Goal: Check status: Check status

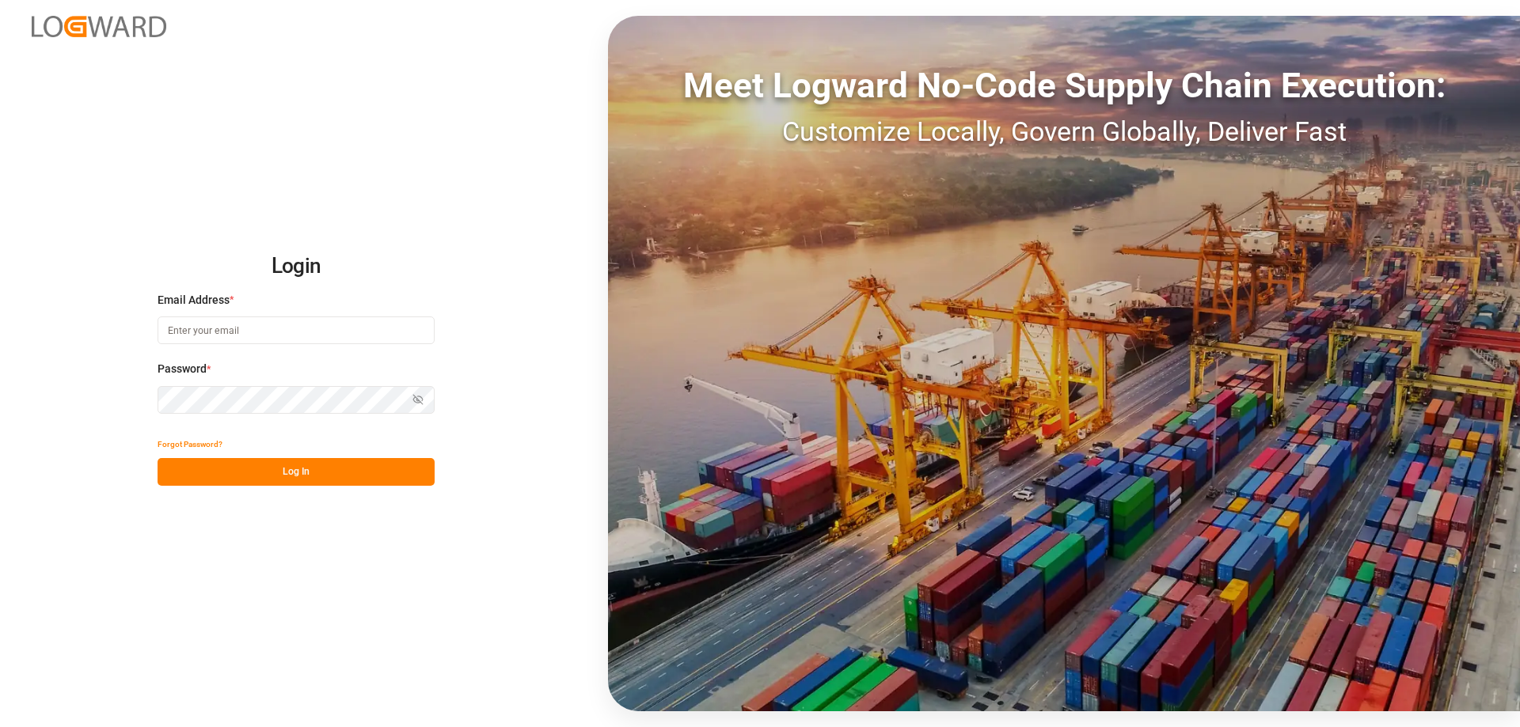
type input "mara-lynn.tan@leschaco.com"
click at [335, 461] on button "Log In" at bounding box center [296, 472] width 277 height 28
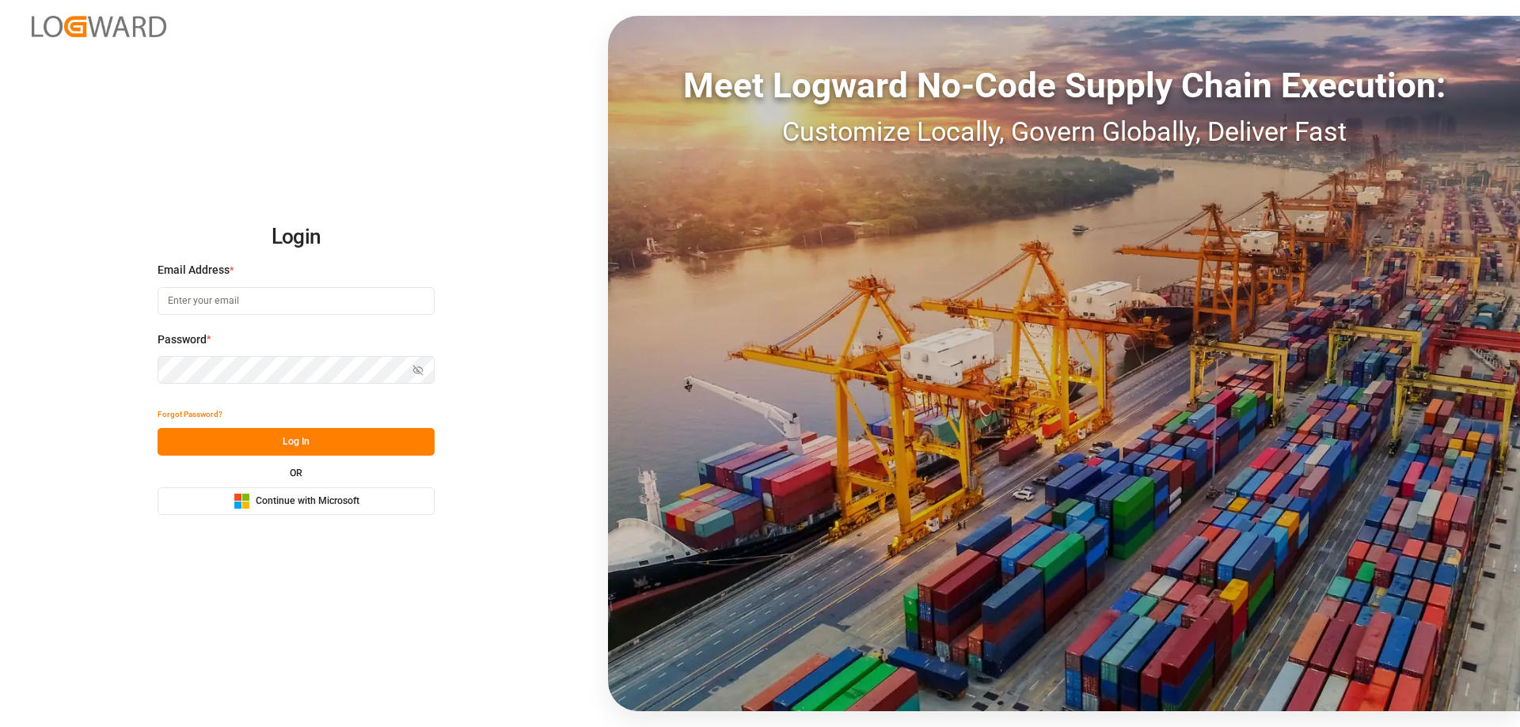
type input "mara-lynn.tan@leschaco.com"
click at [332, 442] on button "Log In" at bounding box center [296, 442] width 277 height 28
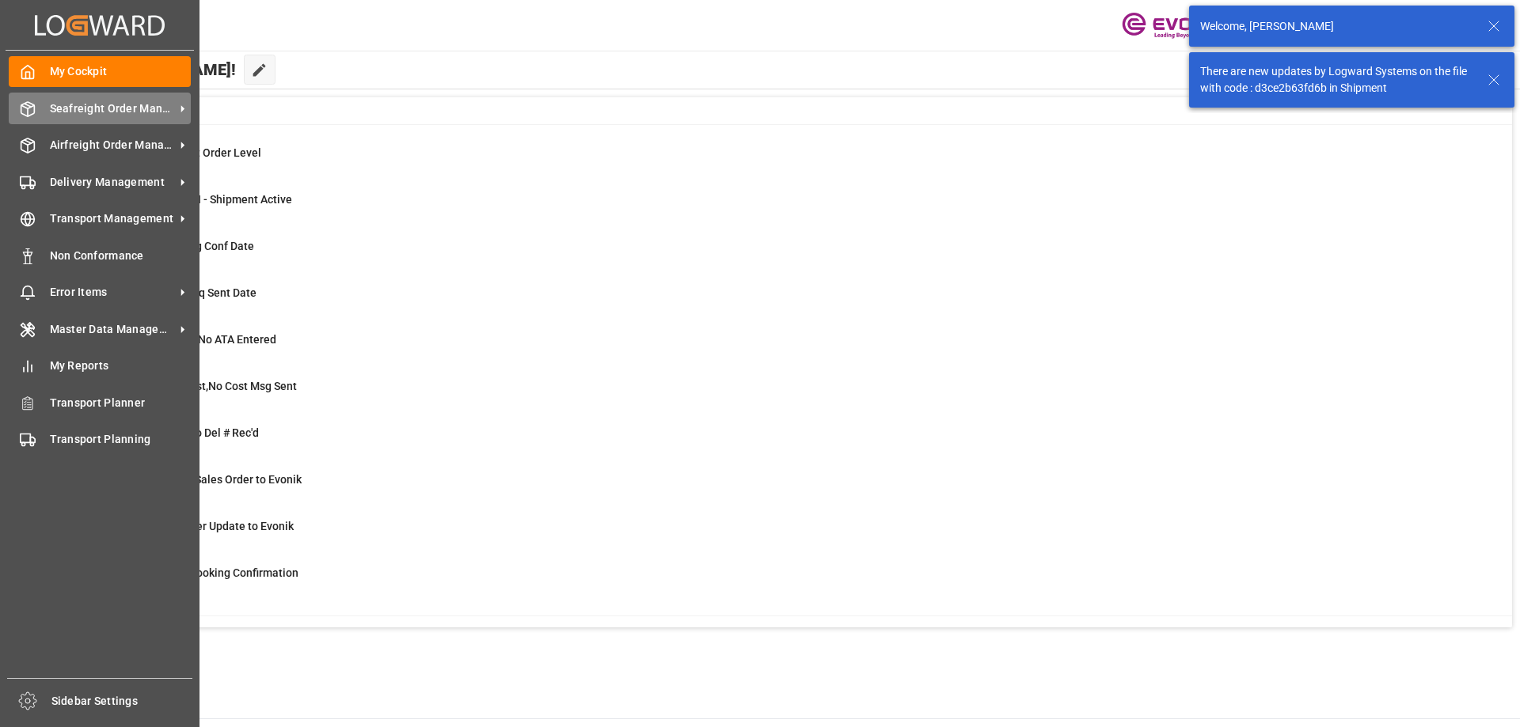
click at [88, 108] on span "Seafreight Order Management" at bounding box center [112, 109] width 125 height 17
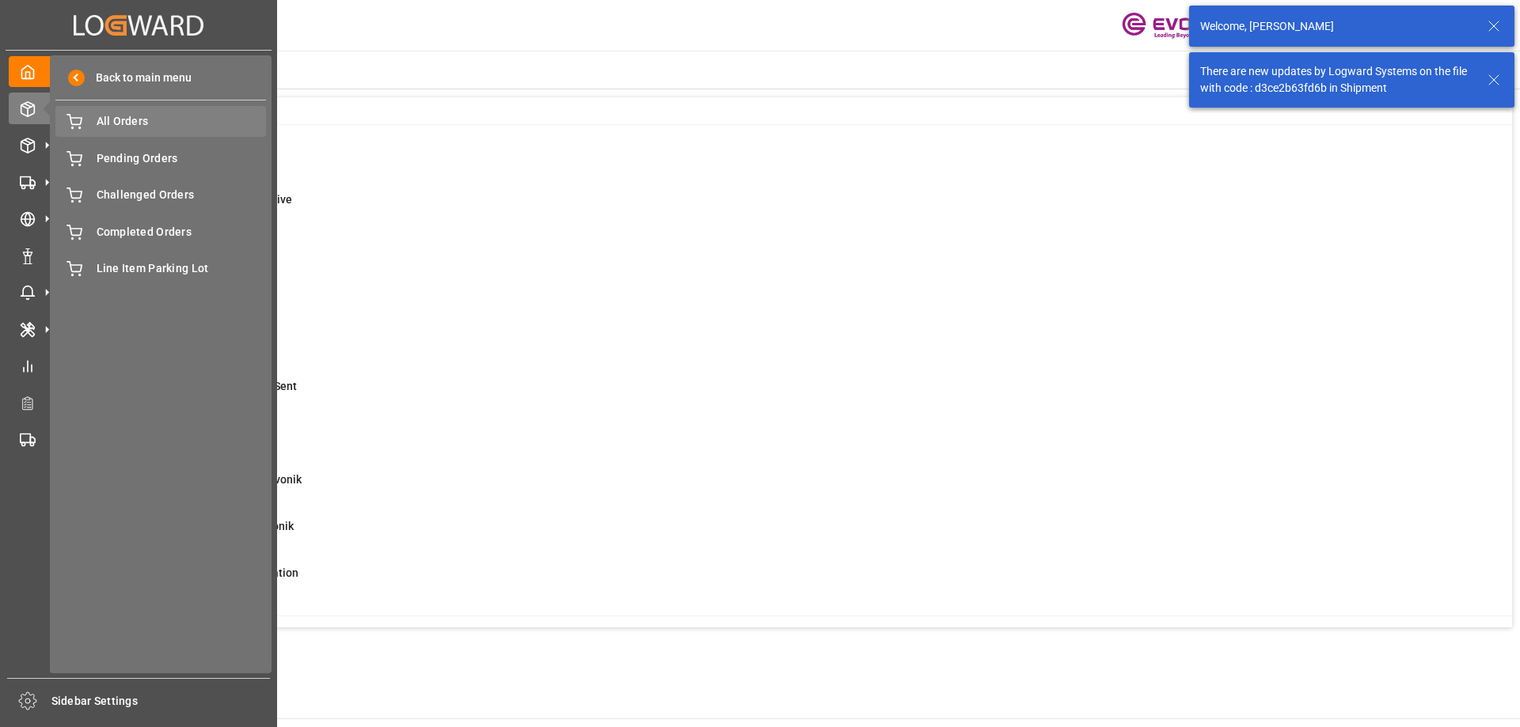
click at [118, 131] on div "All Orders All Orders" at bounding box center [160, 121] width 211 height 31
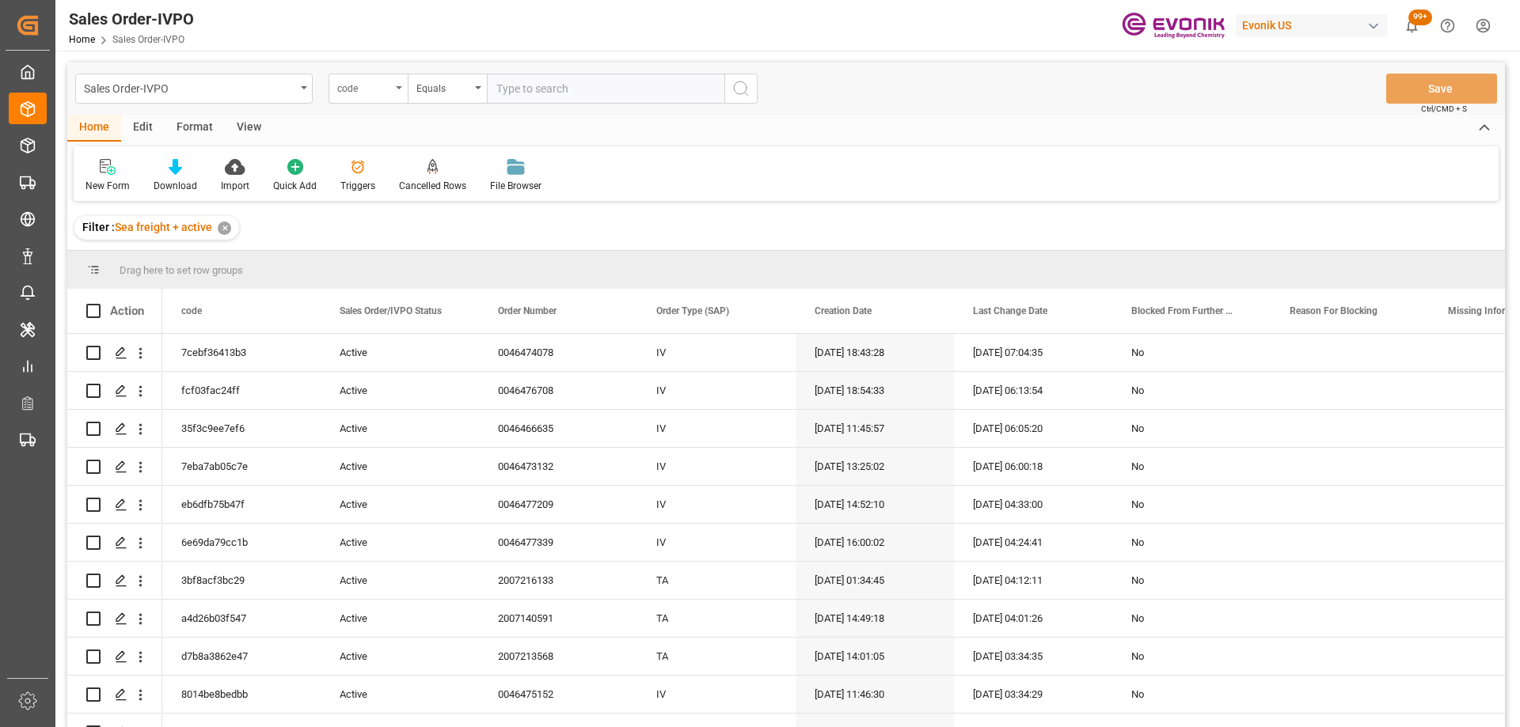
click at [355, 87] on div "code" at bounding box center [364, 87] width 54 height 18
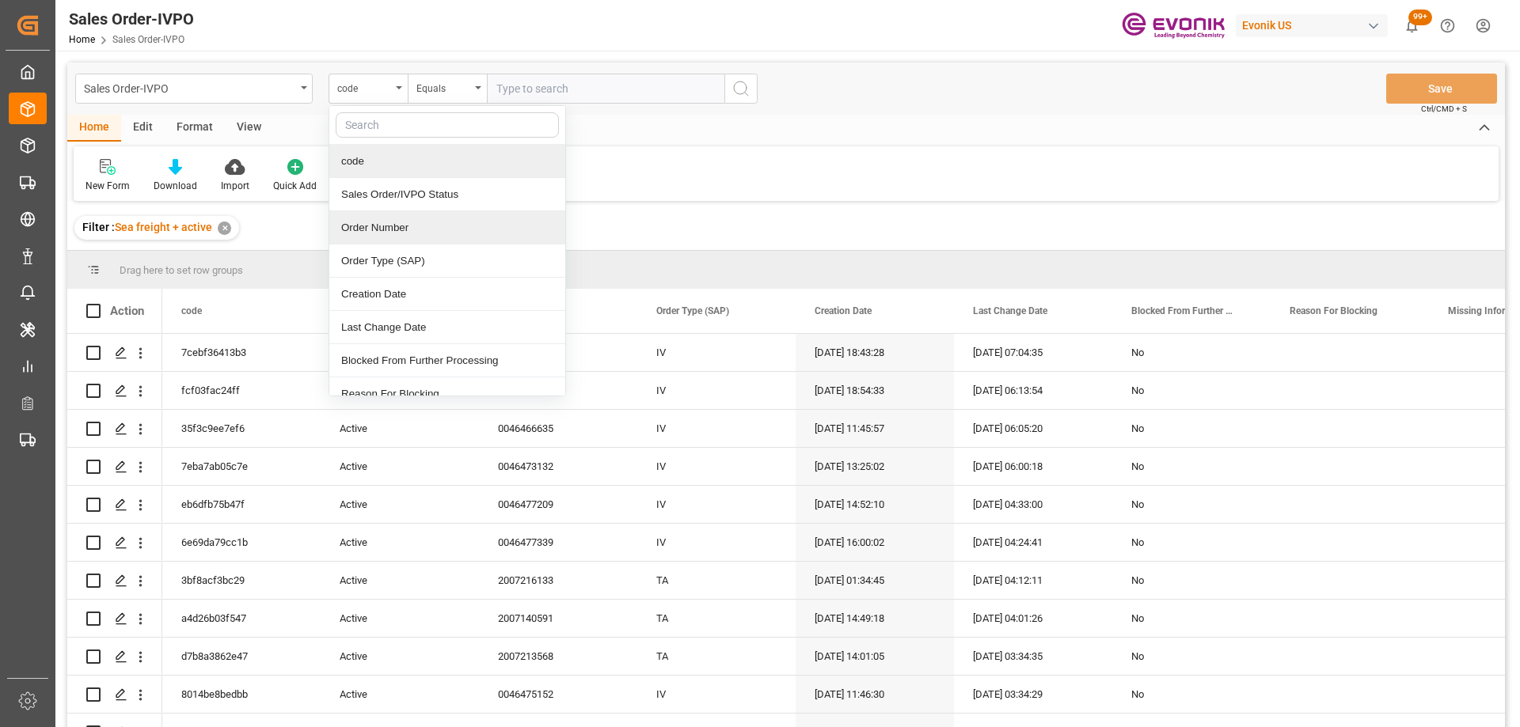
click at [410, 217] on div "Order Number" at bounding box center [447, 227] width 236 height 33
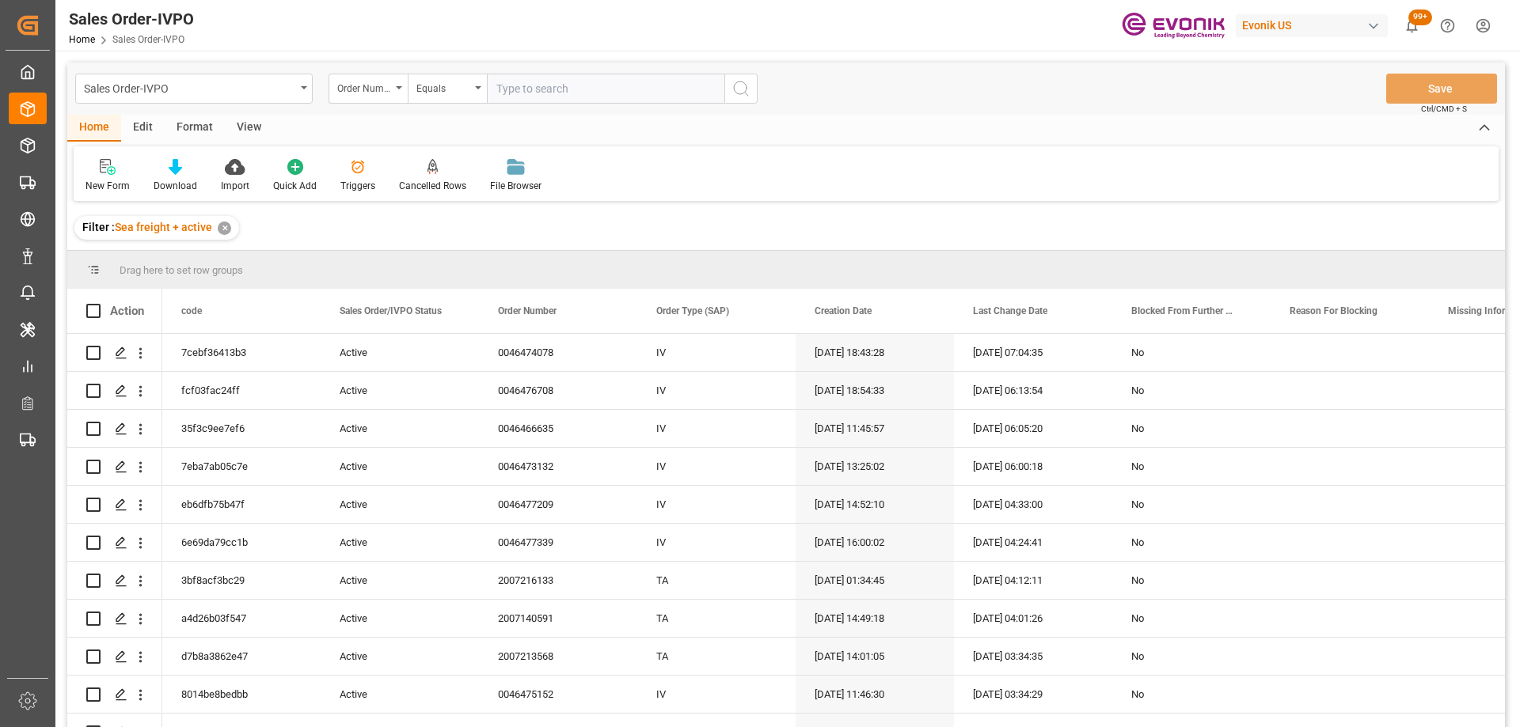
click at [554, 87] on input "text" at bounding box center [605, 89] width 237 height 30
paste input "4647102"
drag, startPoint x: 499, startPoint y: 87, endPoint x: 522, endPoint y: 88, distance: 23.8
click at [499, 87] on input "4647102" at bounding box center [605, 89] width 237 height 30
click at [496, 93] on input "4647102" at bounding box center [605, 89] width 237 height 30
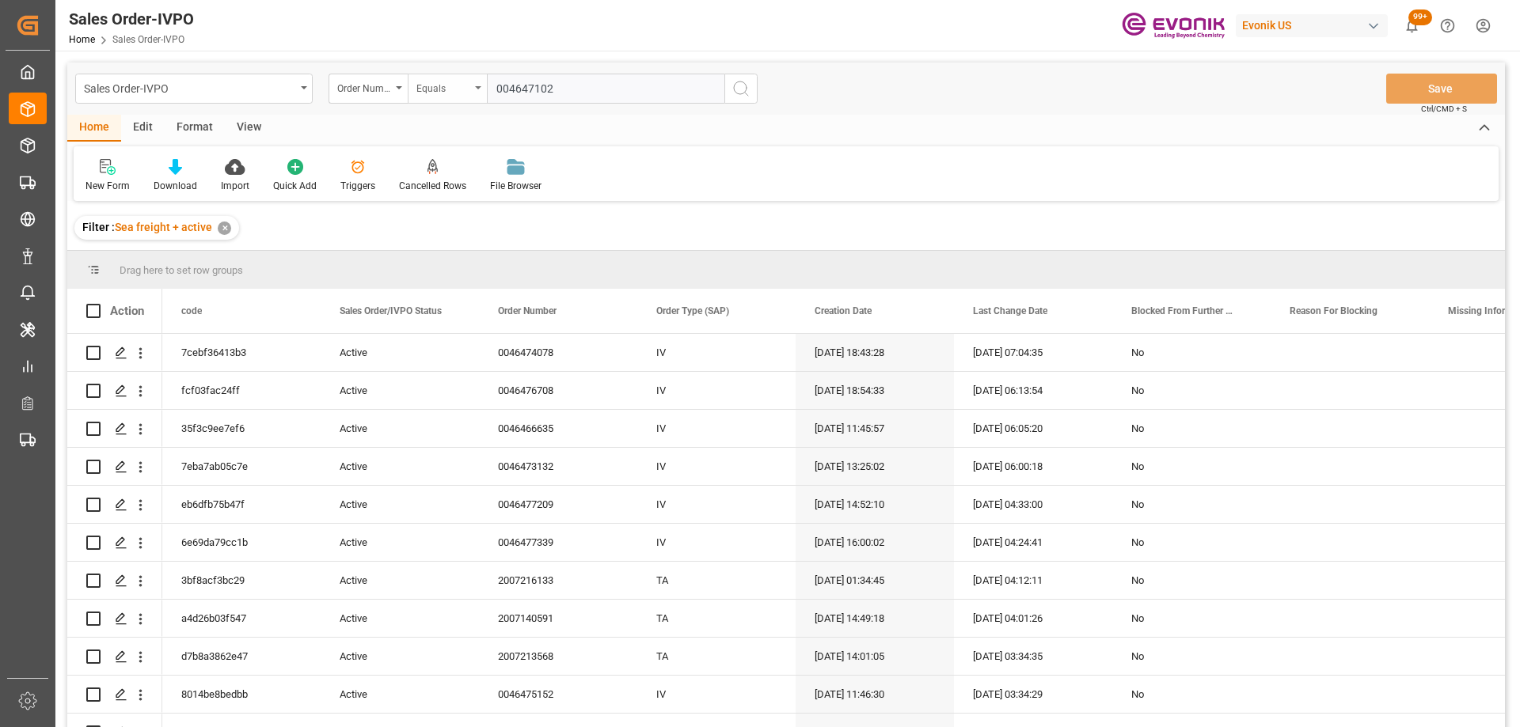
drag, startPoint x: 541, startPoint y: 90, endPoint x: 444, endPoint y: 82, distance: 96.9
click at [444, 82] on div "Order Number Equals 004647102" at bounding box center [542, 89] width 429 height 30
paste input "0"
type input "0046471020"
click at [749, 81] on icon "search button" at bounding box center [740, 88] width 19 height 19
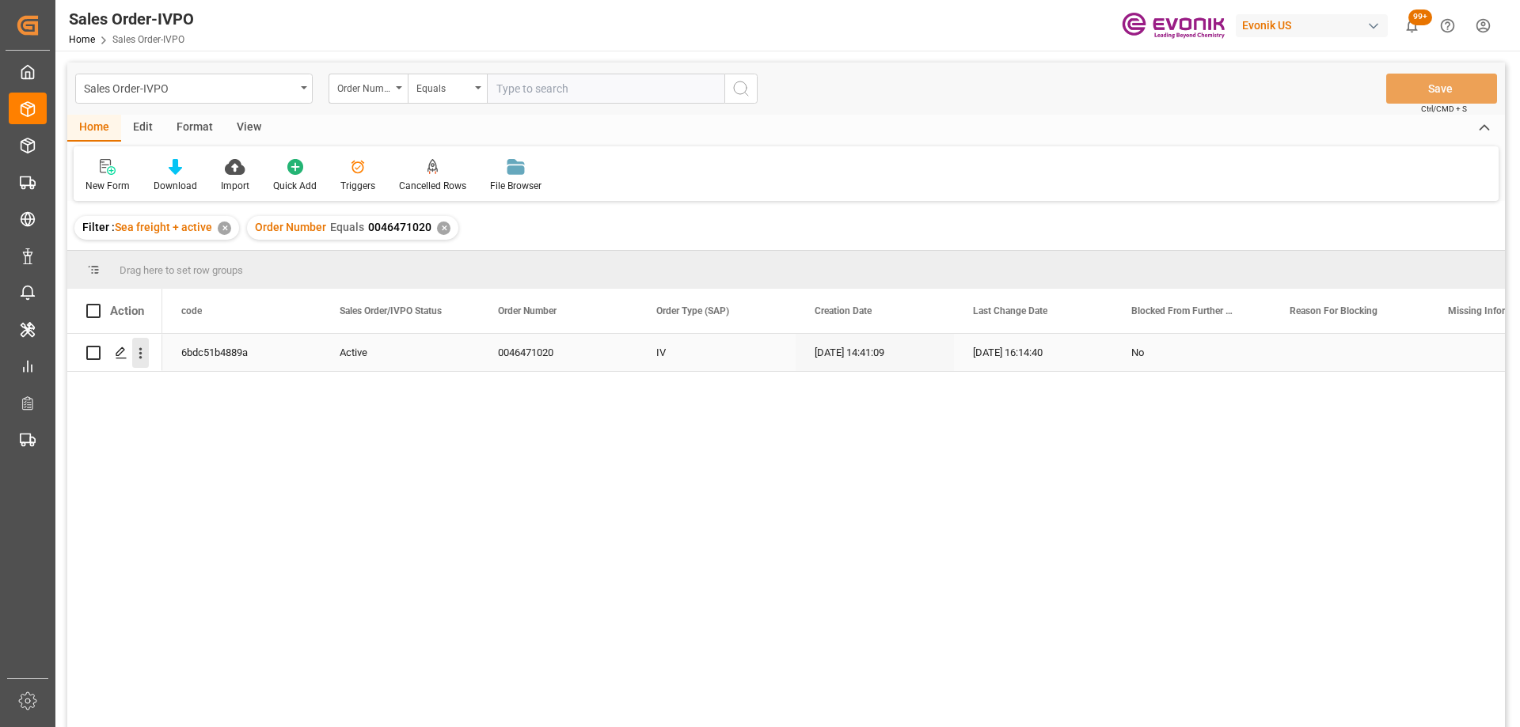
click at [143, 355] on icon "open menu" at bounding box center [140, 353] width 17 height 17
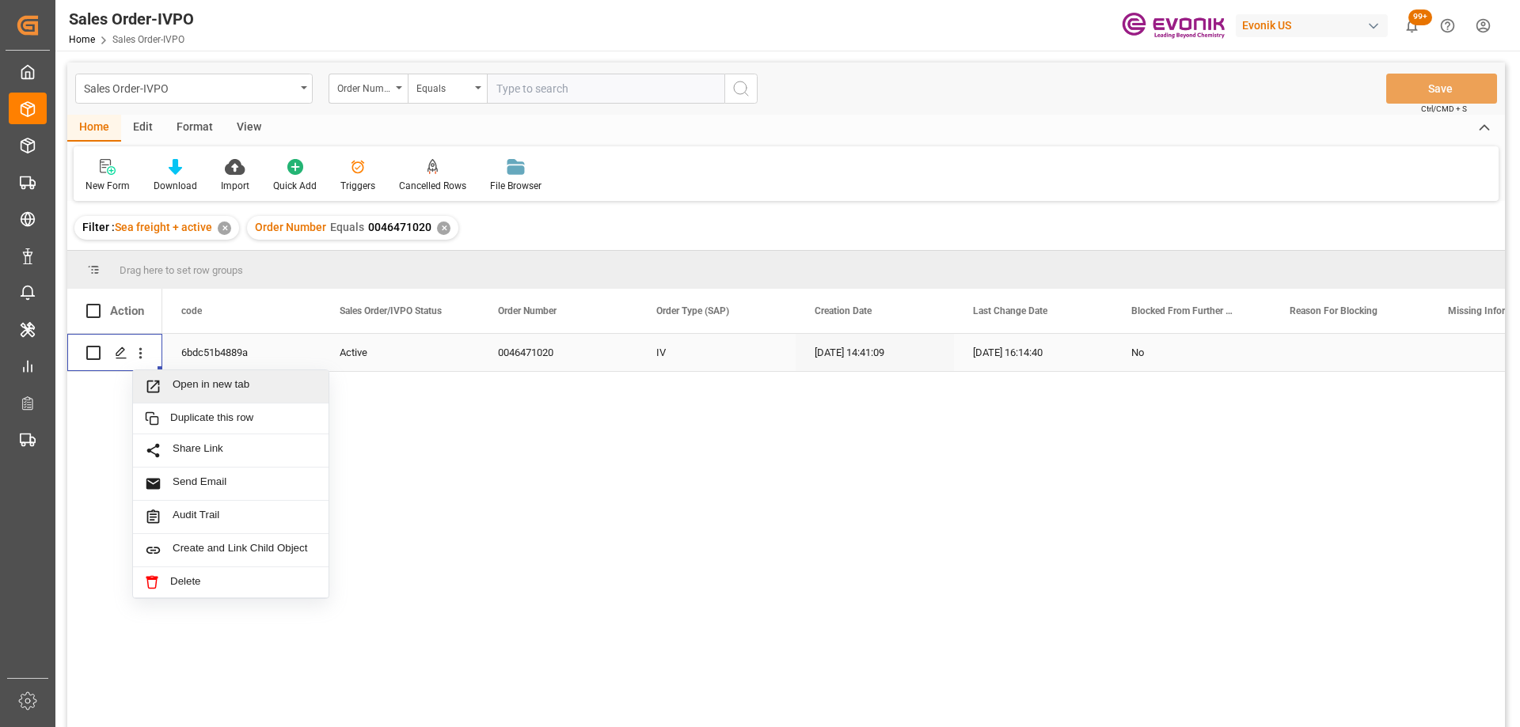
click at [168, 393] on span "Press SPACE to select this row." at bounding box center [159, 386] width 28 height 17
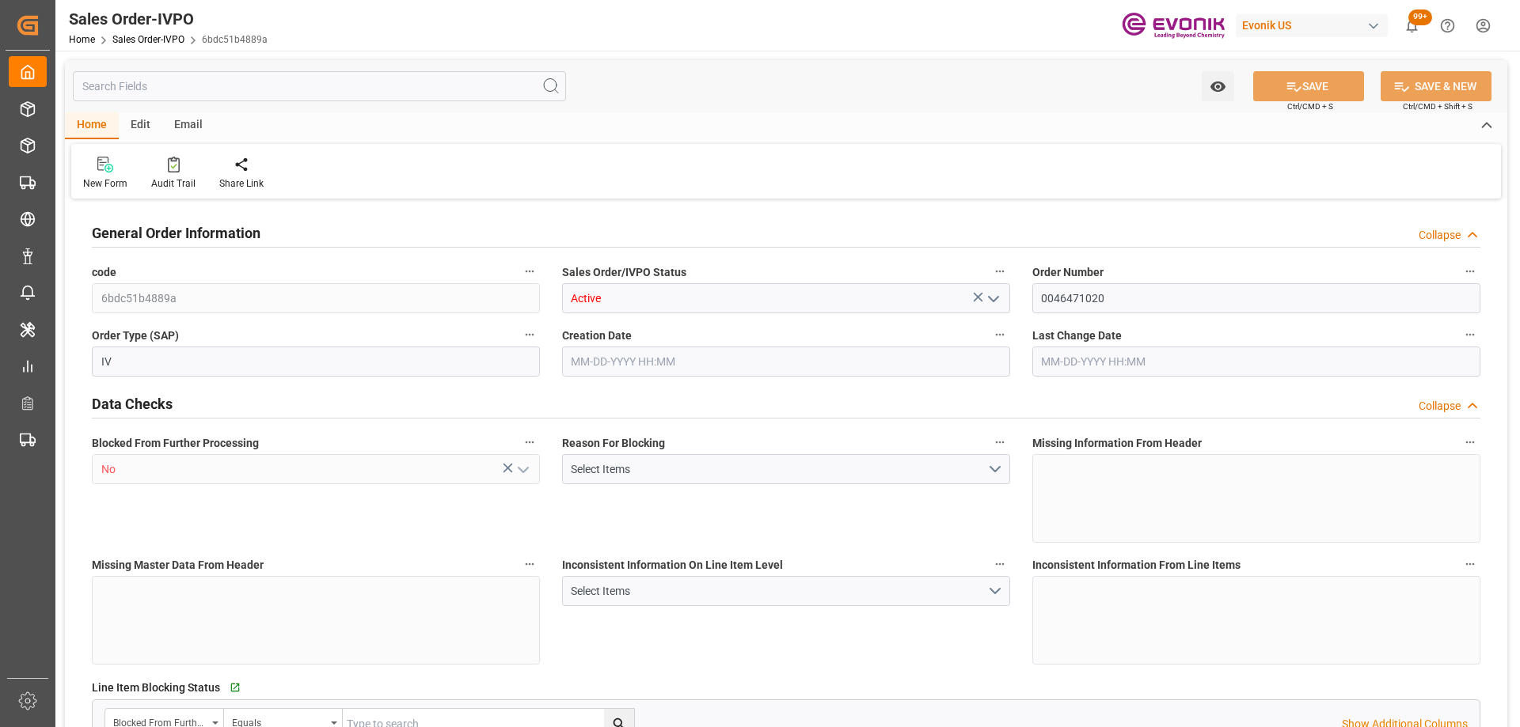
type input "BRSSZ"
type input "0"
type input "1"
type input "1283.744"
type input "09-04-2025 14:41"
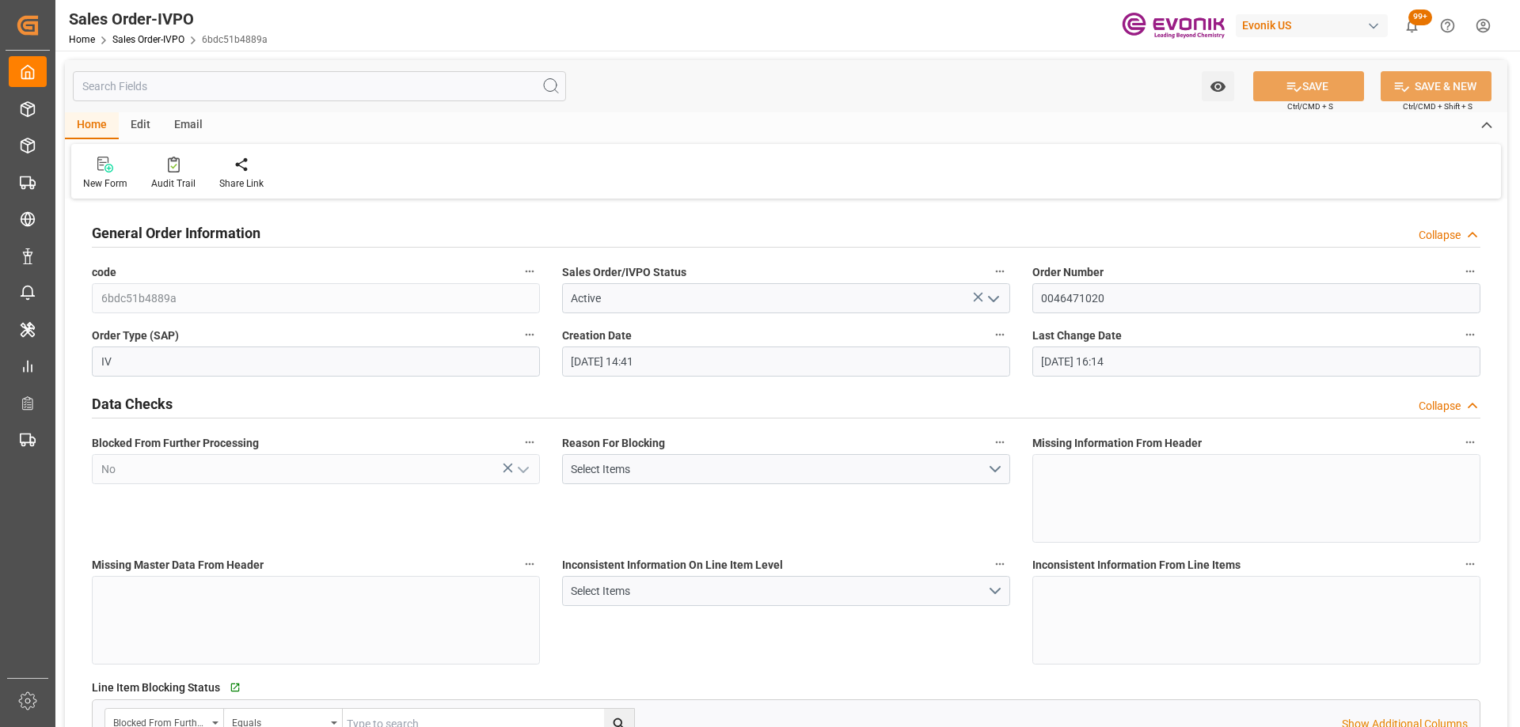
type input "10-07-2025 16:14"
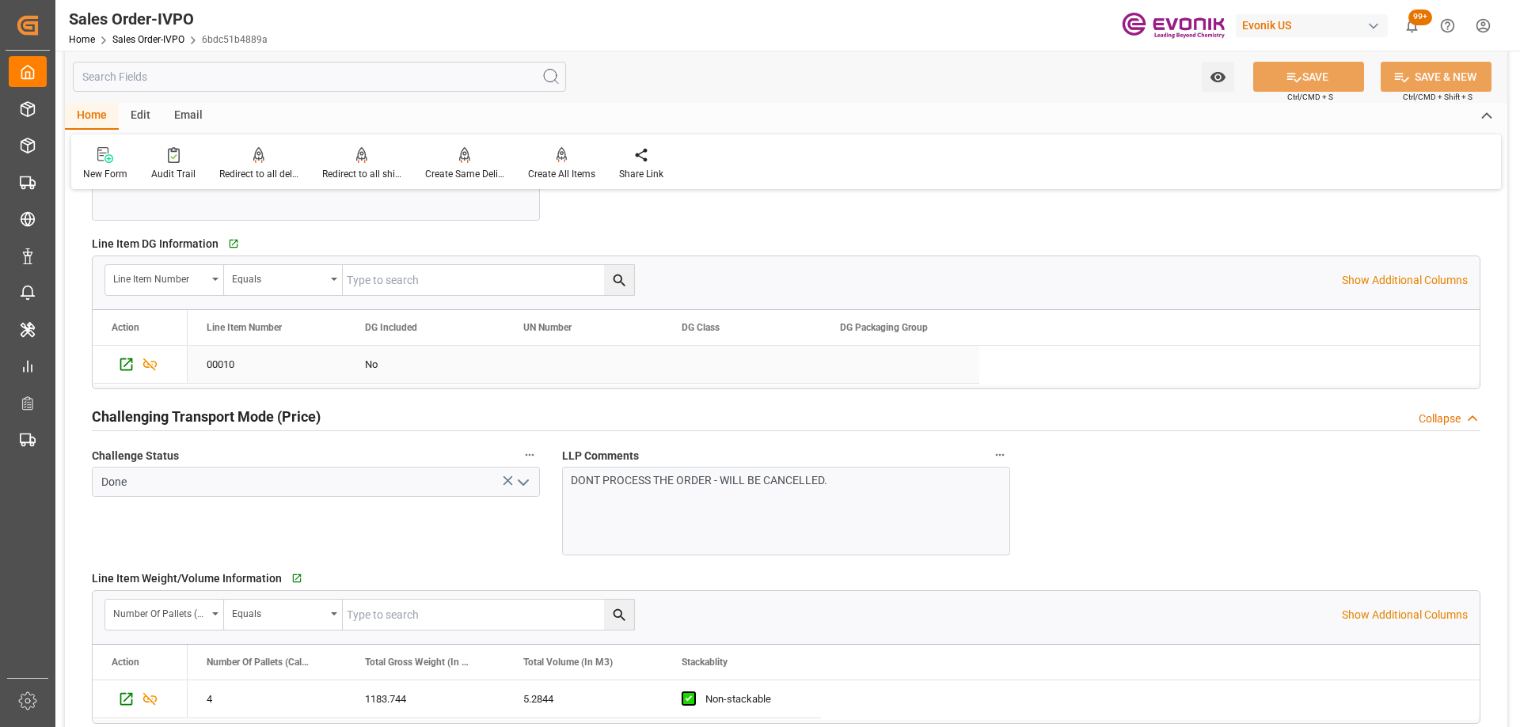
scroll to position [2216, 0]
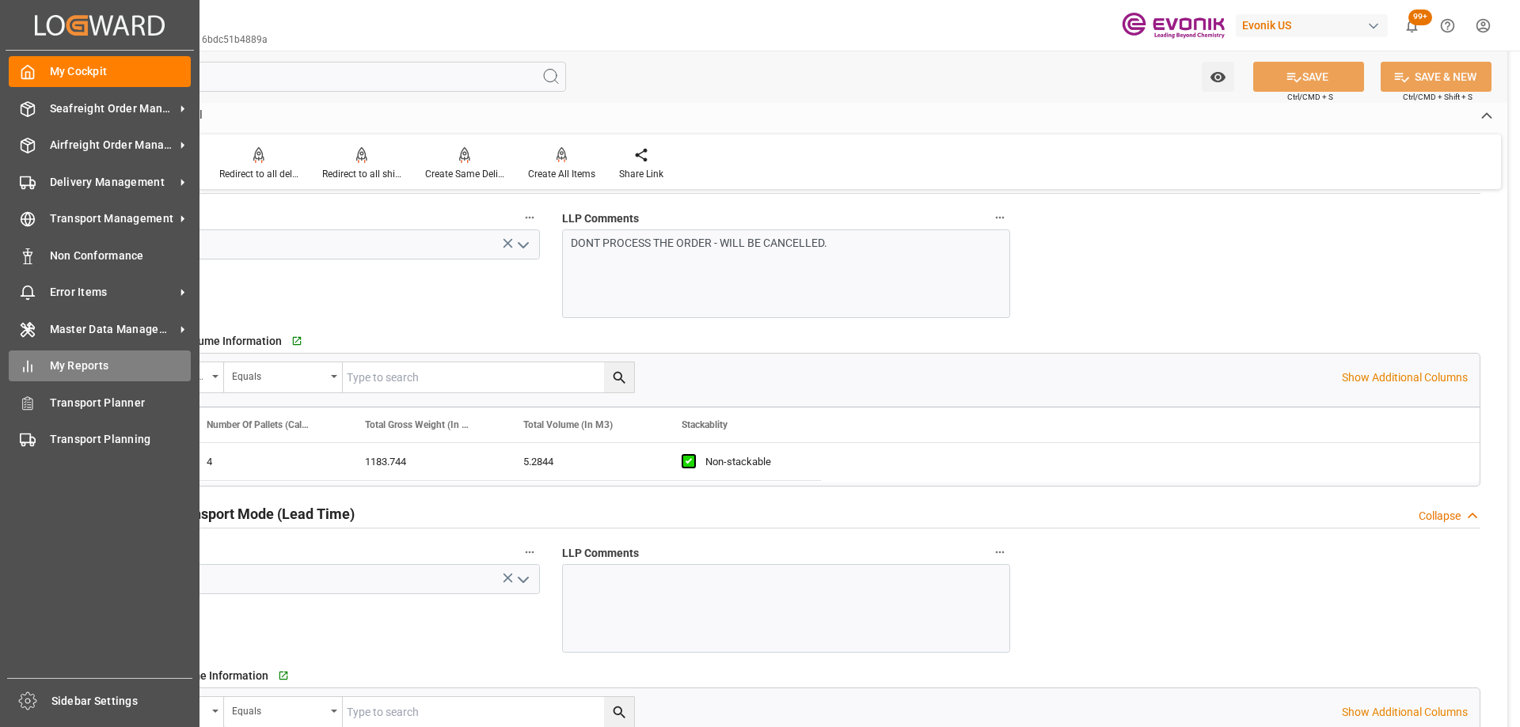
click at [41, 370] on div "My Reports My Reports" at bounding box center [100, 366] width 182 height 31
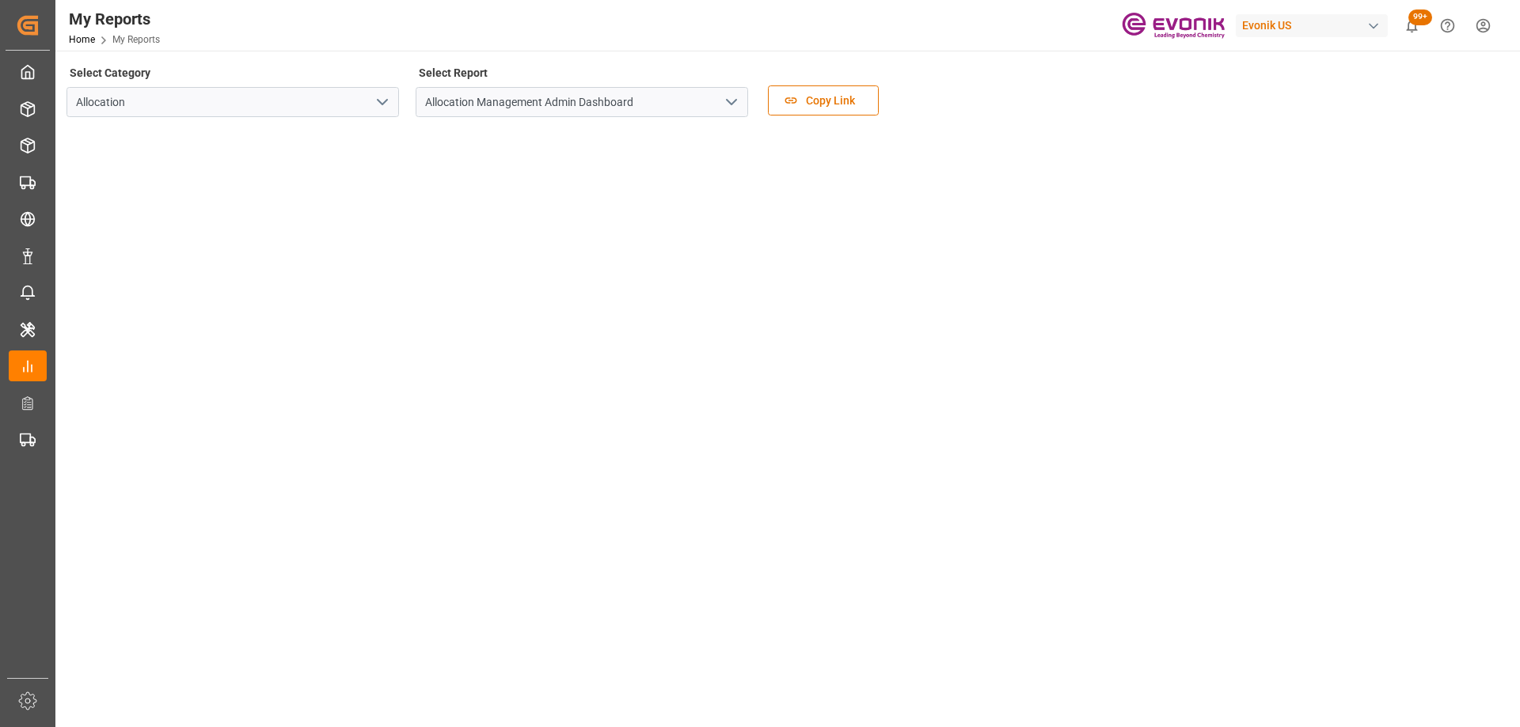
click at [373, 106] on icon "open menu" at bounding box center [382, 102] width 19 height 19
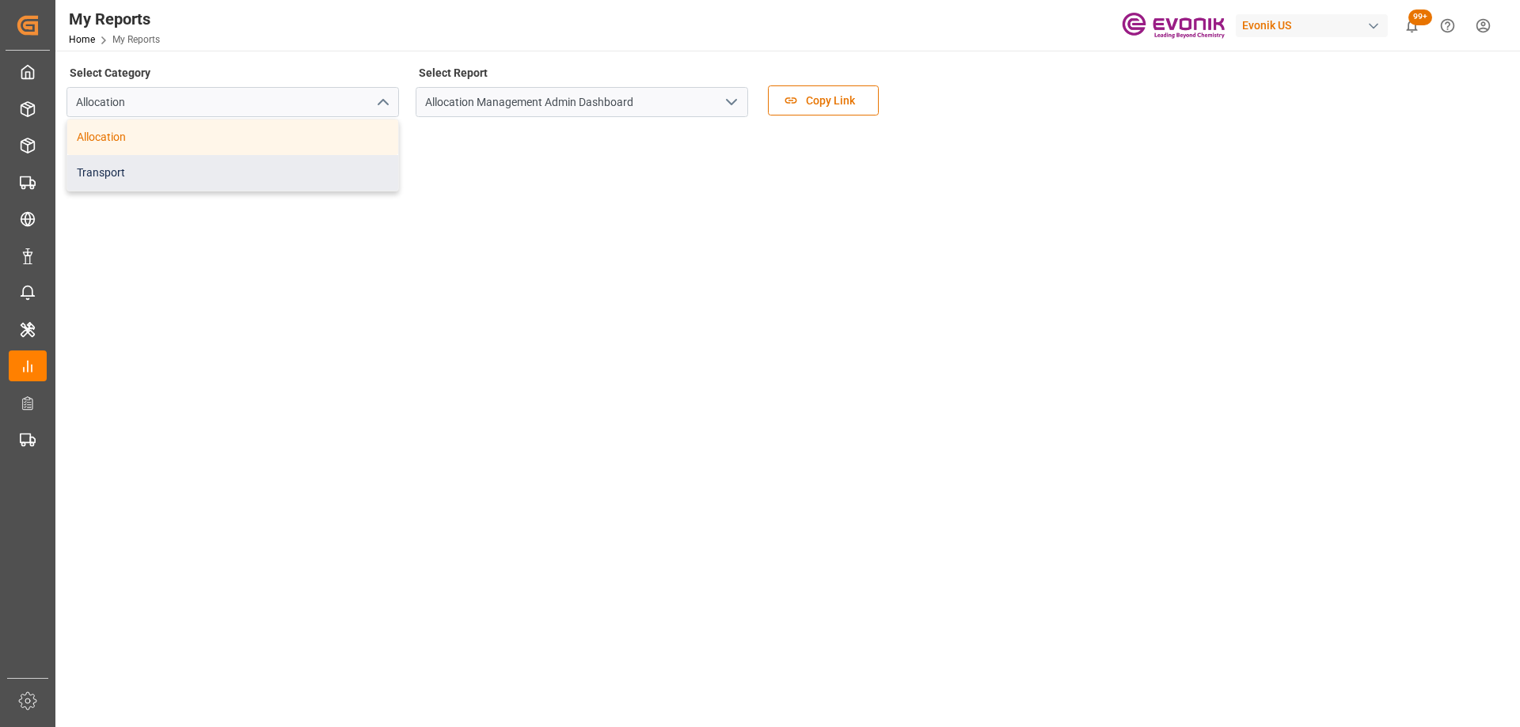
click at [218, 167] on div "Transport" at bounding box center [232, 173] width 331 height 36
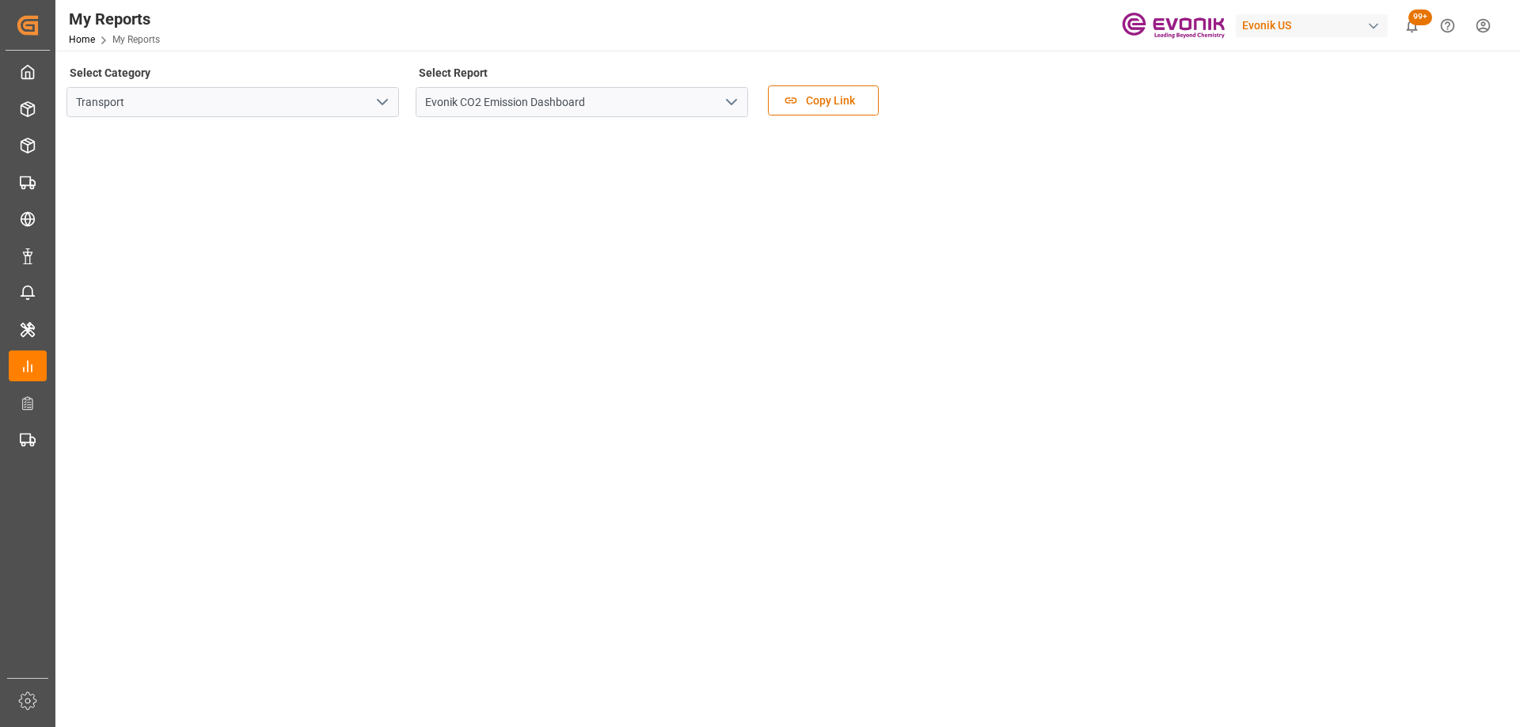
click at [727, 99] on icon "open menu" at bounding box center [731, 102] width 19 height 19
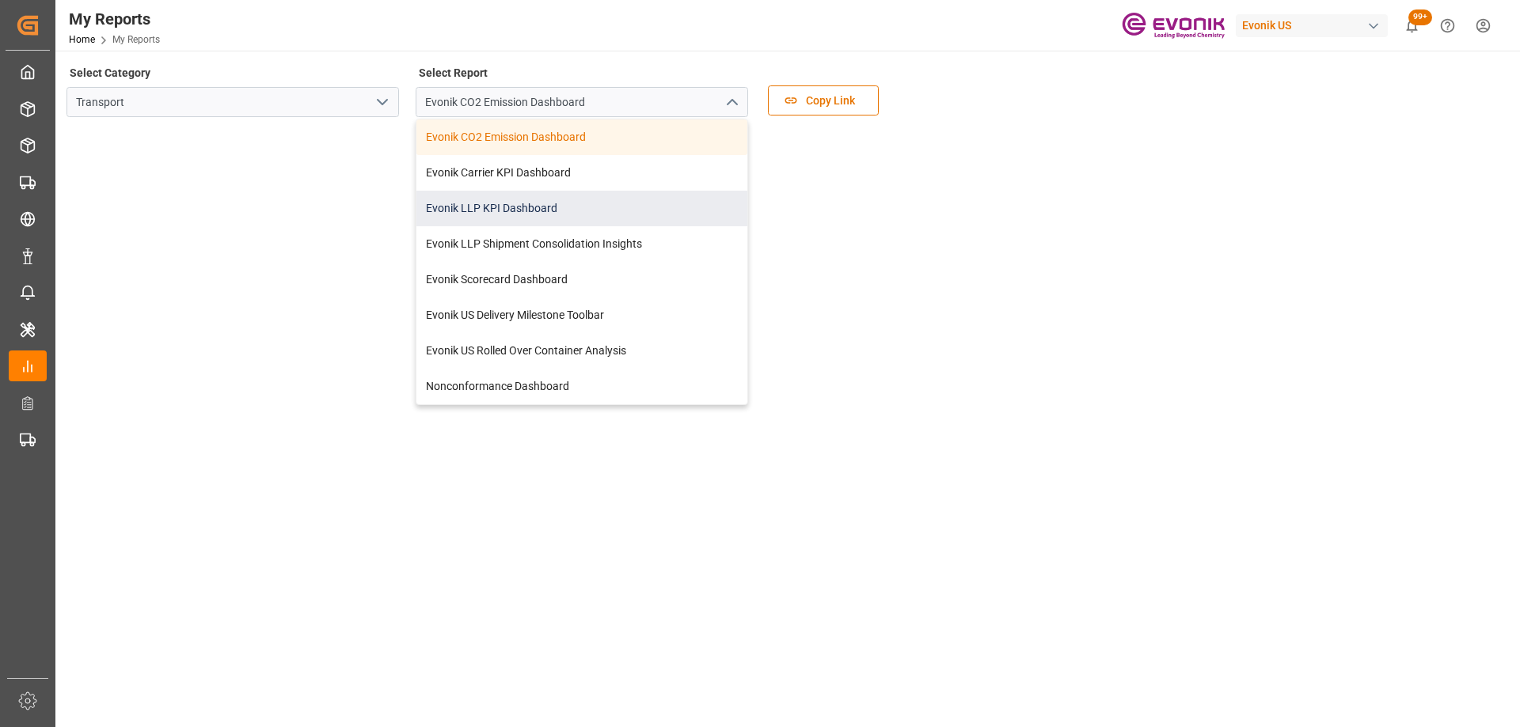
click at [556, 206] on div "Evonik LLP KPI Dashboard" at bounding box center [581, 209] width 331 height 36
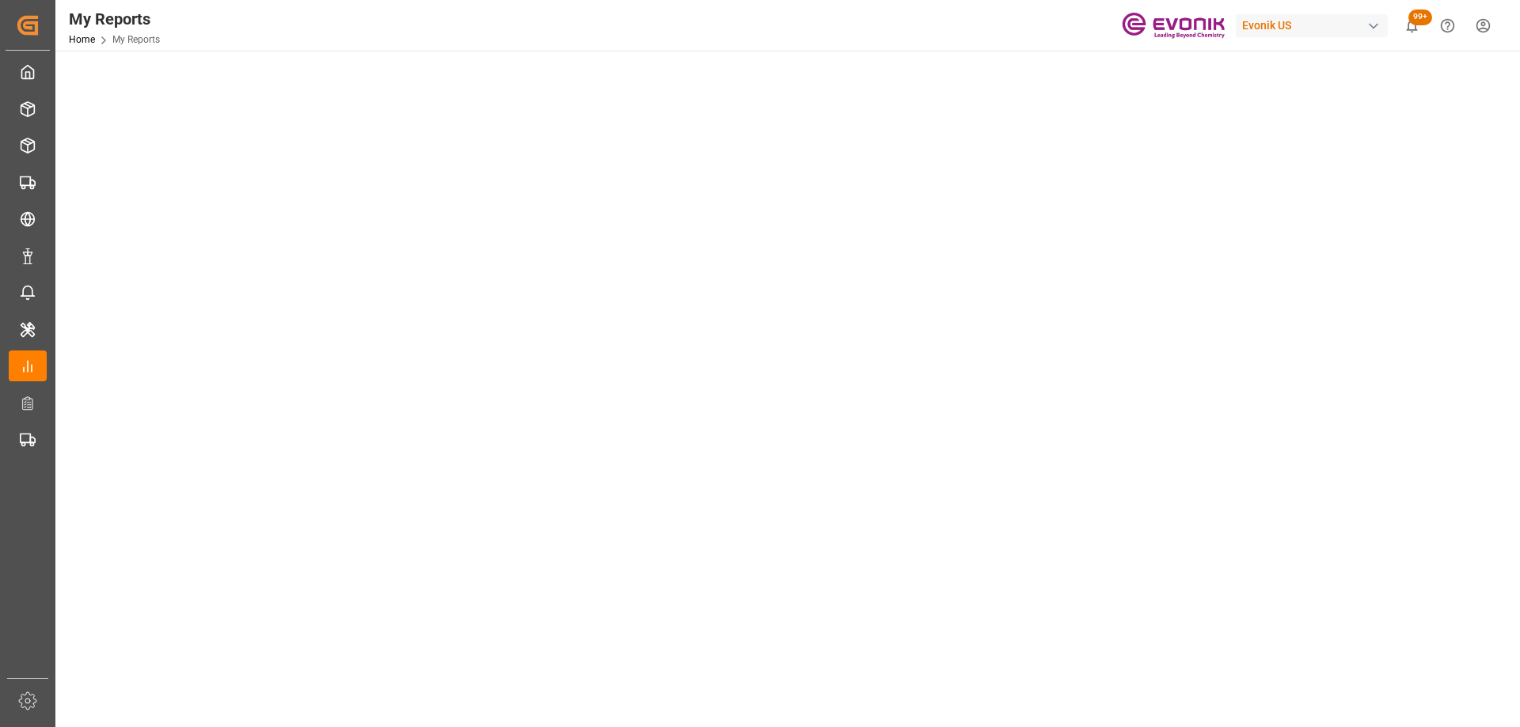
scroll to position [823, 0]
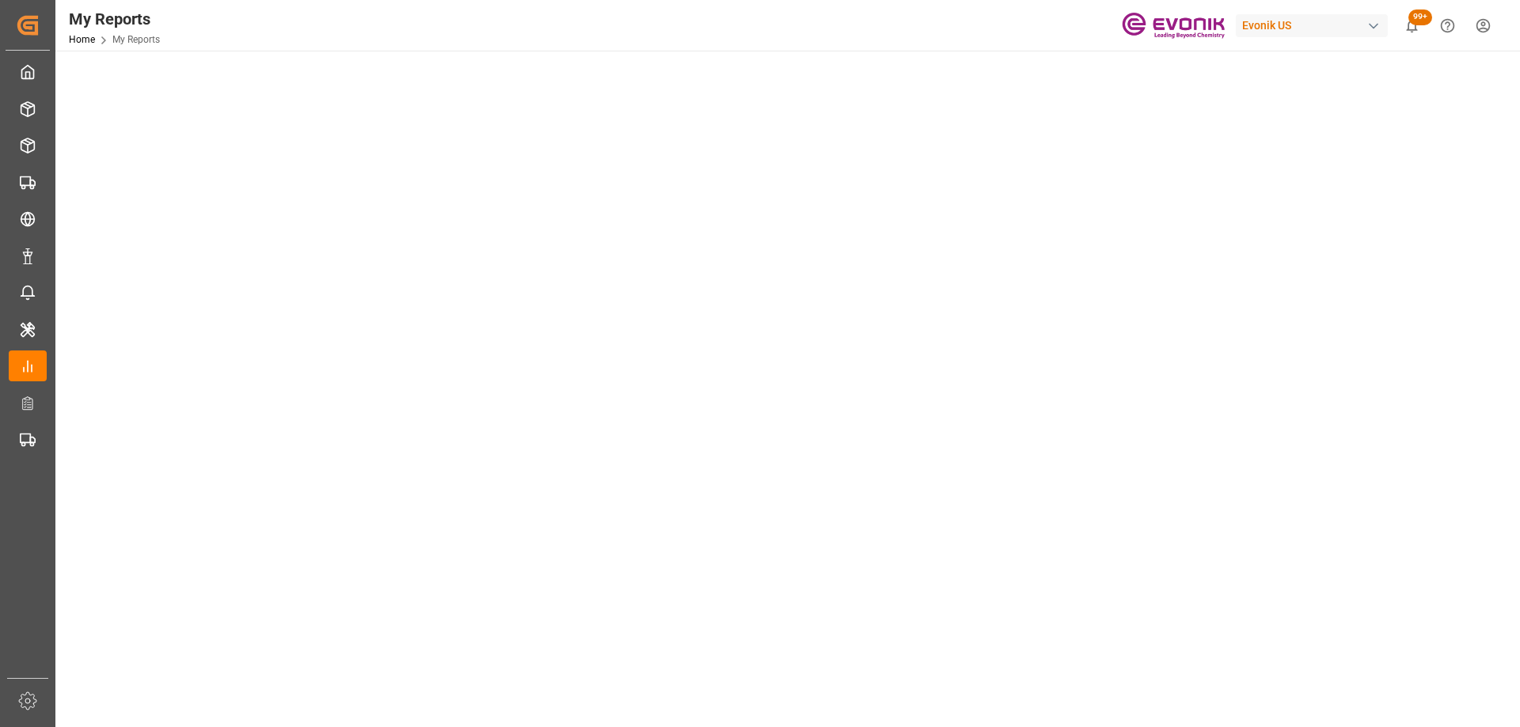
scroll to position [475, 0]
click at [1341, 225] on tableau-viz at bounding box center [786, 269] width 1436 height 1228
click at [1328, 249] on tableau-viz at bounding box center [786, 269] width 1436 height 1228
click at [1321, 407] on tableau-viz at bounding box center [786, 269] width 1436 height 1228
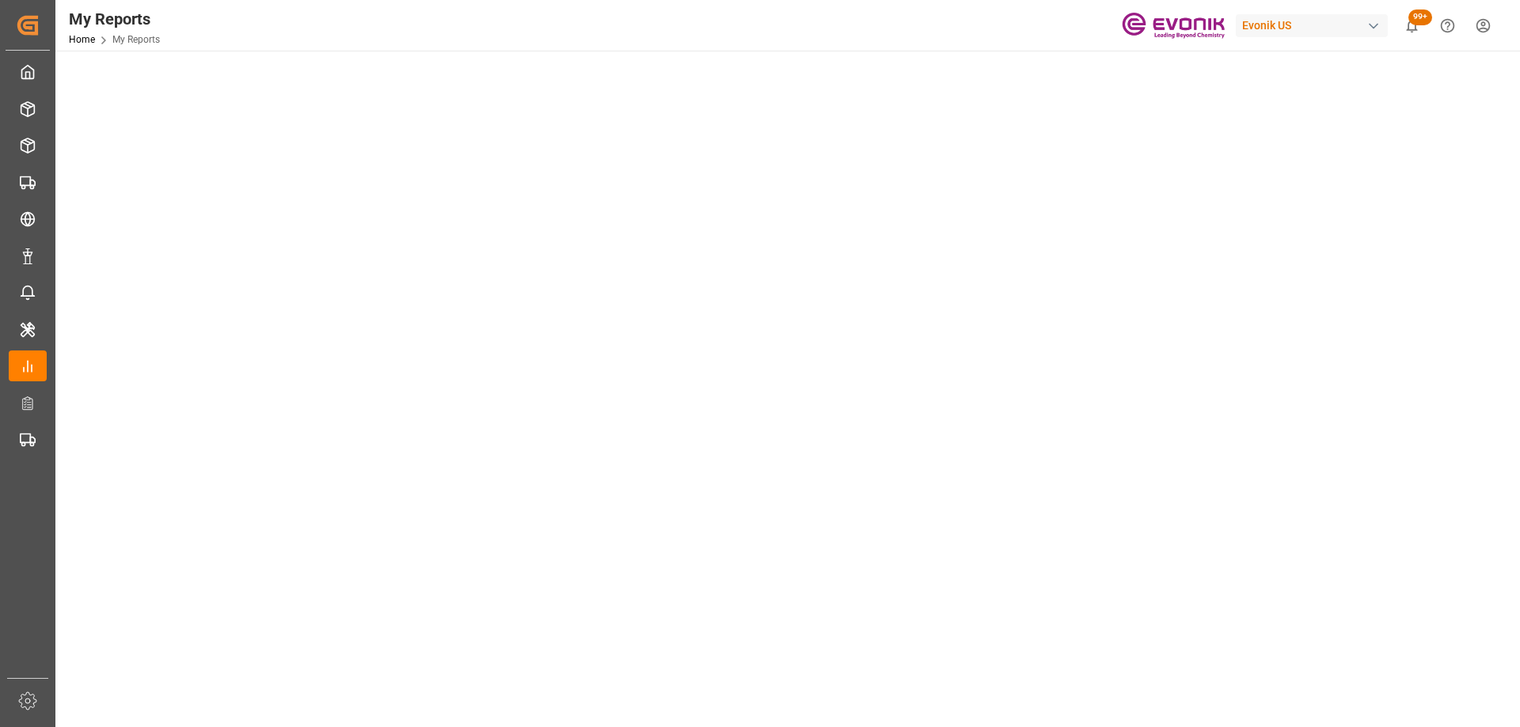
scroll to position [0, 0]
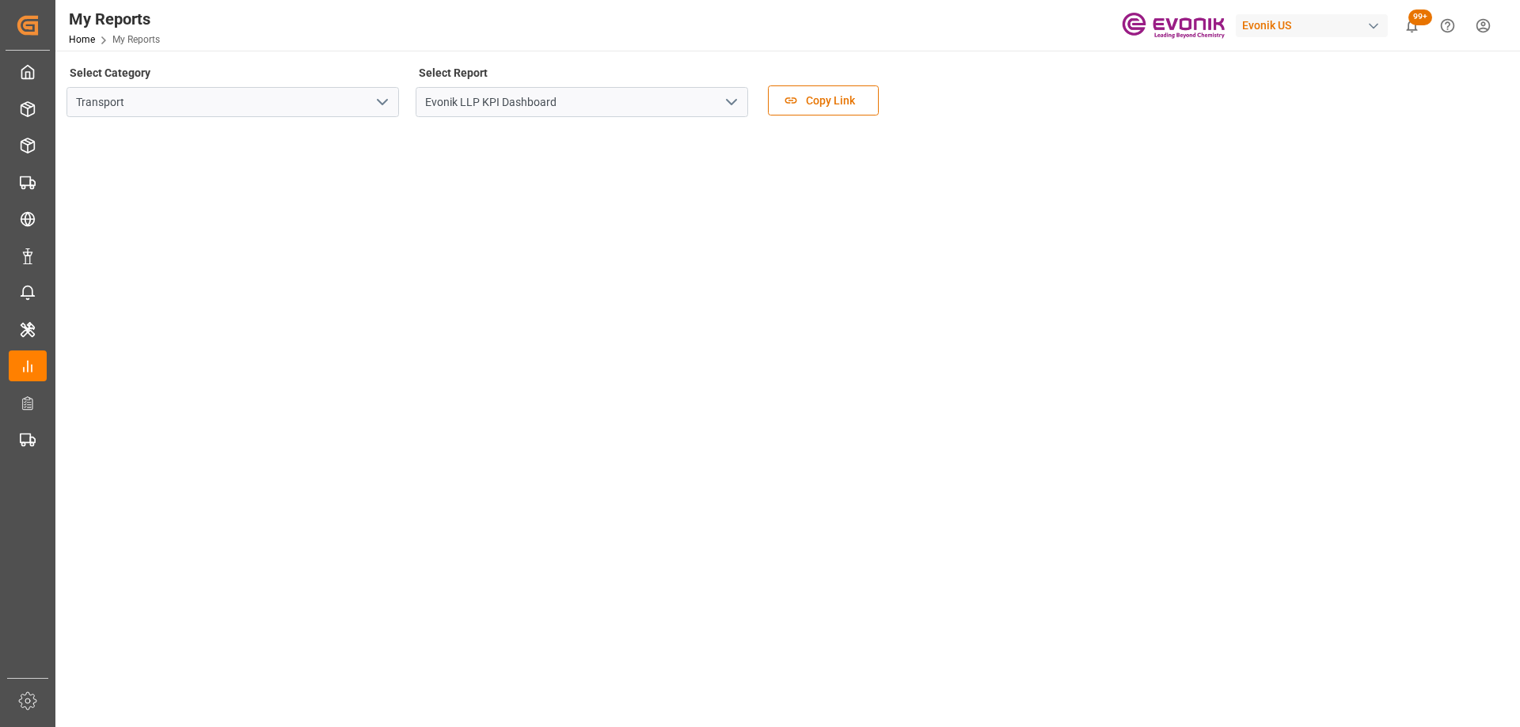
scroll to position [158, 0]
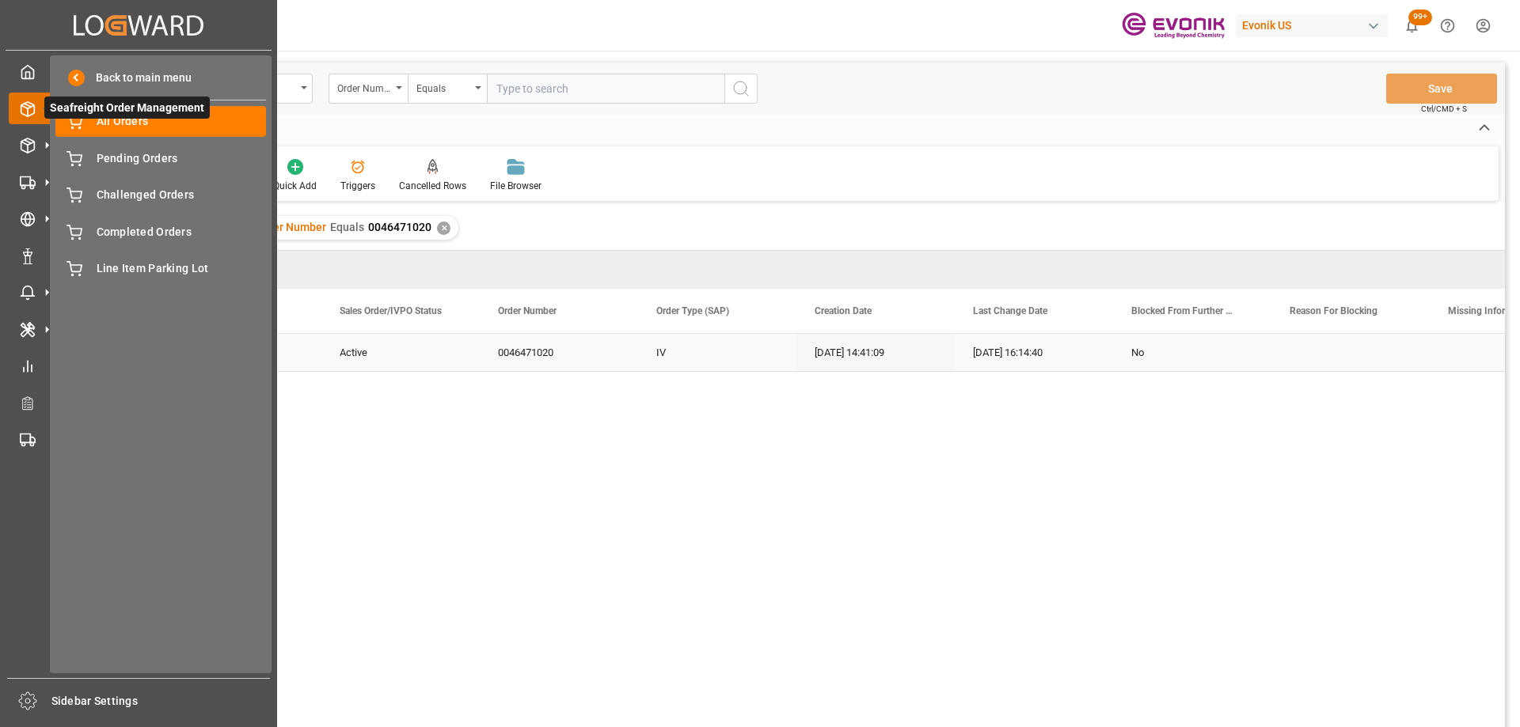
click at [19, 106] on div at bounding box center [22, 109] width 27 height 17
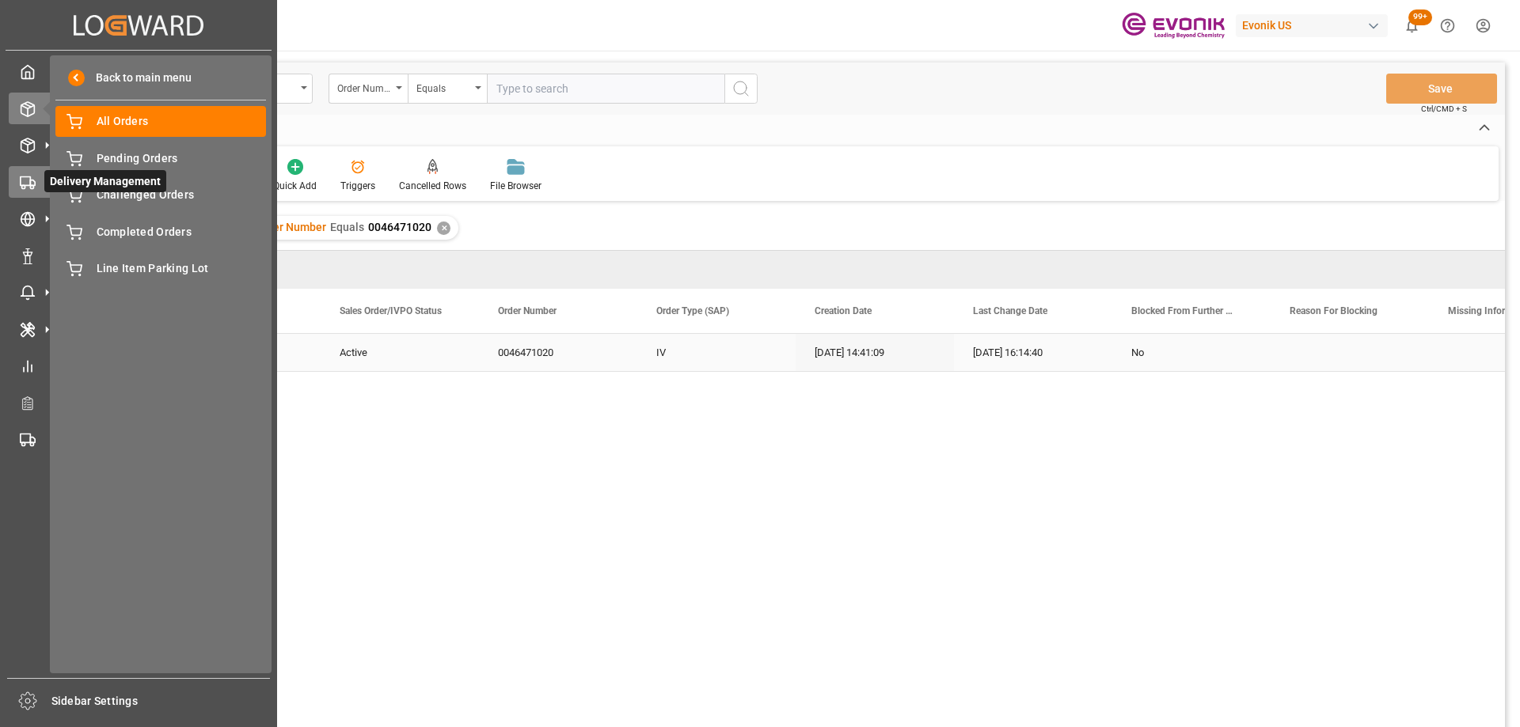
click at [19, 192] on div "Delivery Management Delivery Management" at bounding box center [139, 181] width 260 height 31
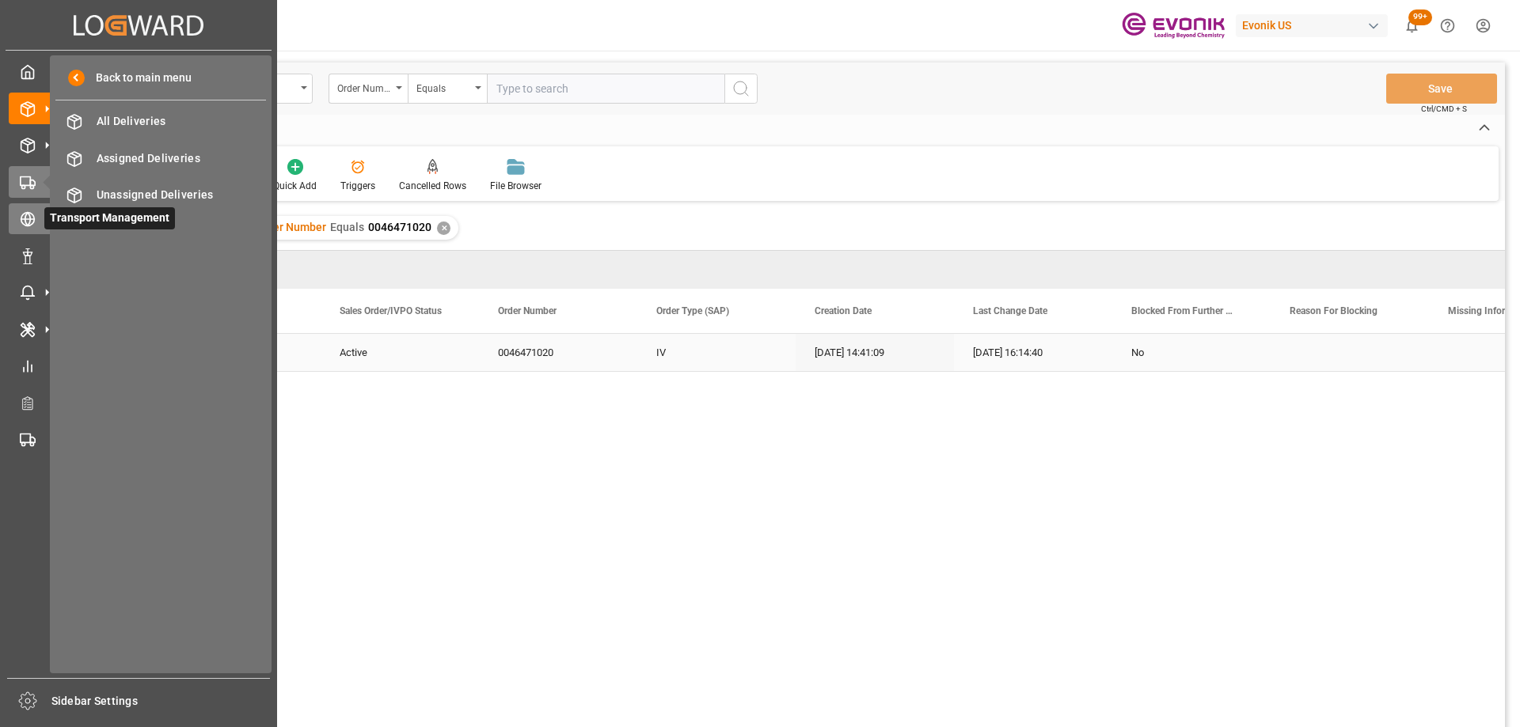
click at [33, 233] on div "Transport Management Transport Management" at bounding box center [139, 218] width 260 height 31
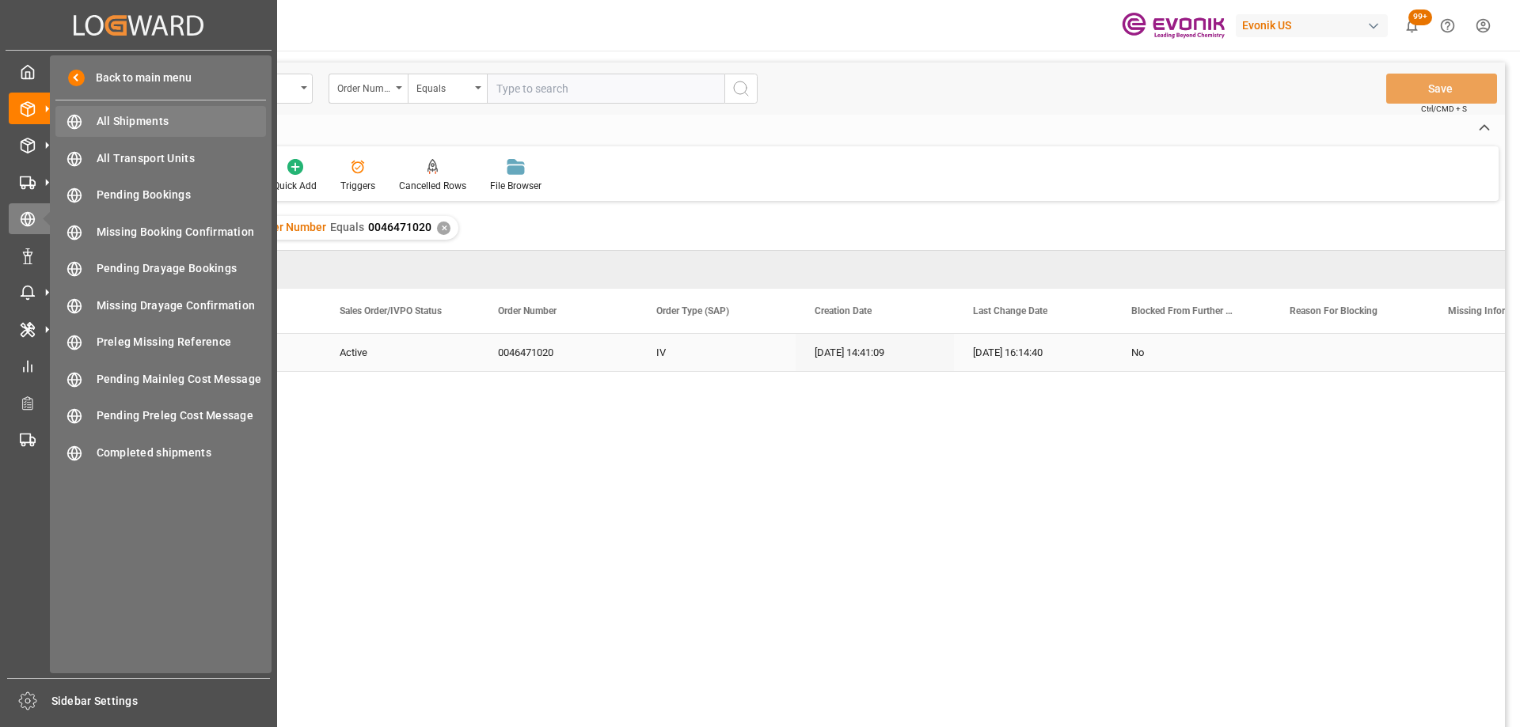
click at [133, 120] on span "All Shipments" at bounding box center [182, 121] width 170 height 17
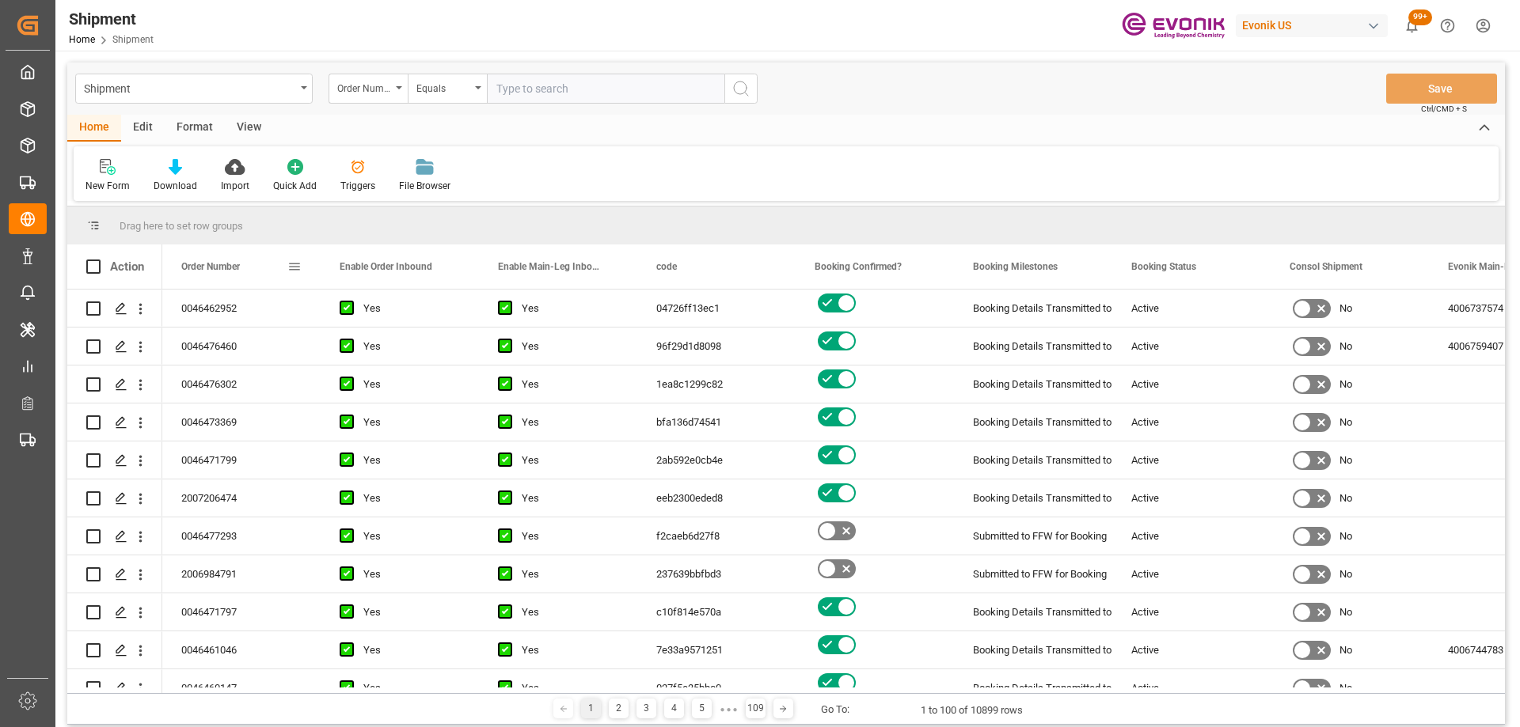
click at [298, 264] on span at bounding box center [294, 267] width 14 height 14
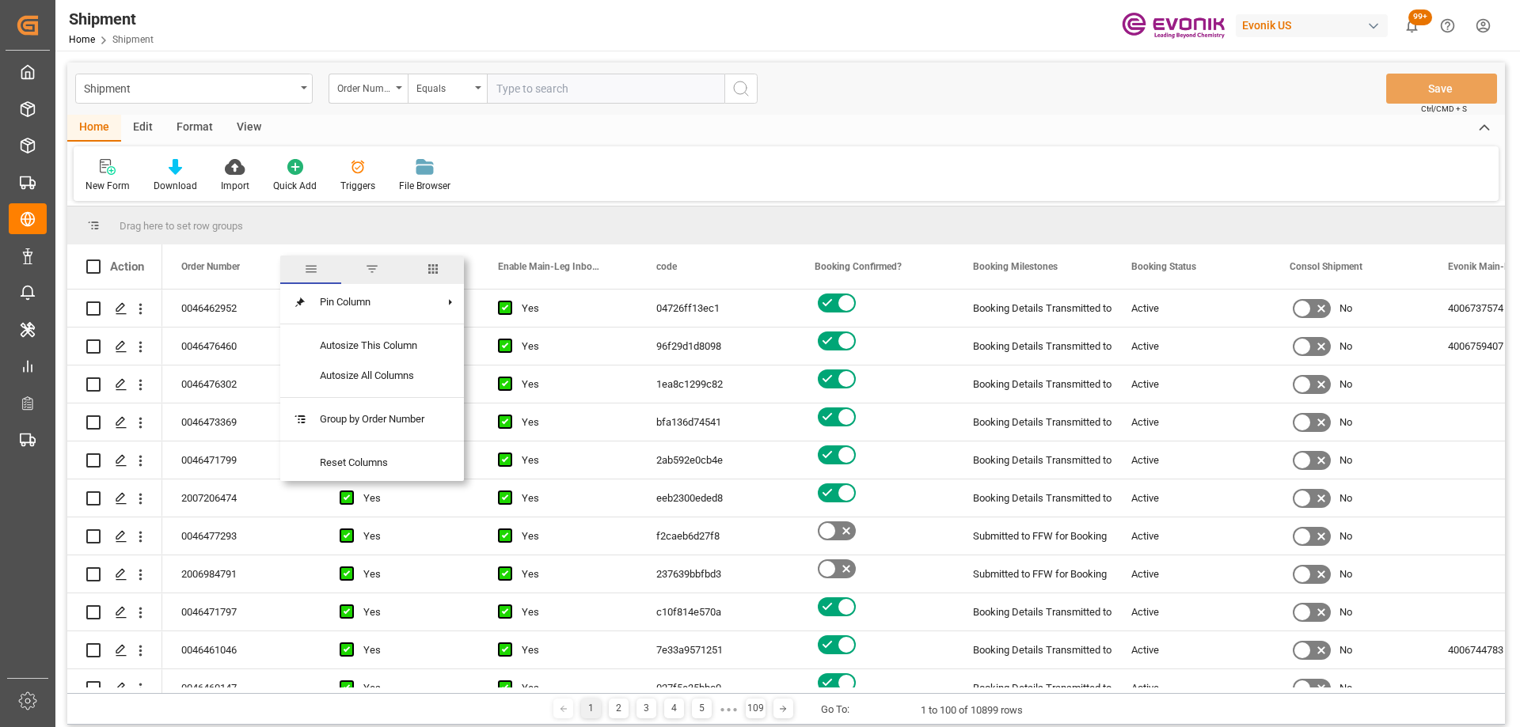
click at [426, 270] on span "columns" at bounding box center [433, 270] width 61 height 28
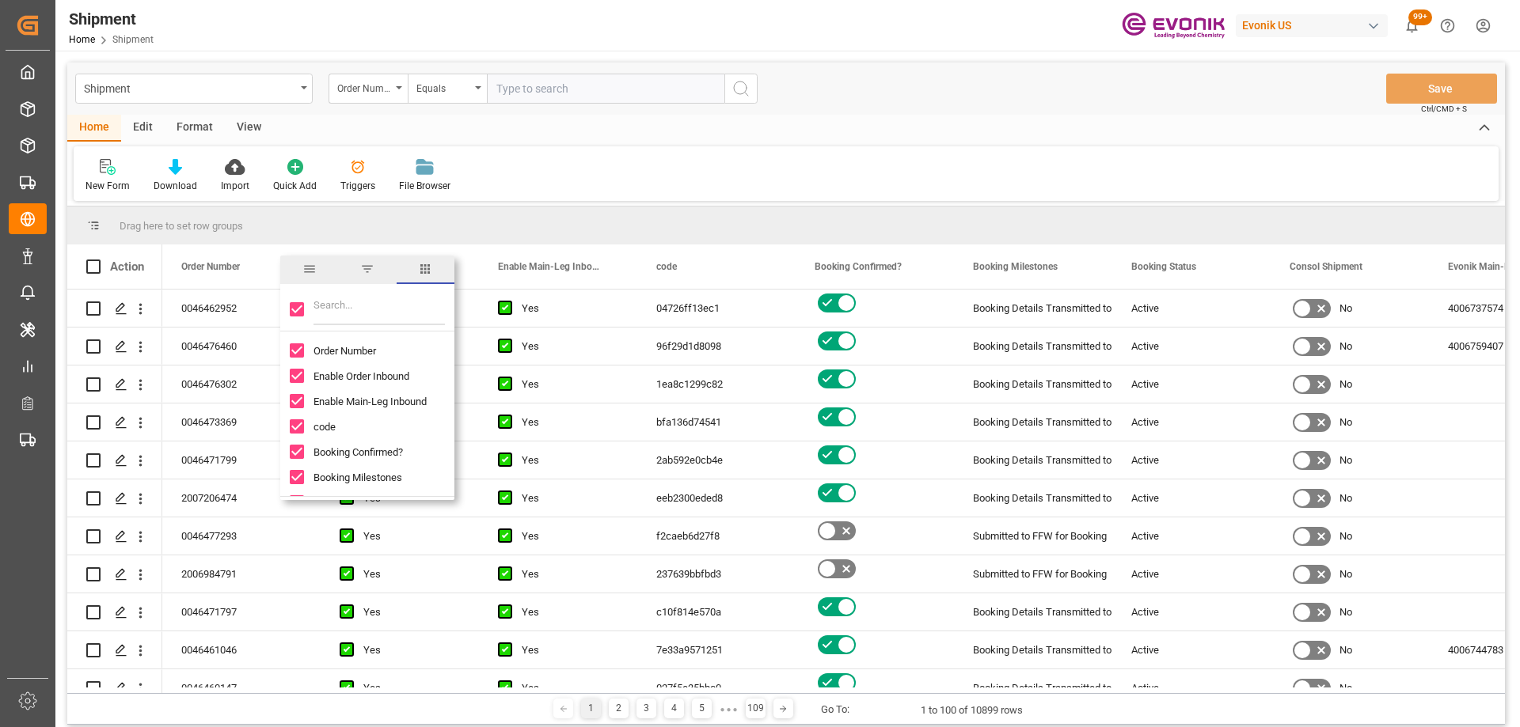
click at [295, 352] on input "Order Number column toggle visibility (visible)" at bounding box center [297, 350] width 14 height 14
checkbox input "false"
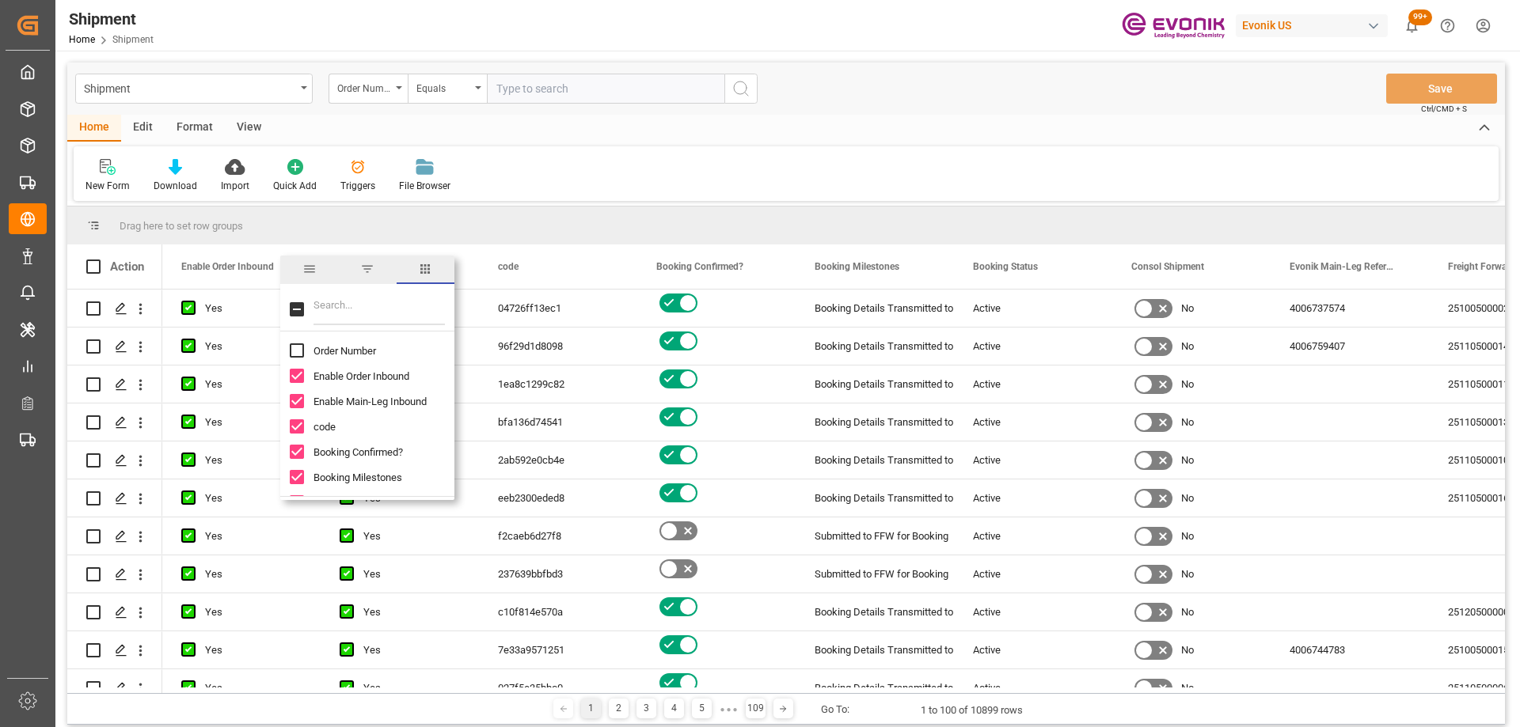
click at [296, 312] on input "Toggle Select All Columns" at bounding box center [297, 309] width 14 height 14
checkbox input "true"
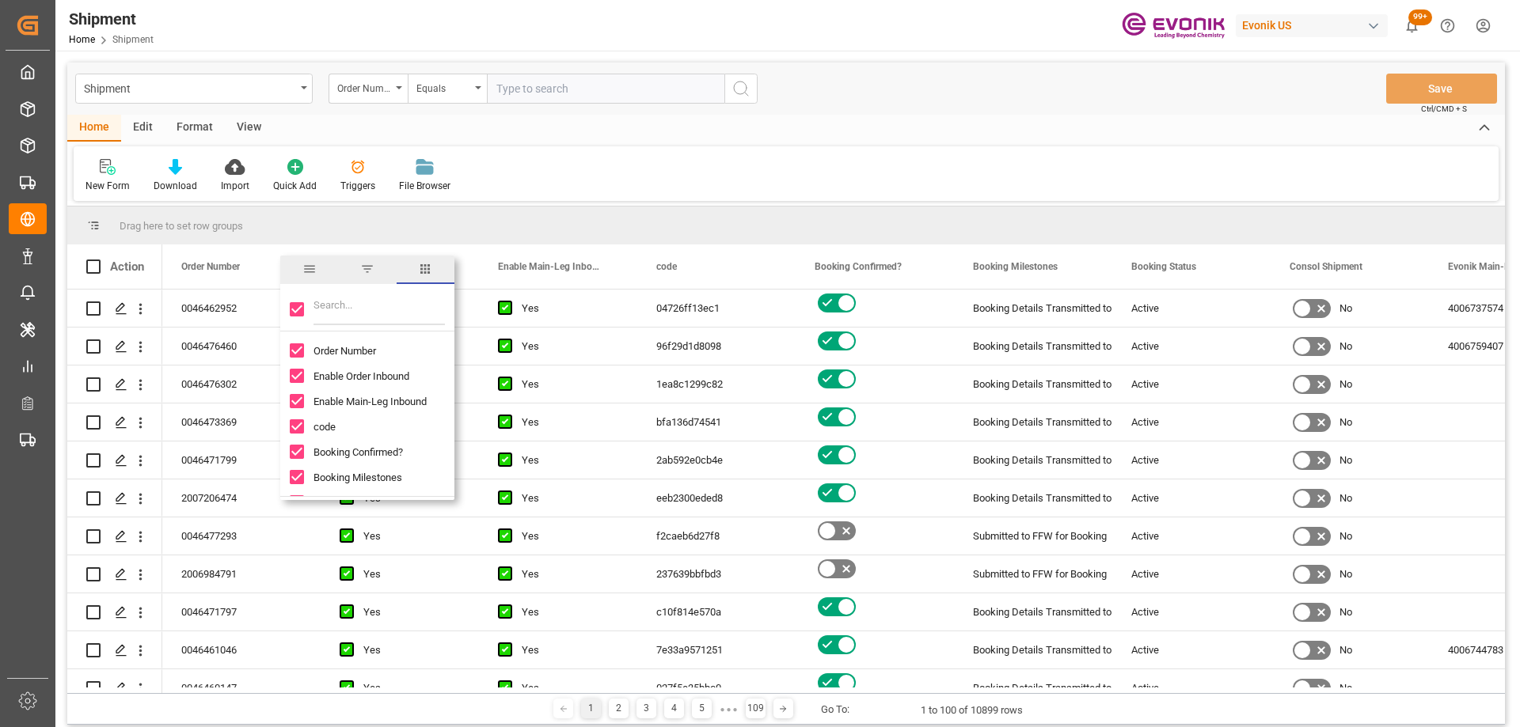
click at [299, 312] on input "Toggle Select All Columns" at bounding box center [297, 309] width 14 height 14
checkbox input "false"
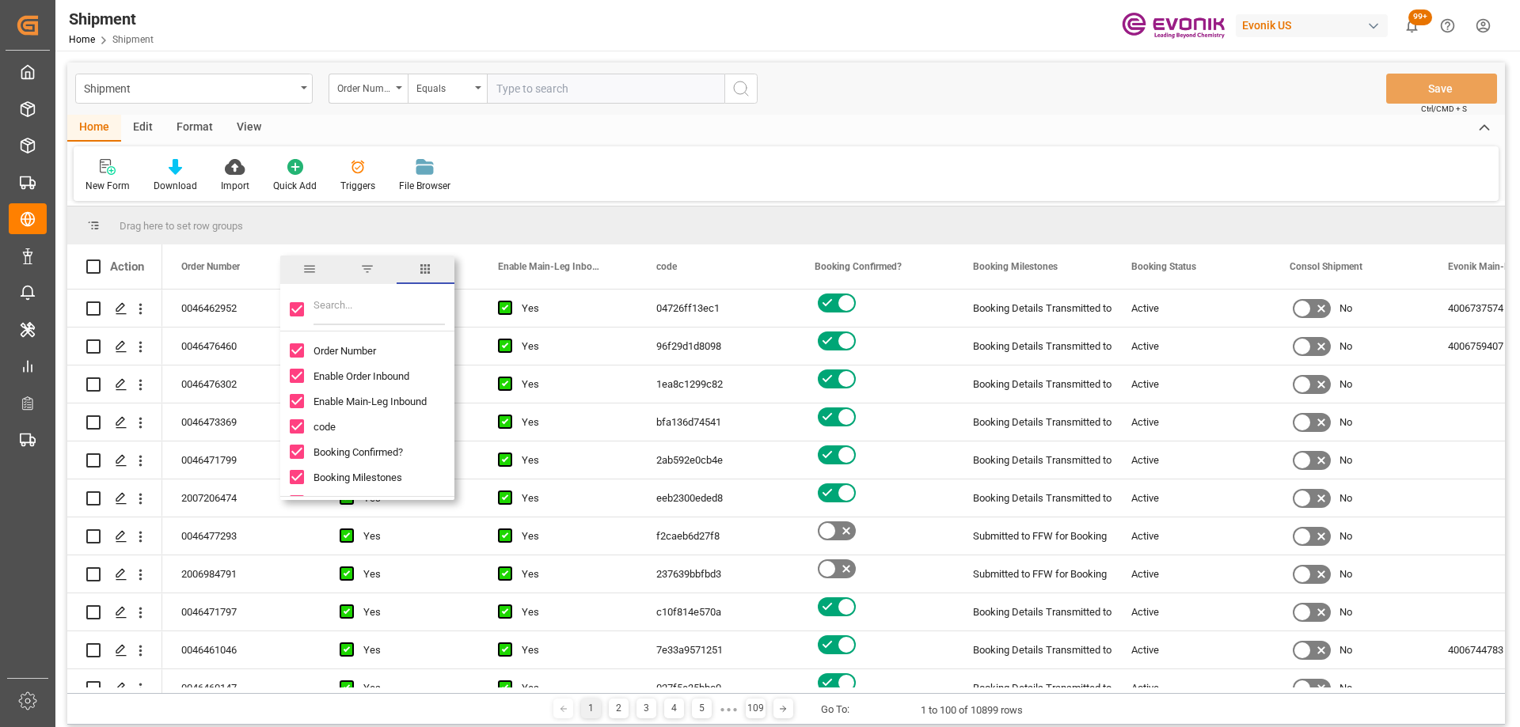
checkbox input "false"
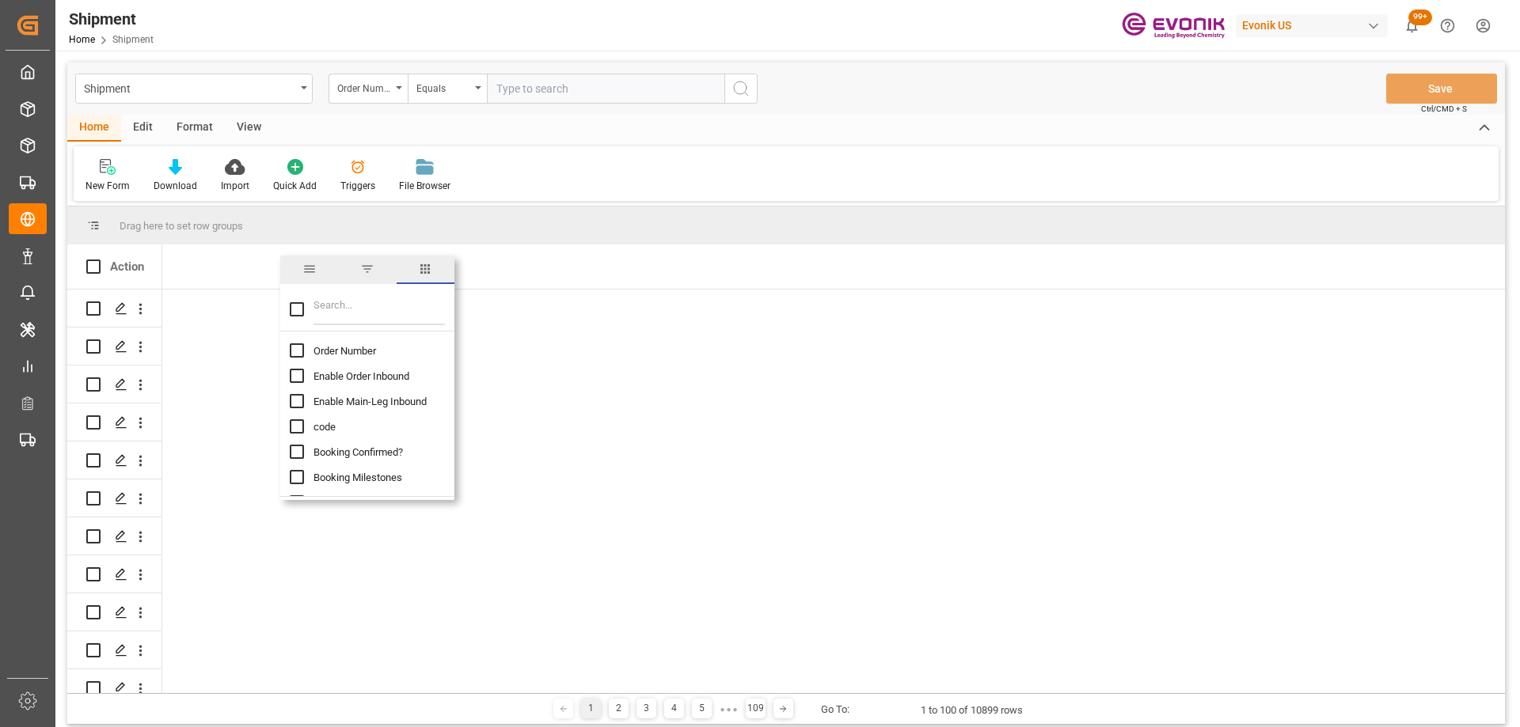
click at [298, 350] on input "Order Number column toggle visibility (hidden)" at bounding box center [297, 350] width 14 height 14
checkbox input "true"
checkbox input "false"
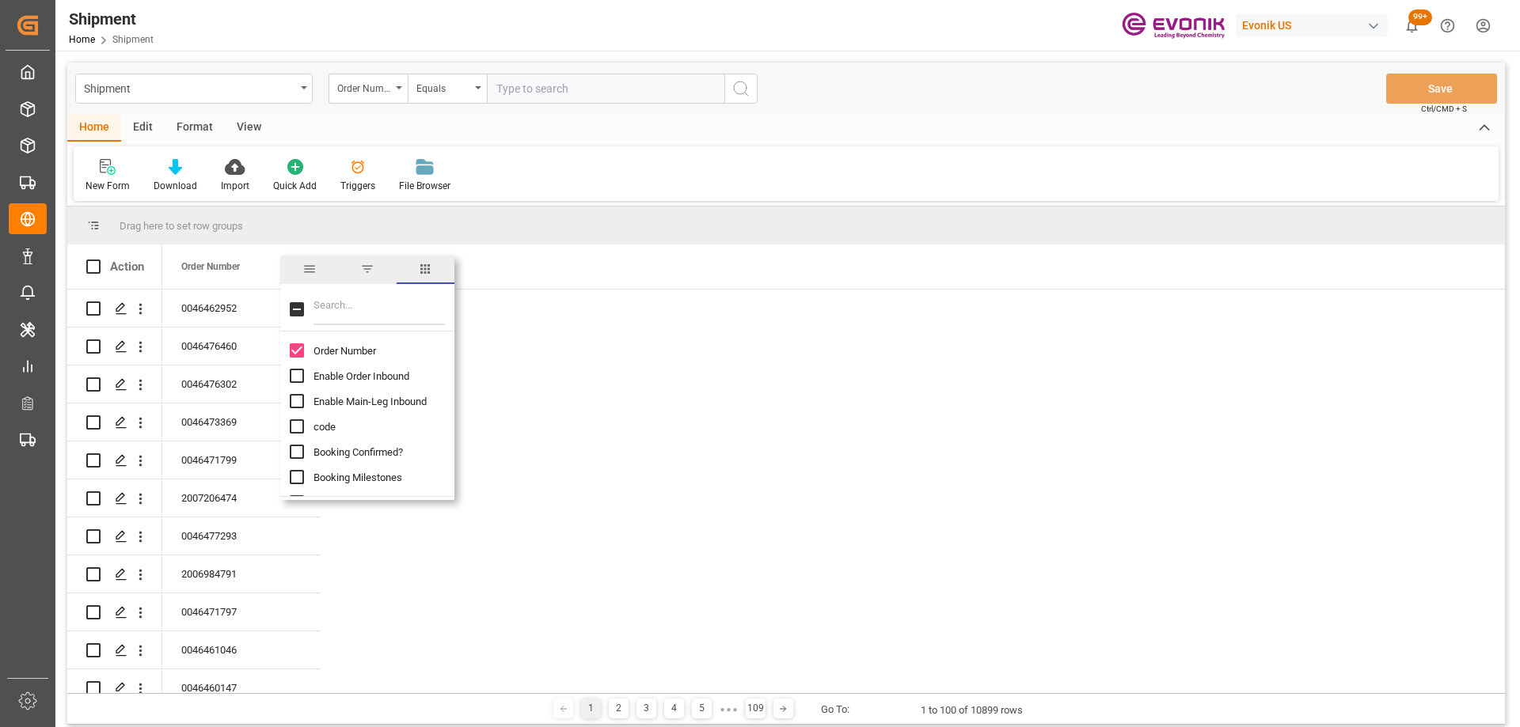
click at [305, 453] on div "Booking Confirmed?" at bounding box center [377, 451] width 174 height 25
click at [296, 450] on input "Booking Confirmed? column toggle visibility (hidden)" at bounding box center [297, 452] width 14 height 14
click at [296, 450] on input "Booking Confirmed? column toggle visibility (visible)" at bounding box center [297, 452] width 14 height 14
click at [296, 450] on input "Booking Confirmed? column toggle visibility (hidden)" at bounding box center [297, 452] width 14 height 14
checkbox input "true"
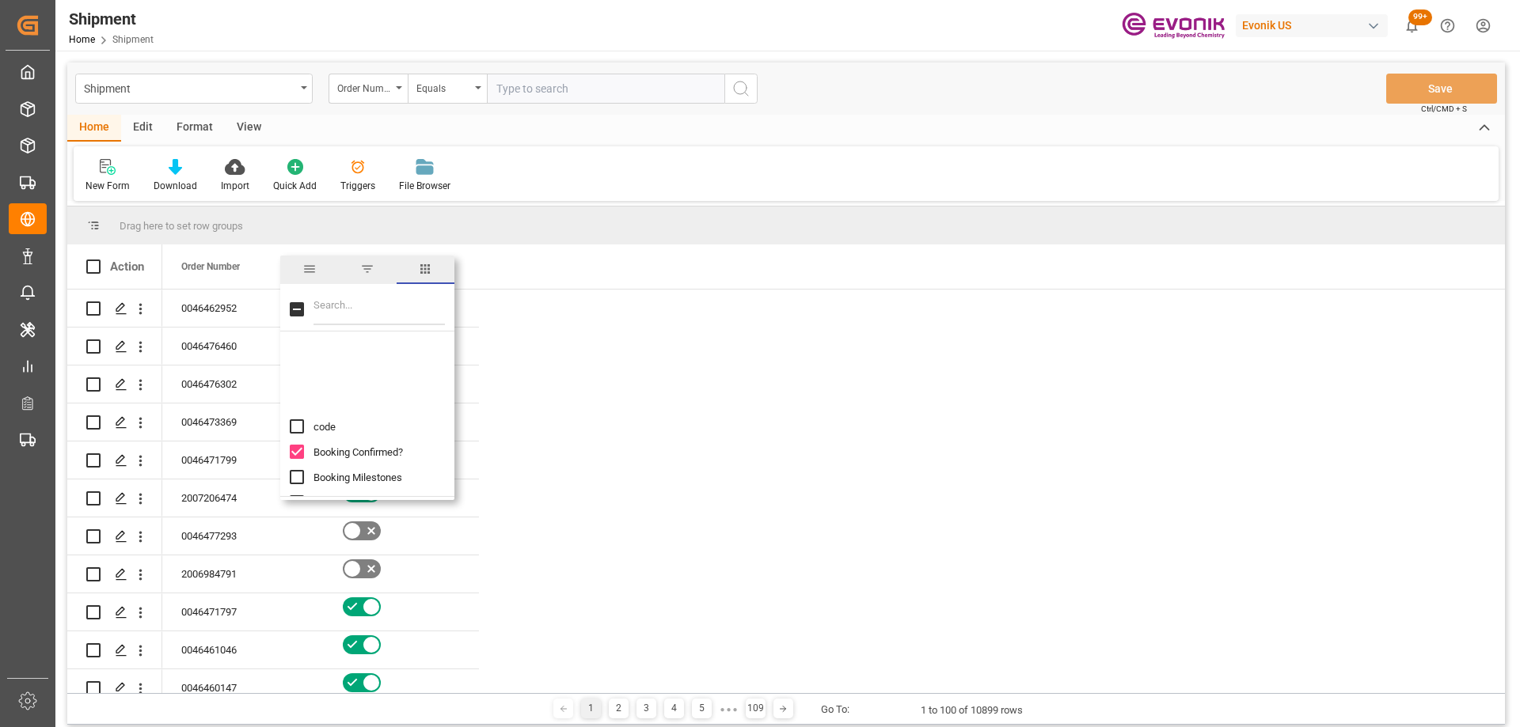
scroll to position [79, 0]
click at [295, 423] on input "Booking Status column toggle visibility (hidden)" at bounding box center [297, 423] width 14 height 14
checkbox input "true"
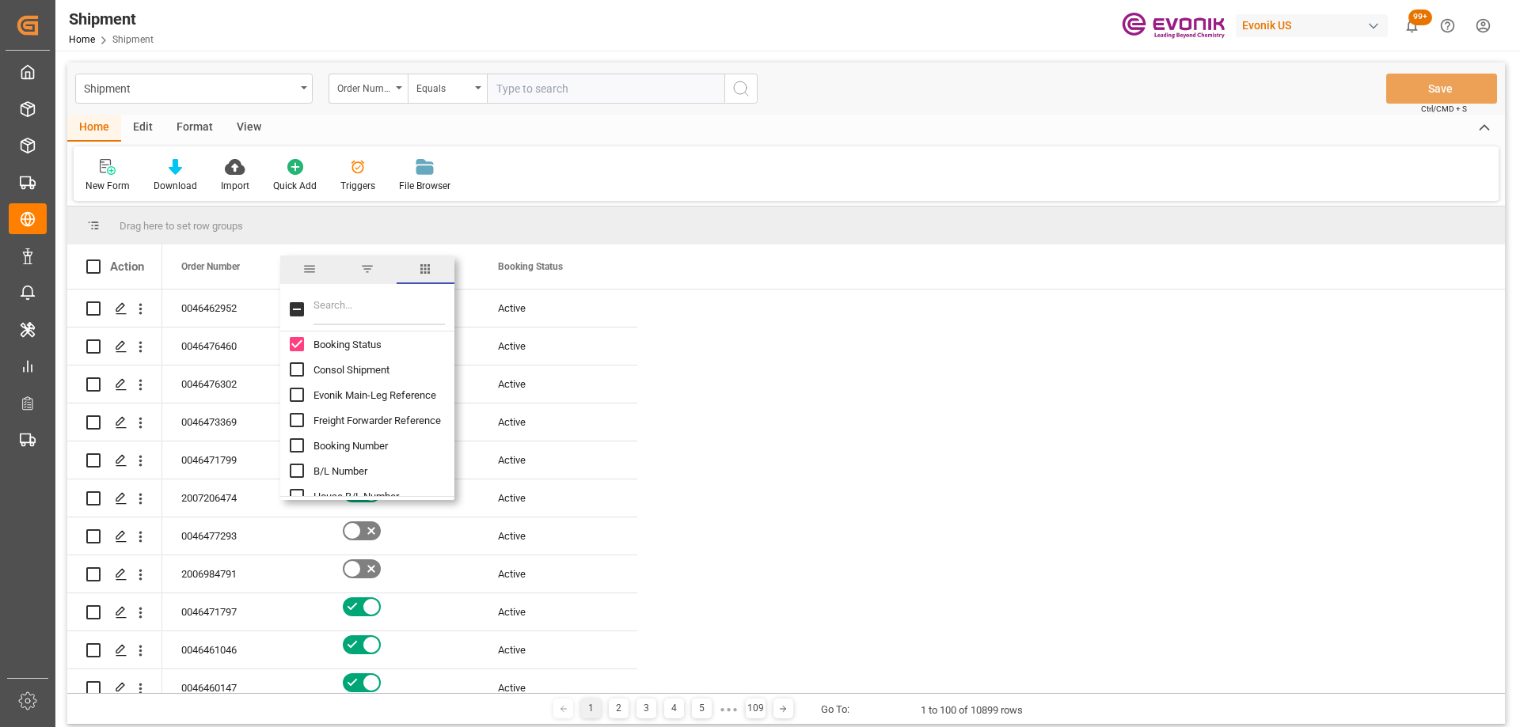
click at [290, 424] on input "Freight Forwarder Reference column toggle visibility (hidden)" at bounding box center [297, 420] width 14 height 14
checkbox input "true"
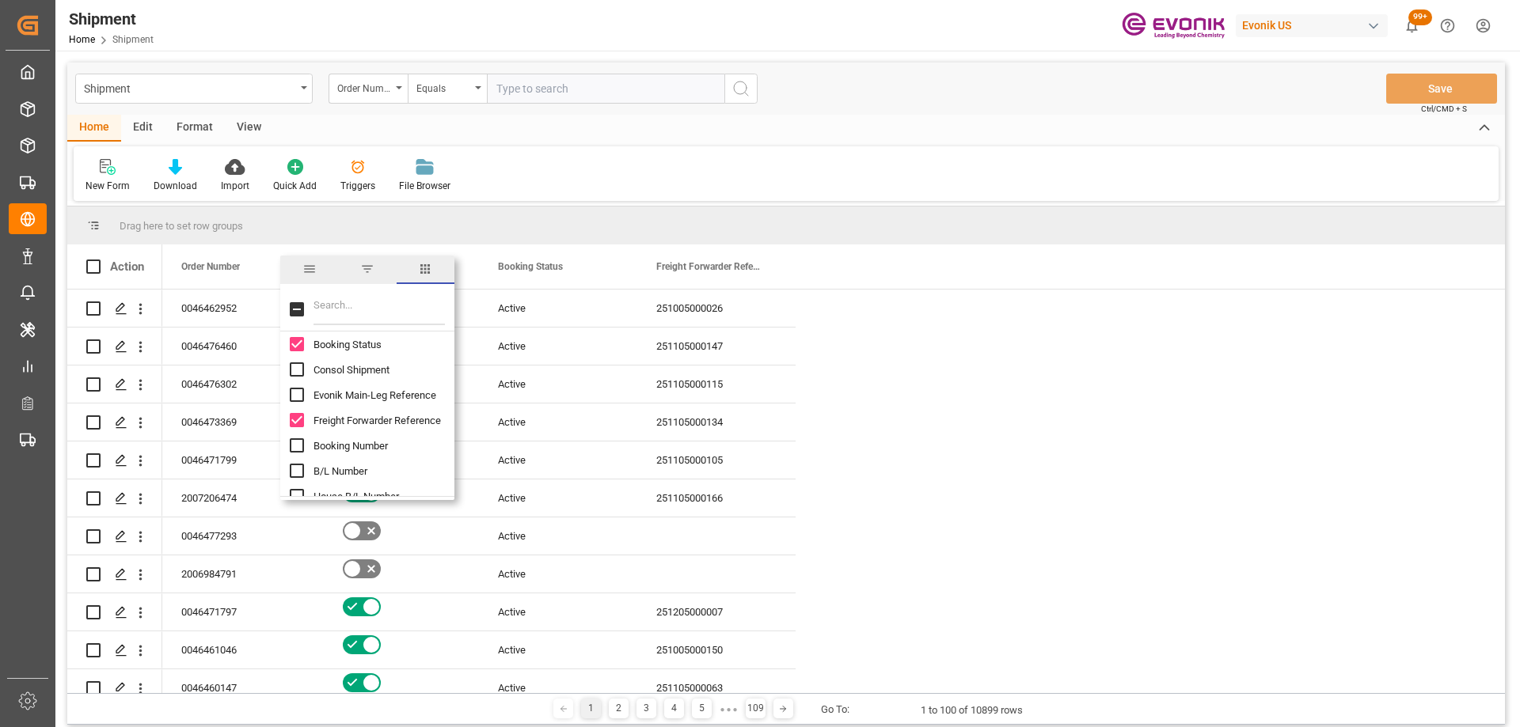
click at [299, 443] on input "Booking Number column toggle visibility (hidden)" at bounding box center [297, 445] width 14 height 14
checkbox input "true"
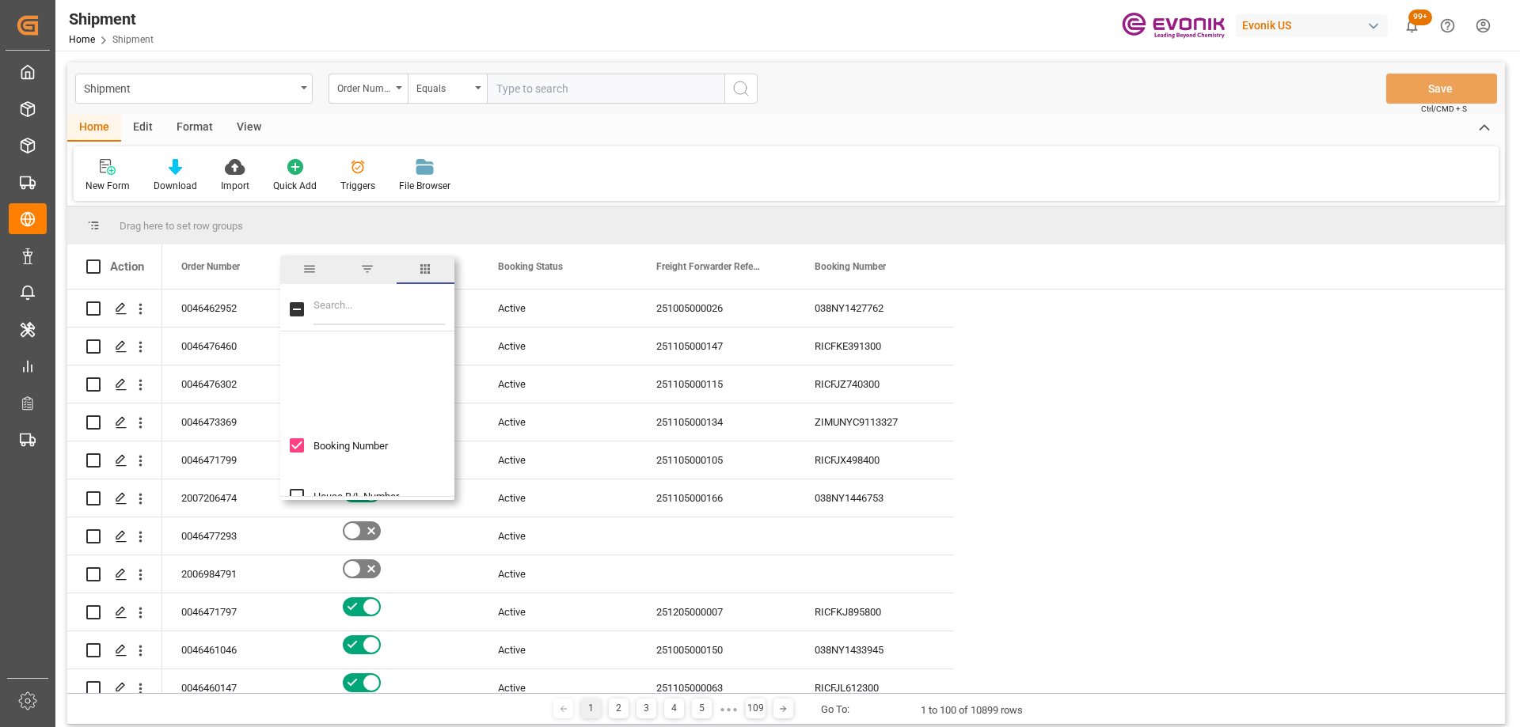
scroll to position [317, 0]
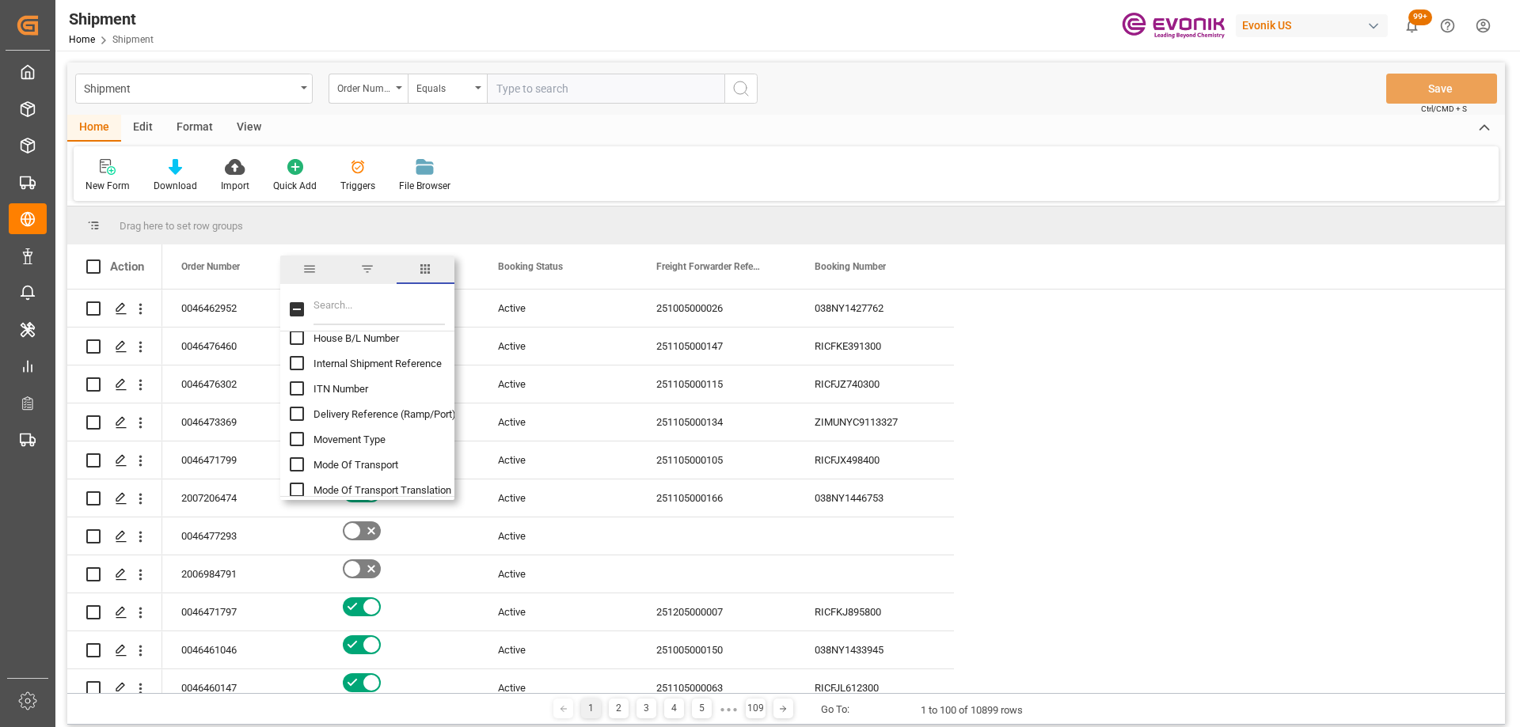
click at [357, 310] on input "Filter Columns Input" at bounding box center [378, 310] width 131 height 32
click at [326, 302] on input "Filter Columns Input" at bounding box center [378, 310] width 131 height 32
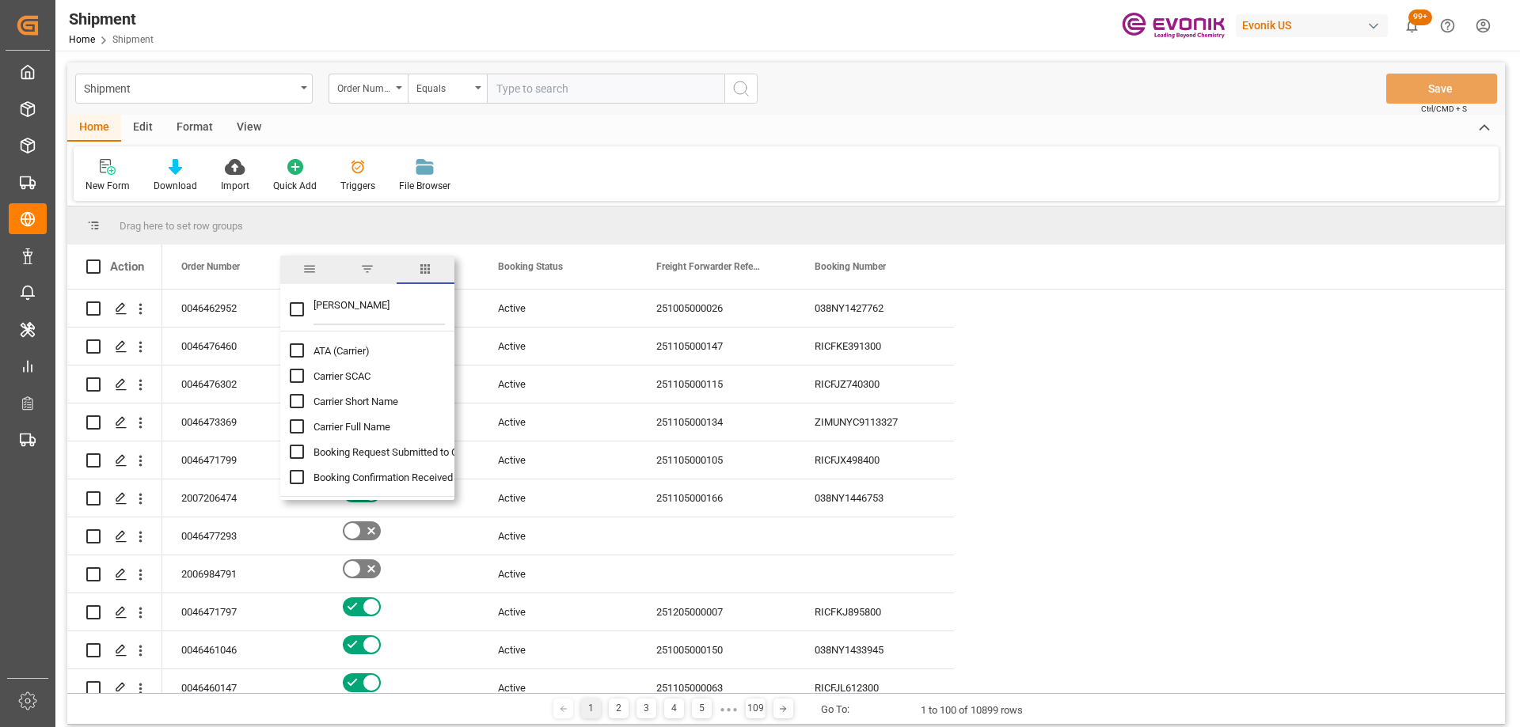
type input "carr"
click at [298, 423] on input "Carrier Full Name column toggle visibility (hidden)" at bounding box center [297, 426] width 14 height 14
checkbox input "true"
checkbox input "false"
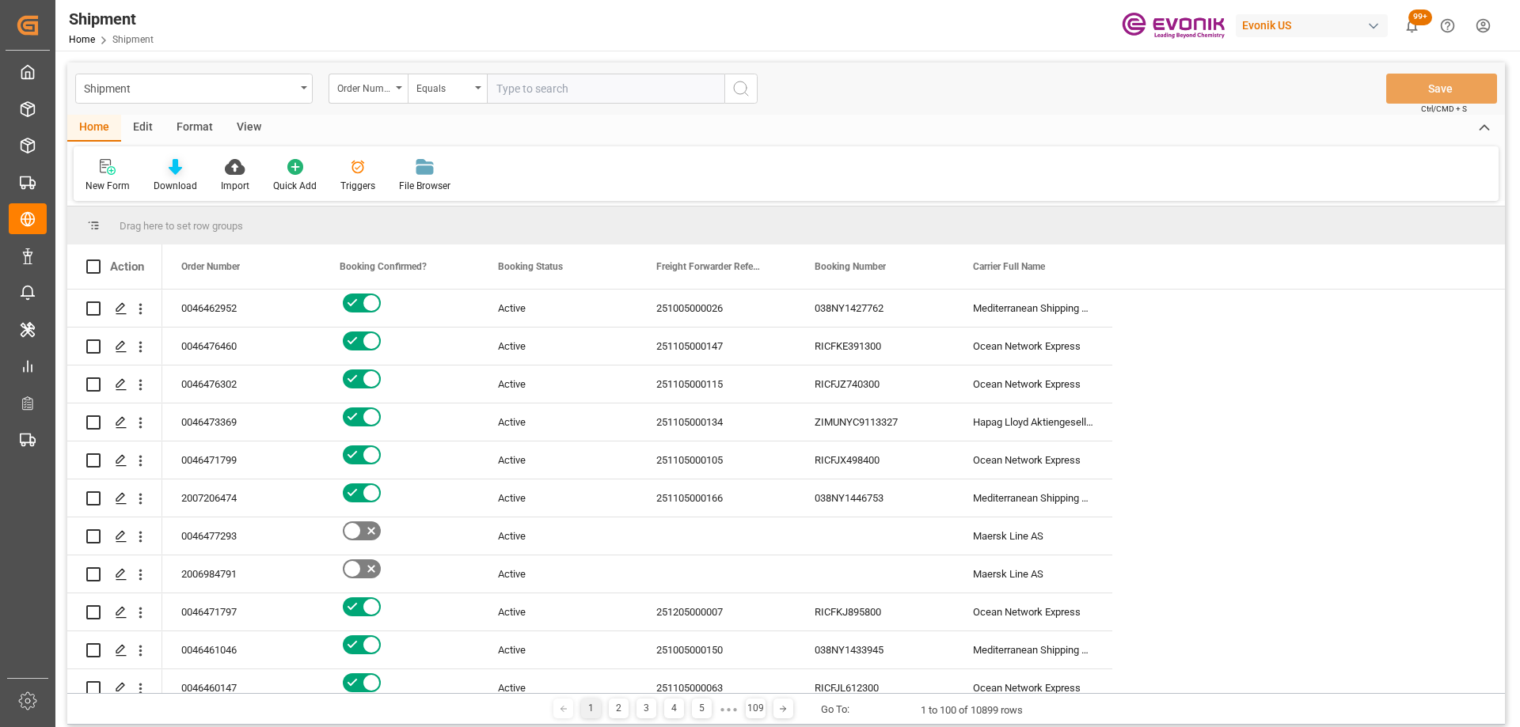
click at [174, 170] on icon at bounding box center [175, 167] width 13 height 16
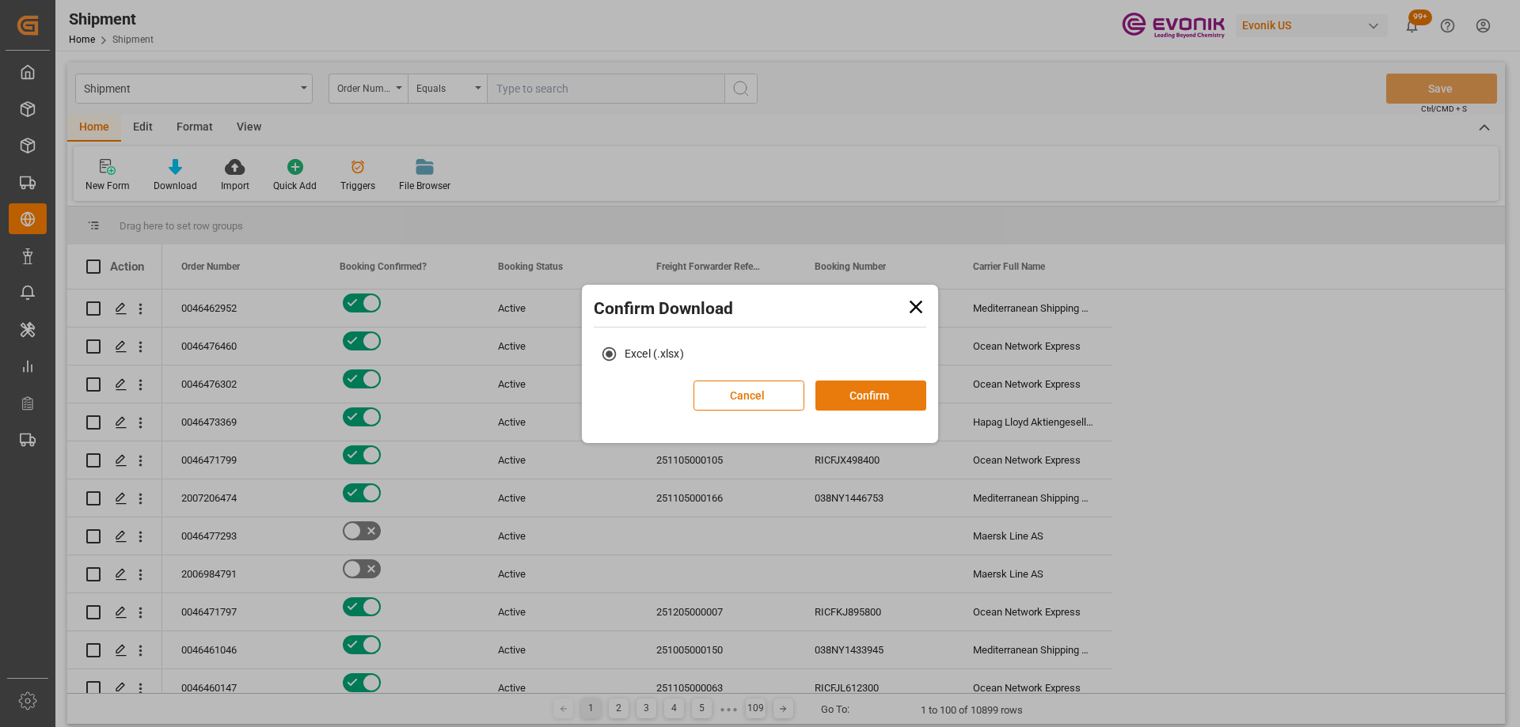
click at [890, 403] on button "Confirm" at bounding box center [870, 396] width 111 height 30
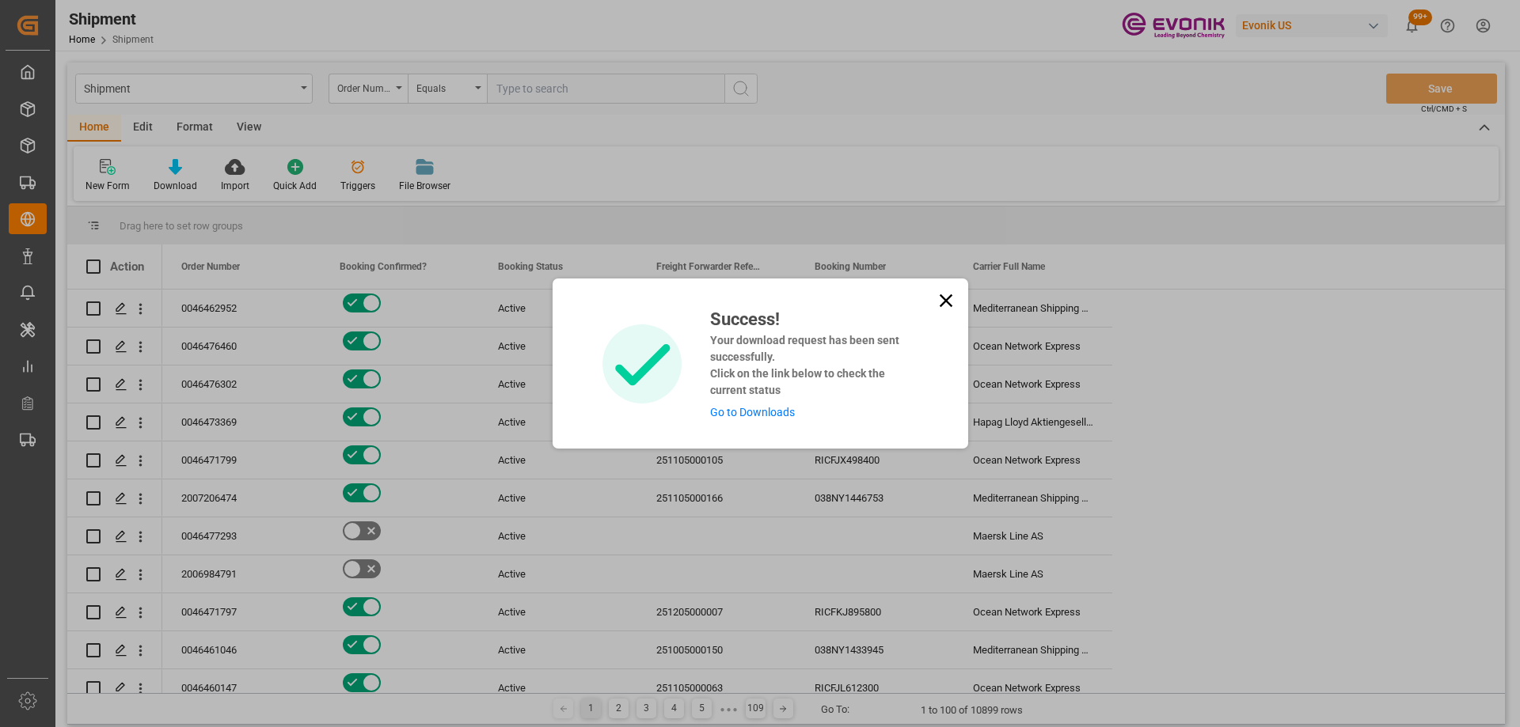
click at [780, 414] on link "Go to Downloads" at bounding box center [752, 412] width 85 height 13
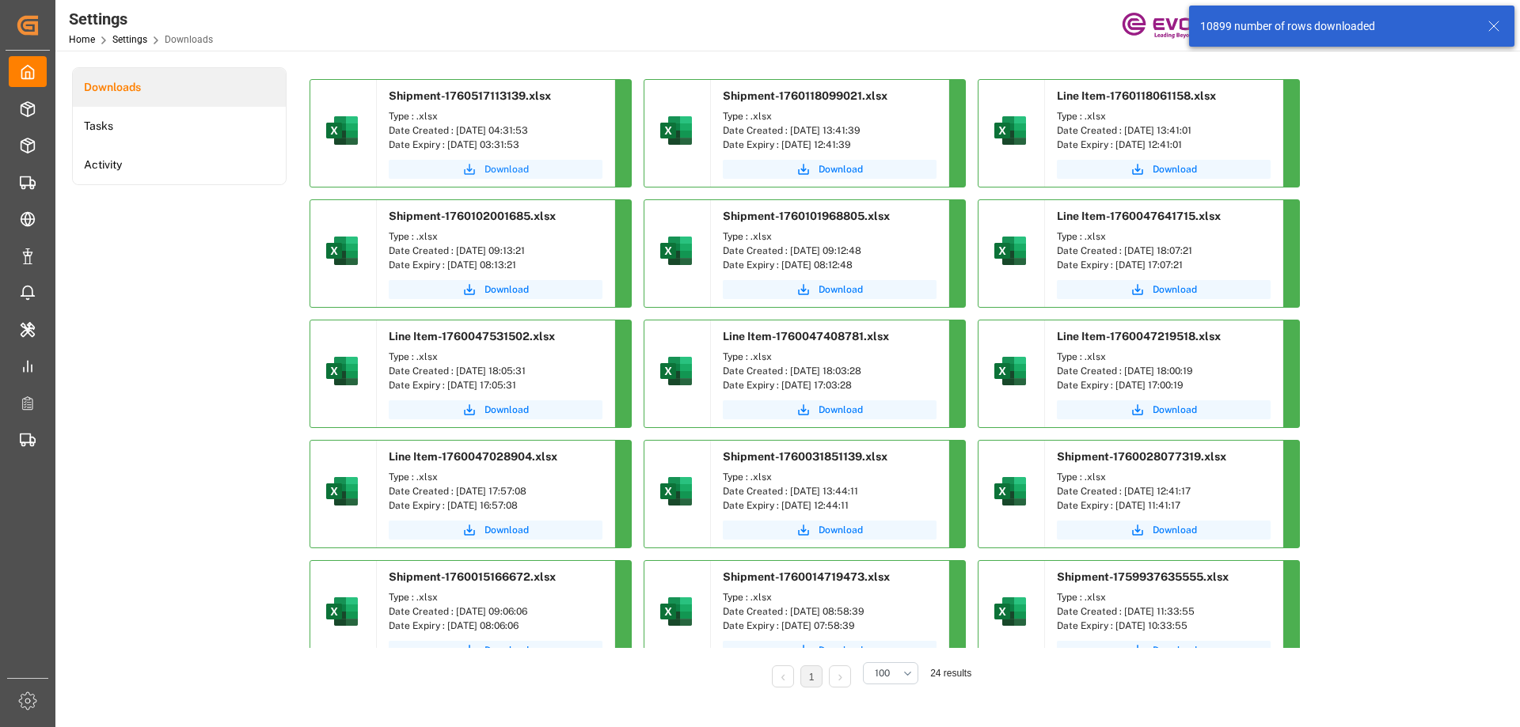
click at [531, 172] on button "Download" at bounding box center [496, 169] width 214 height 19
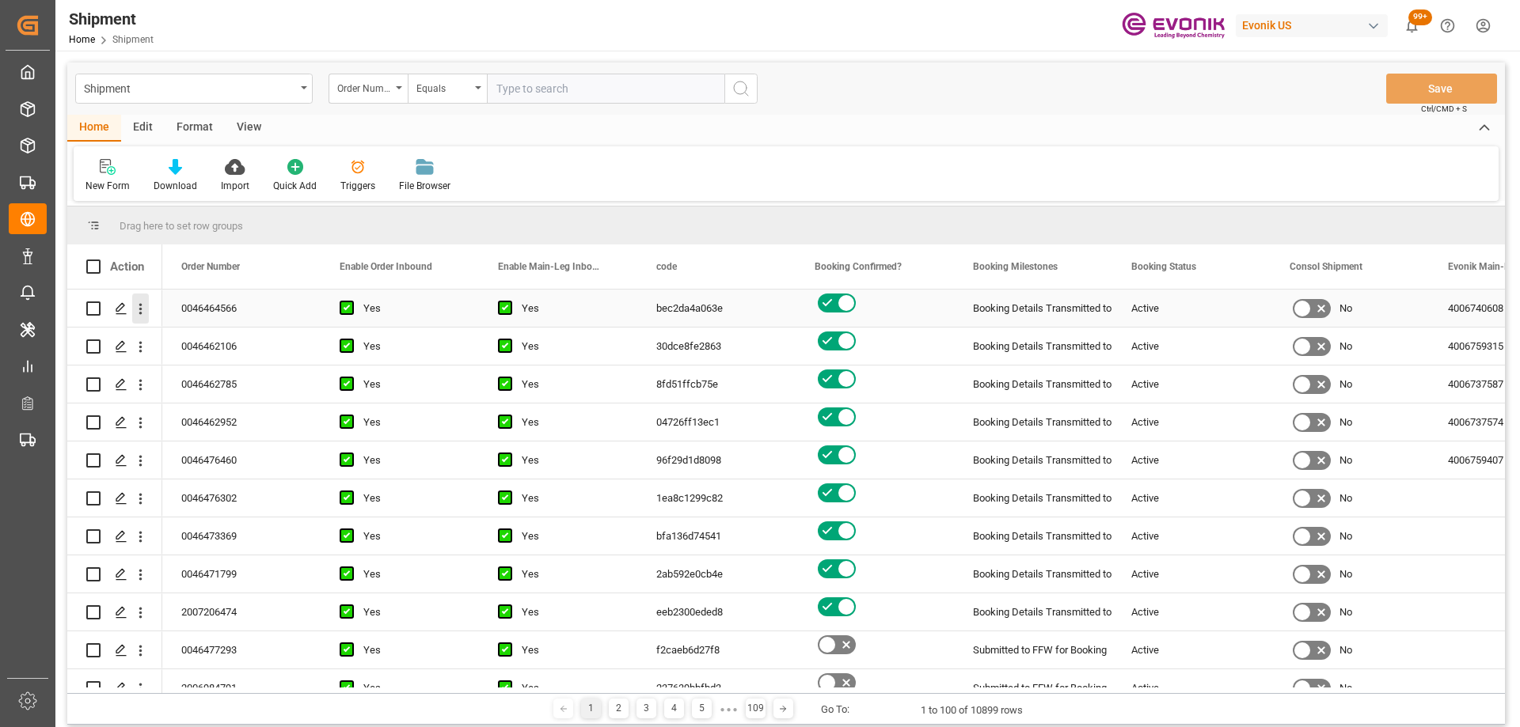
click at [141, 317] on icon "open menu" at bounding box center [140, 309] width 17 height 17
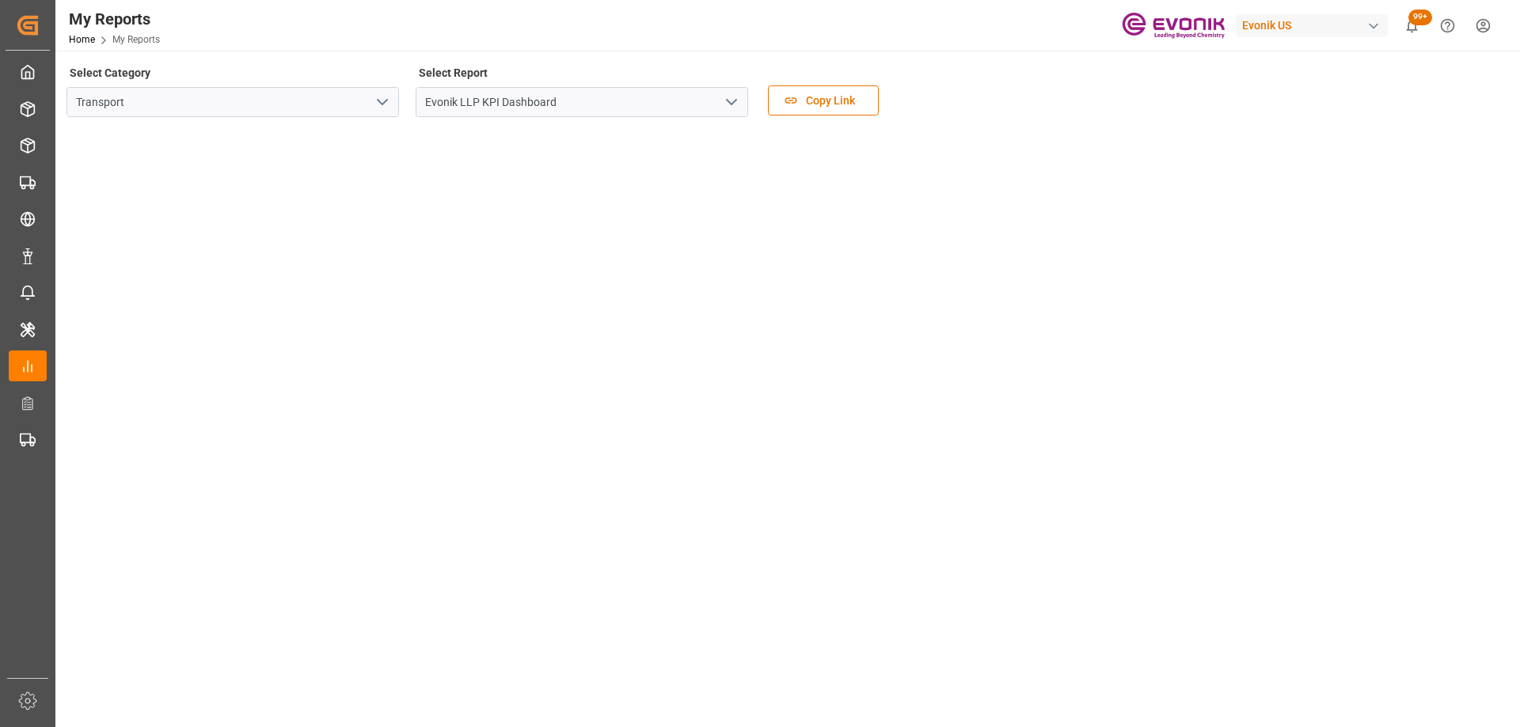
scroll to position [158, 0]
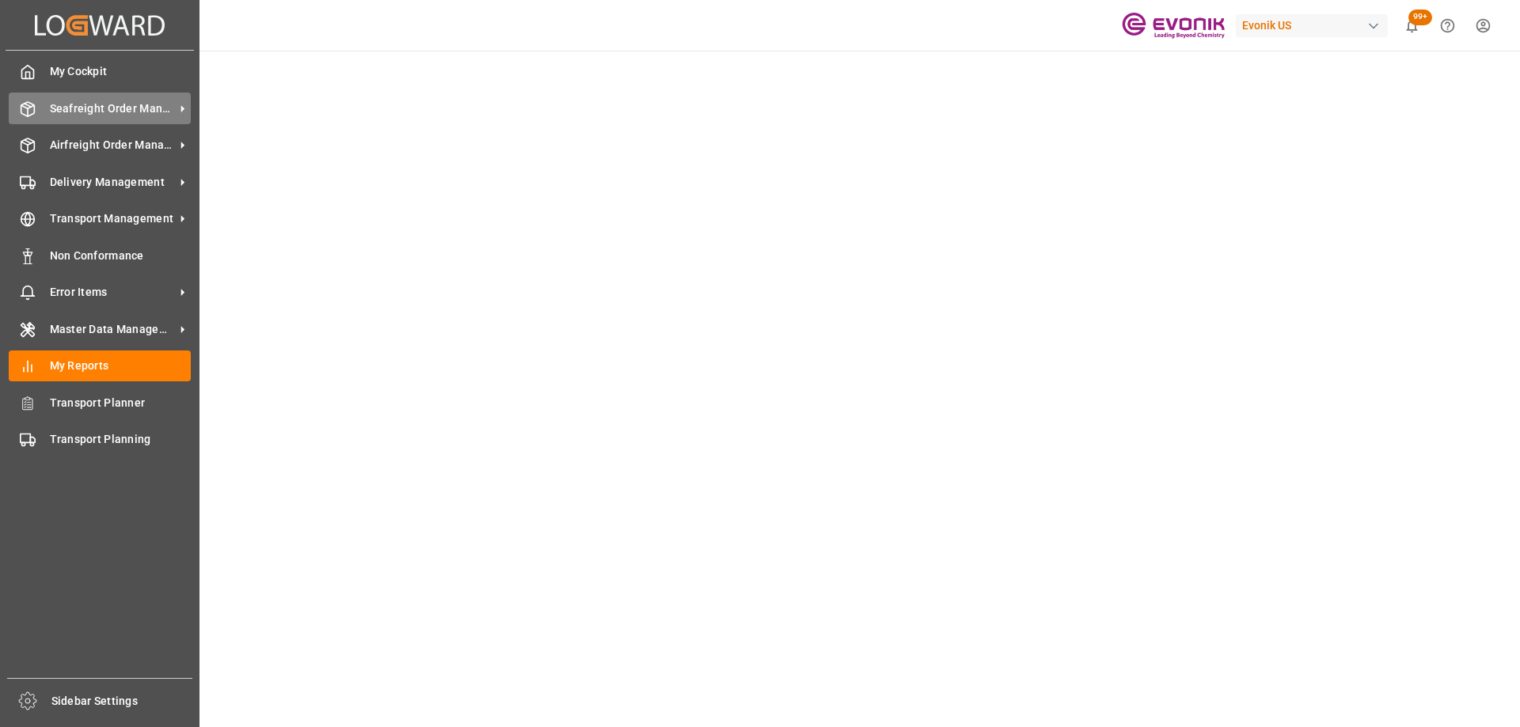
click at [44, 110] on div "Seafreight Order Management Seafreight Order Management" at bounding box center [100, 108] width 182 height 31
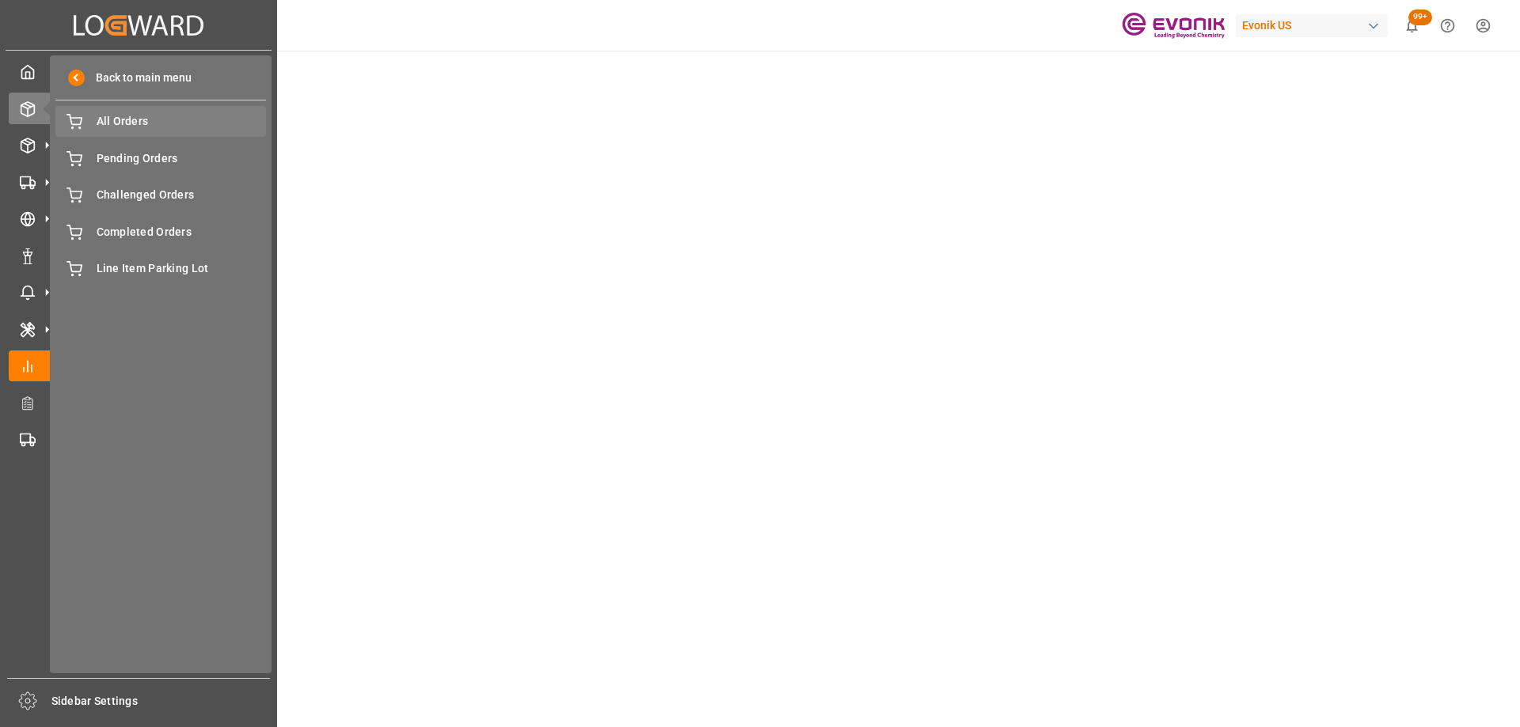
click at [100, 123] on span "All Orders" at bounding box center [182, 121] width 170 height 17
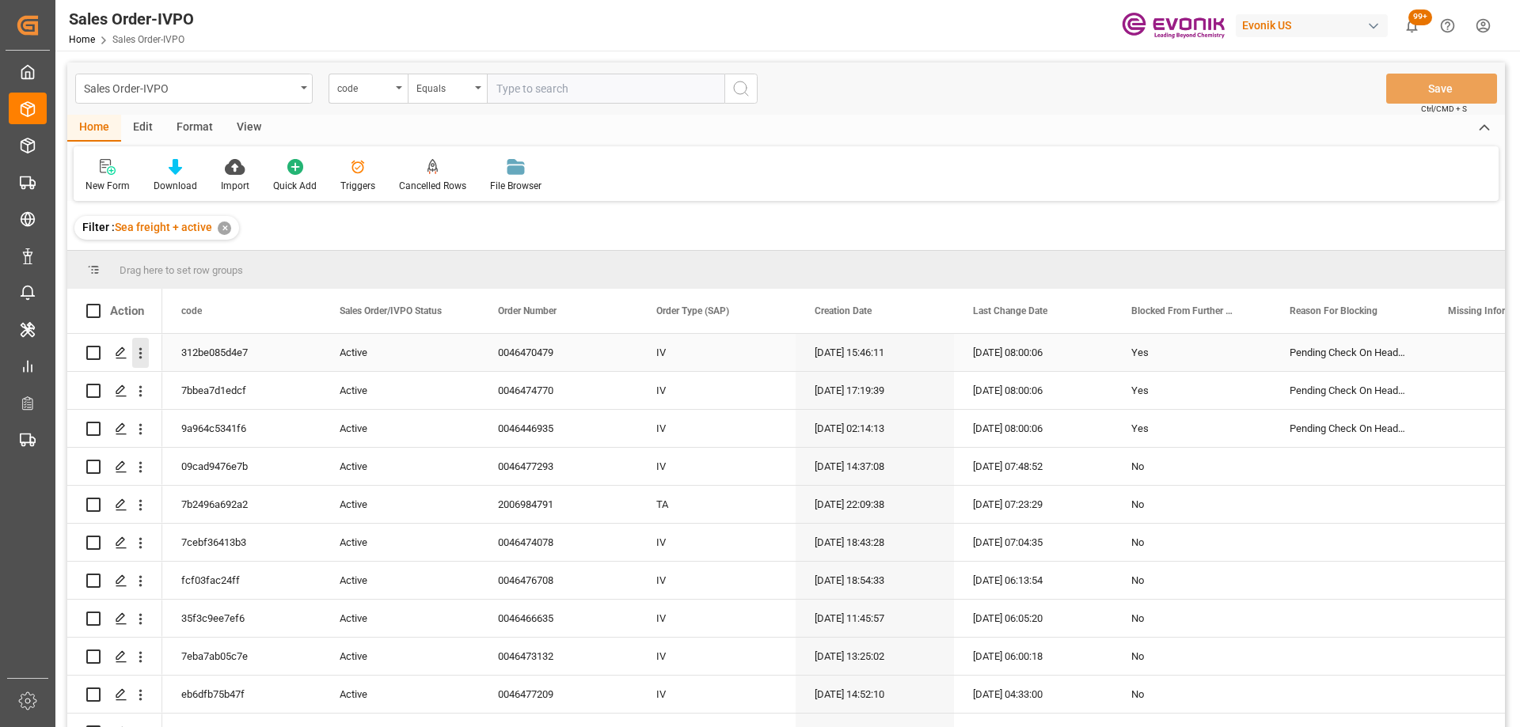
click at [142, 355] on icon "open menu" at bounding box center [140, 353] width 17 height 17
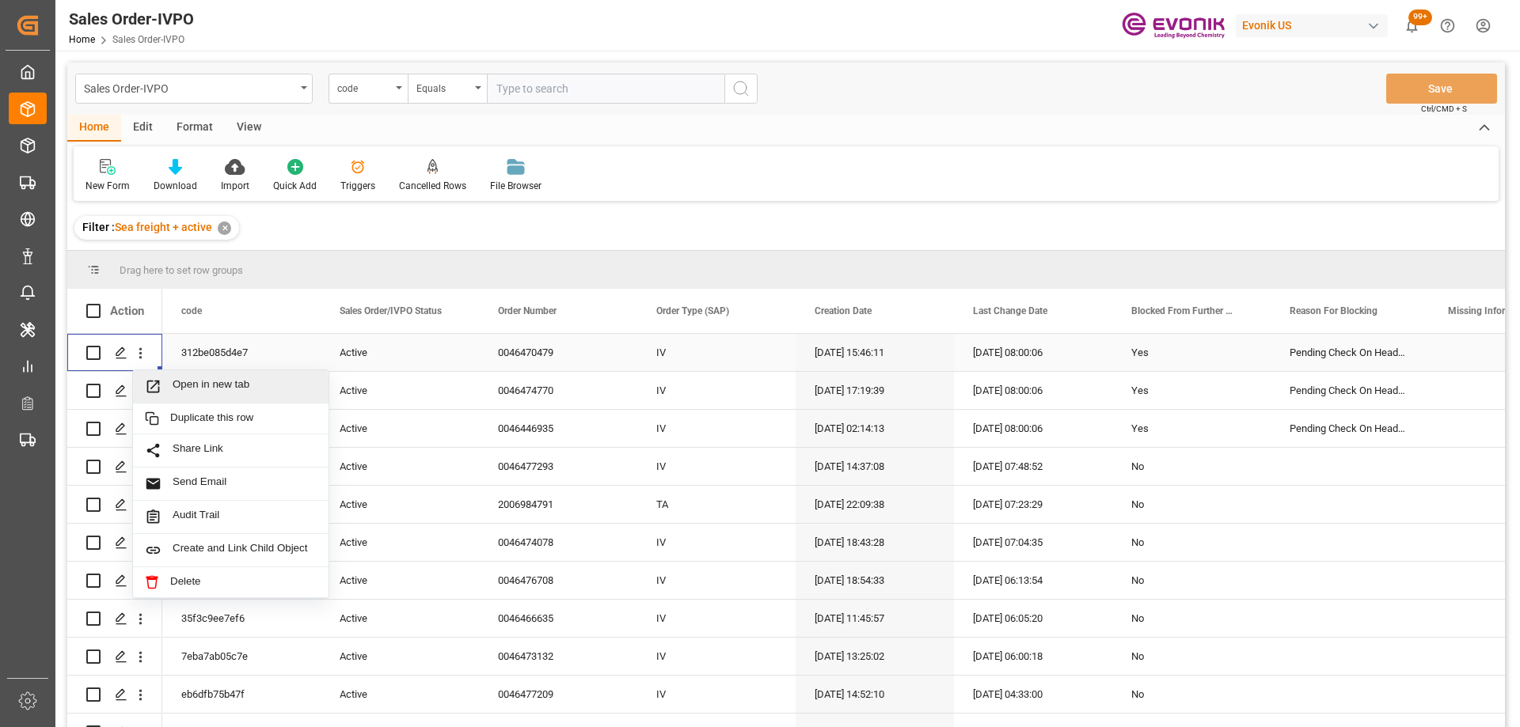
click at [164, 395] on span "Press SPACE to select this row." at bounding box center [159, 386] width 28 height 17
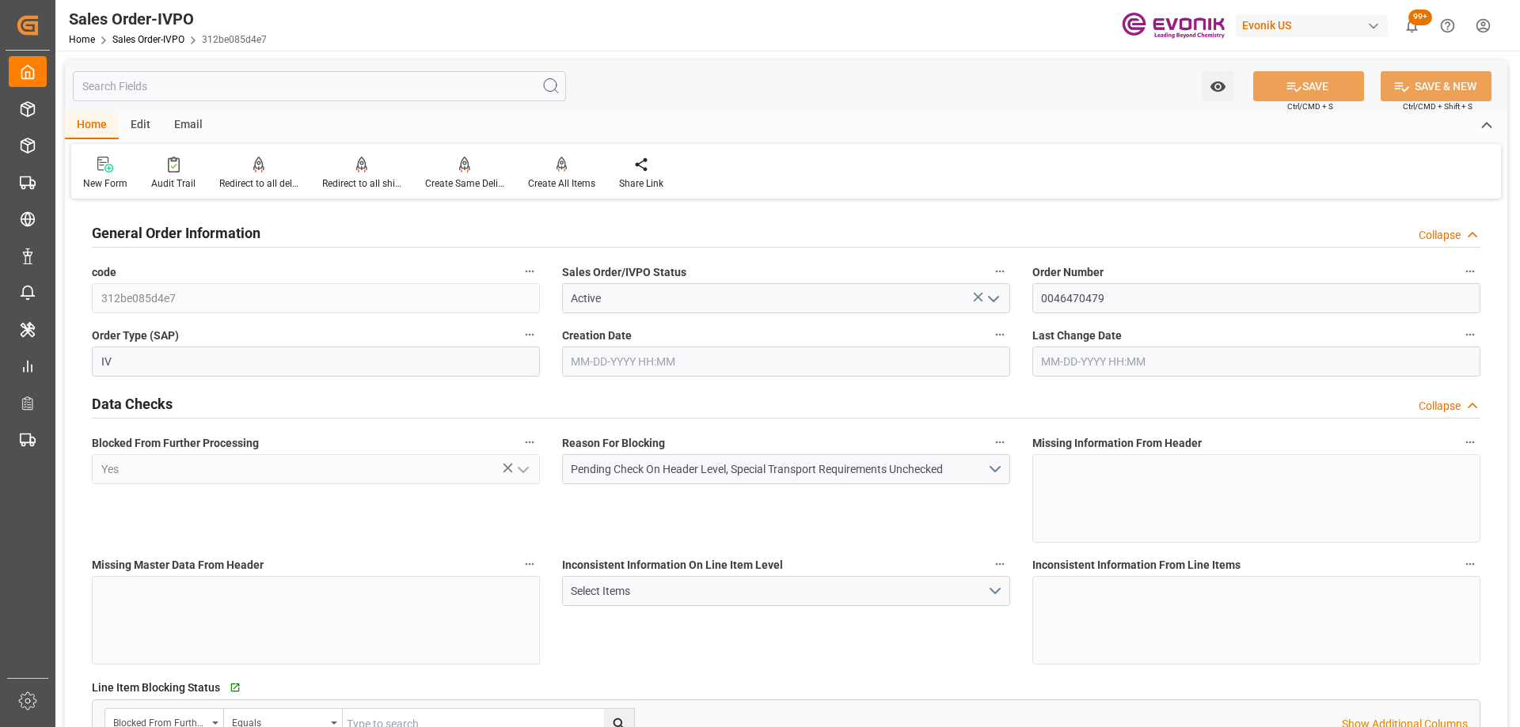
type input "KRPUS"
type input "0"
type input "1"
type input "1694.4"
type input "08-27-2025 15:46"
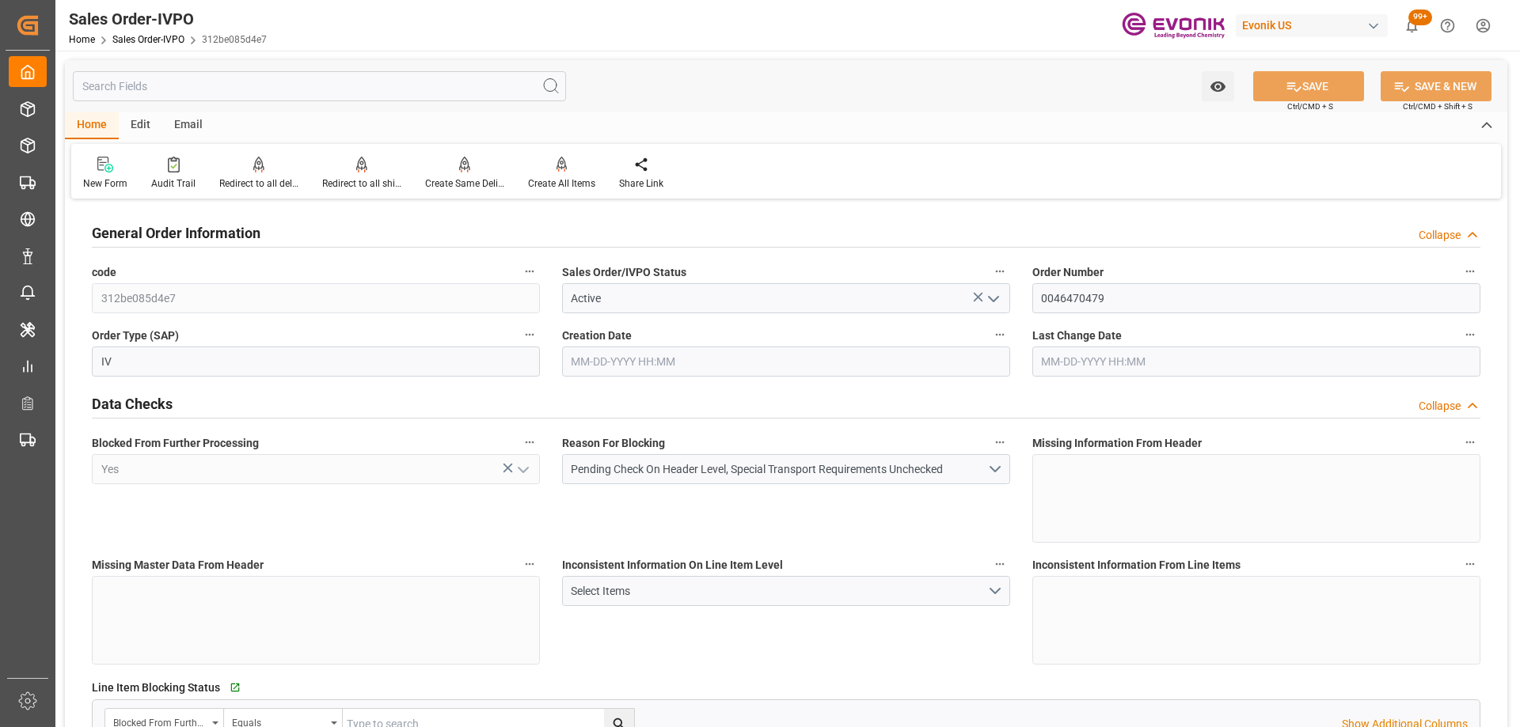
type input "10-15-2025 08:00"
click at [368, 180] on div "Redirect to all shipments" at bounding box center [361, 183] width 79 height 14
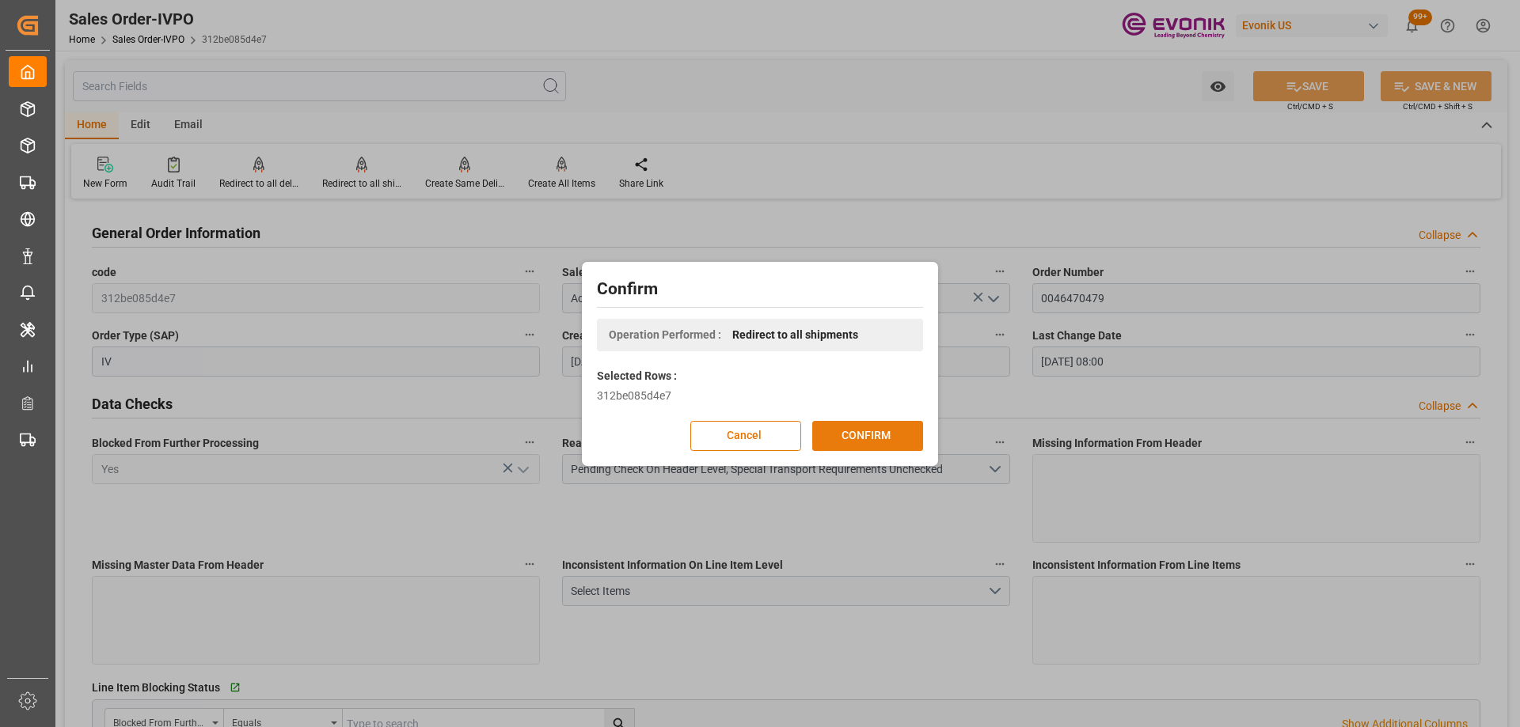
click at [870, 427] on button "CONFIRM" at bounding box center [867, 436] width 111 height 30
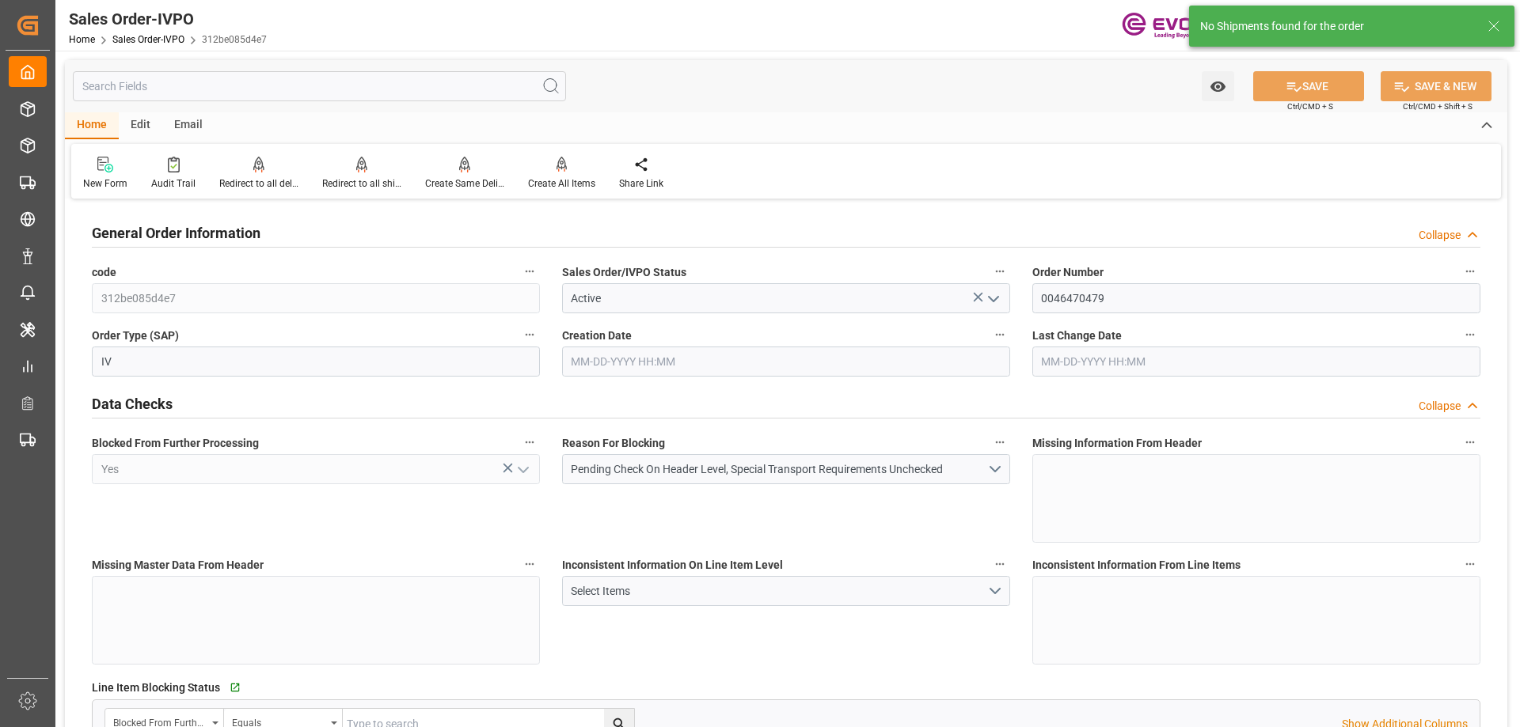
type input "KRPUS"
type input "0"
type input "1"
type input "1694.4"
type input "08-27-2025 15:46"
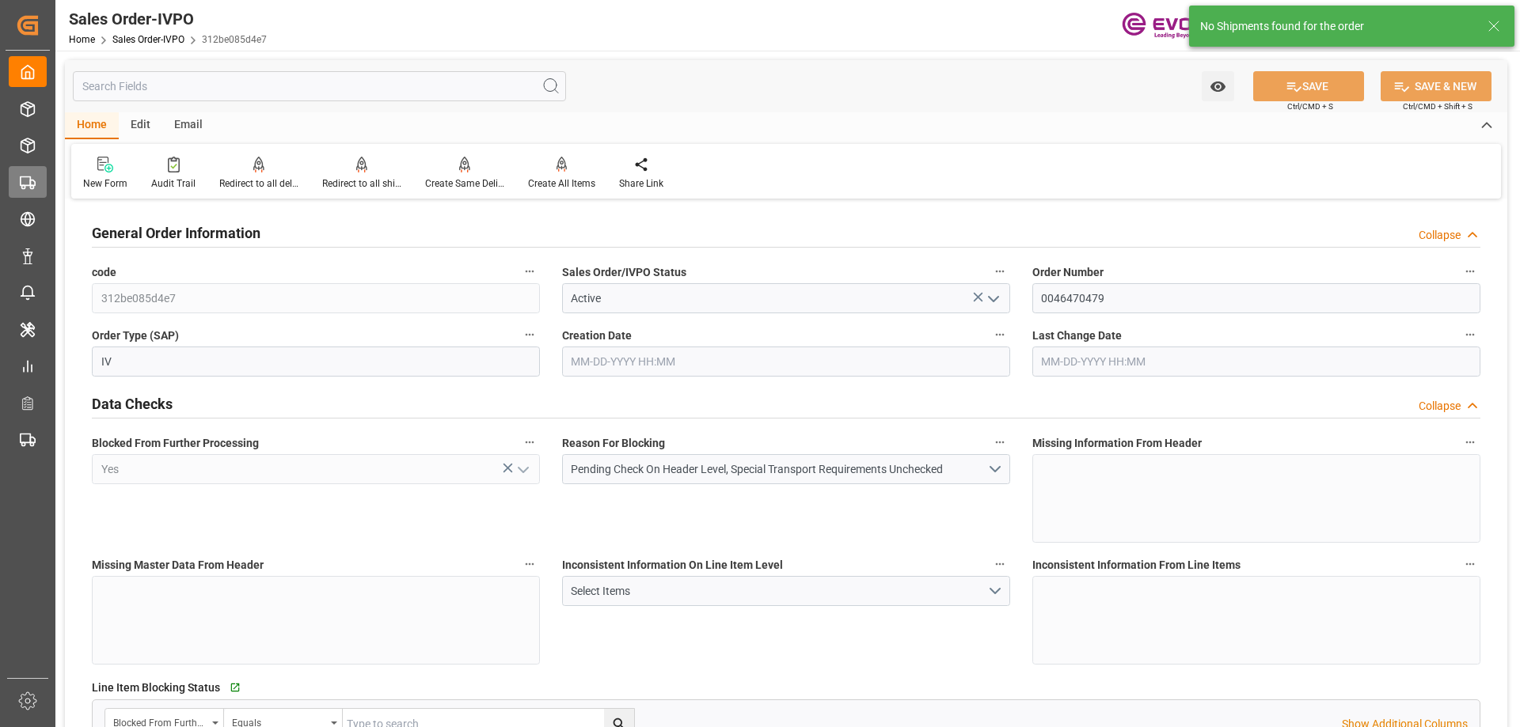
type input "10-15-2025 08:00"
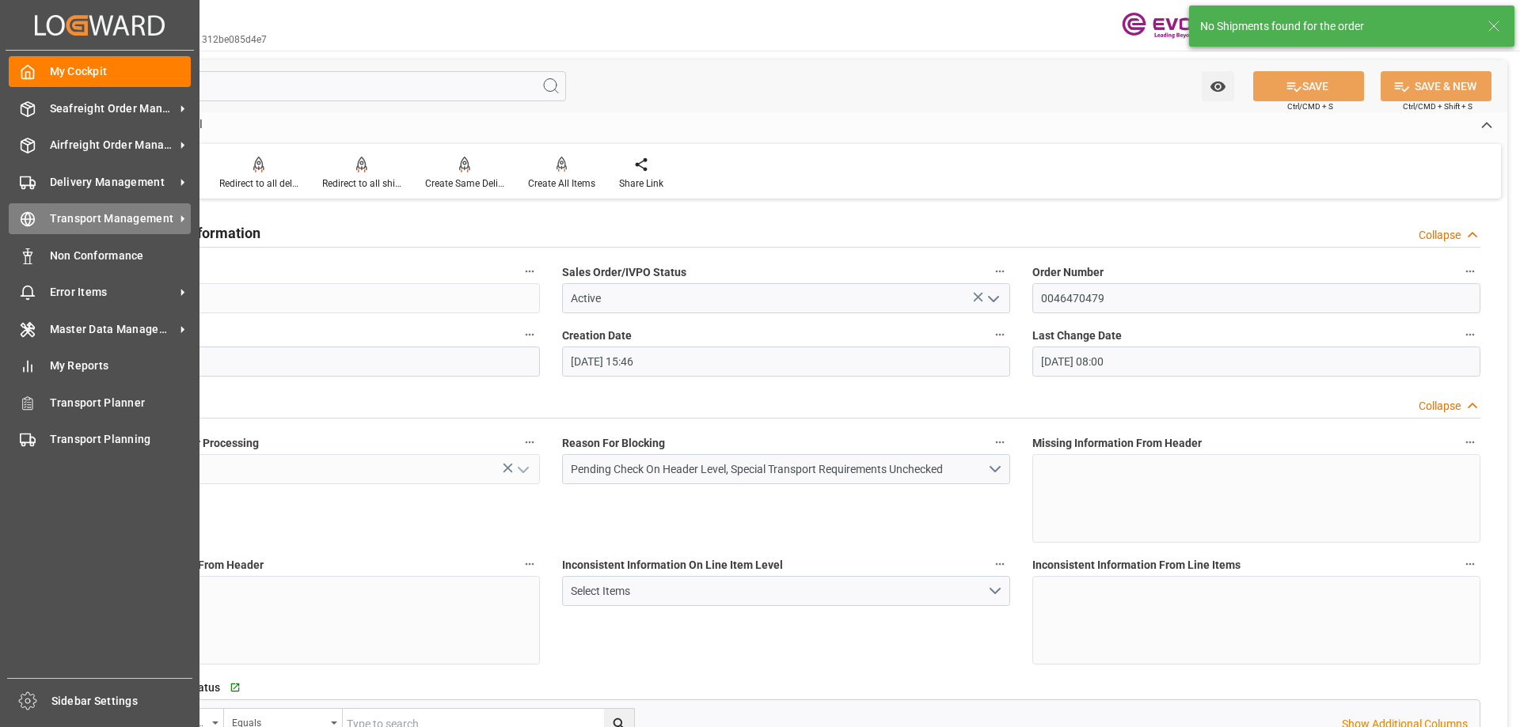
click at [37, 217] on div "Transport Management Transport Management" at bounding box center [100, 218] width 182 height 31
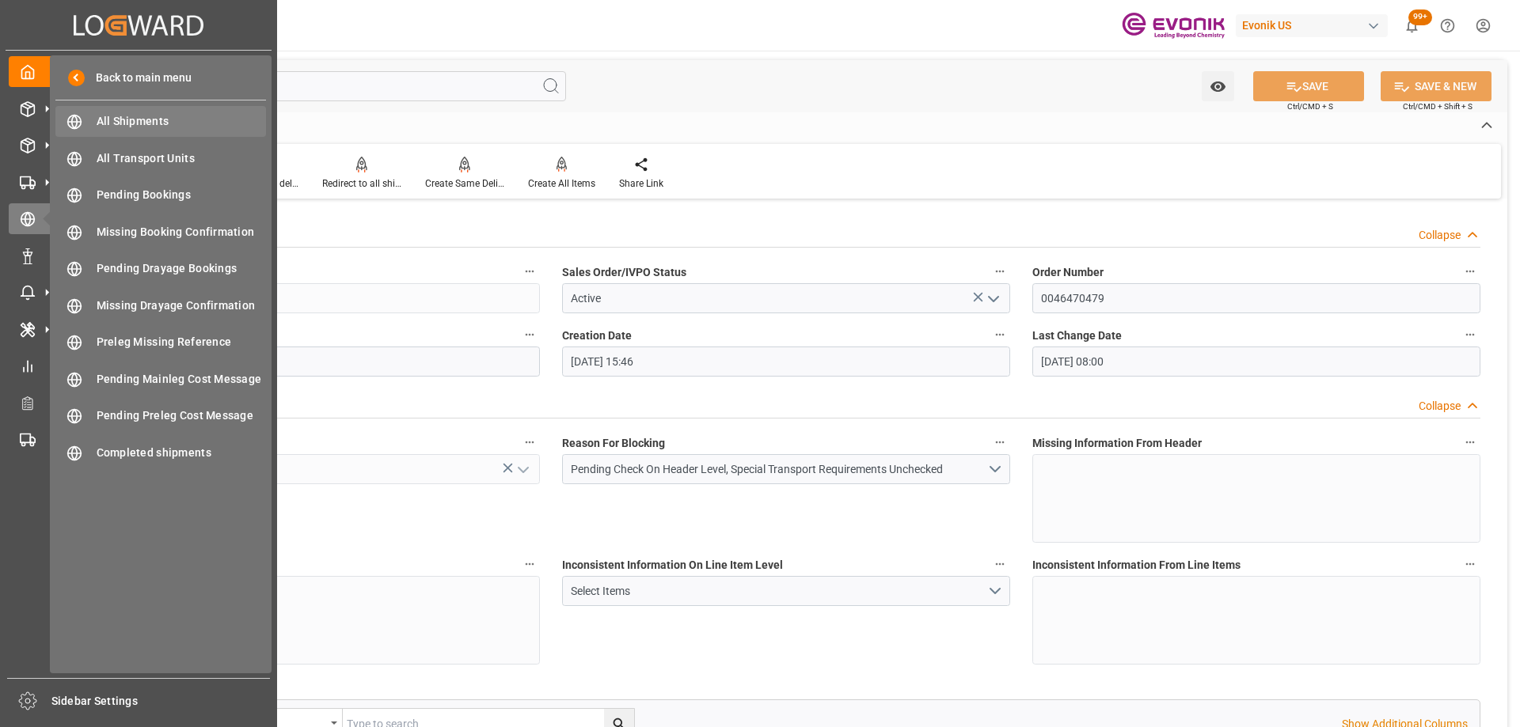
click at [146, 117] on span "All Shipments" at bounding box center [182, 121] width 170 height 17
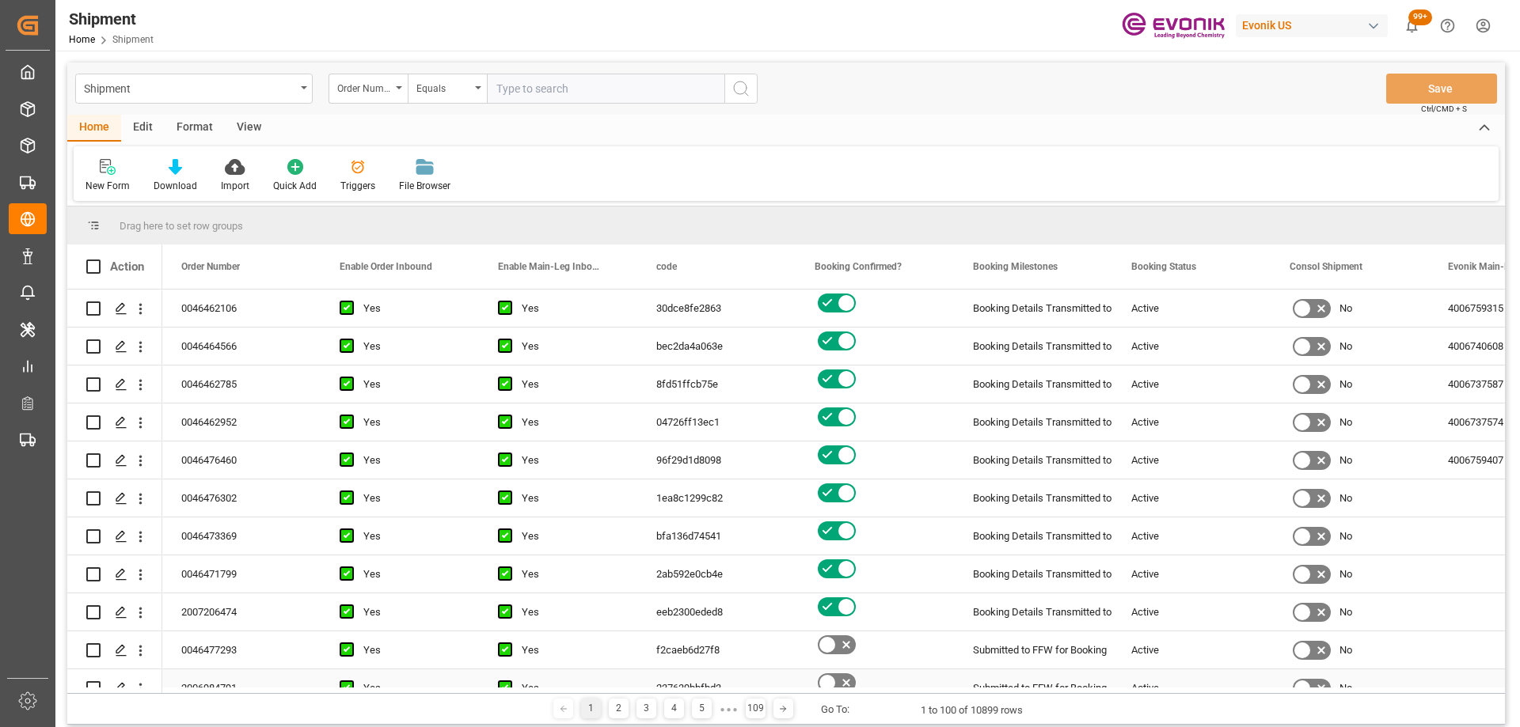
scroll to position [317, 0]
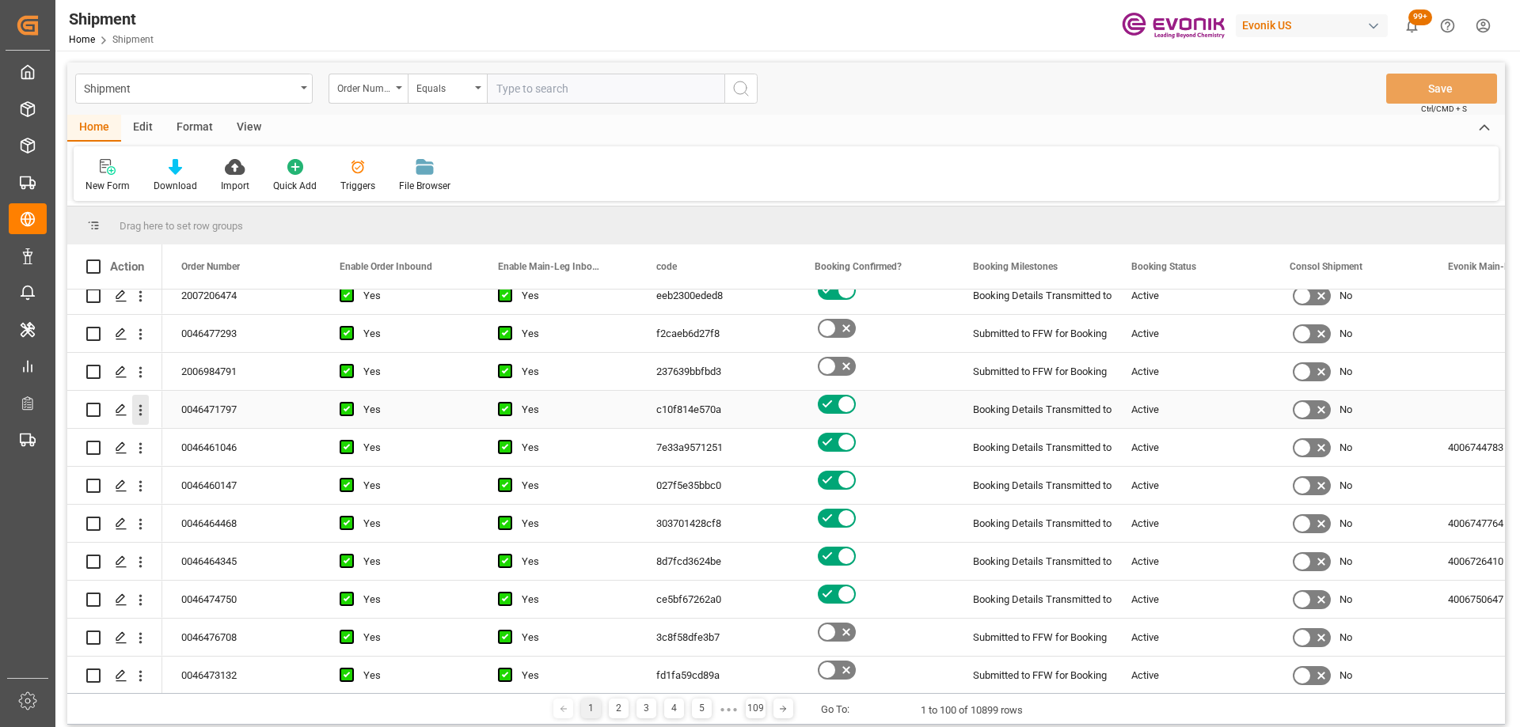
click at [139, 414] on icon "open menu" at bounding box center [140, 410] width 17 height 17
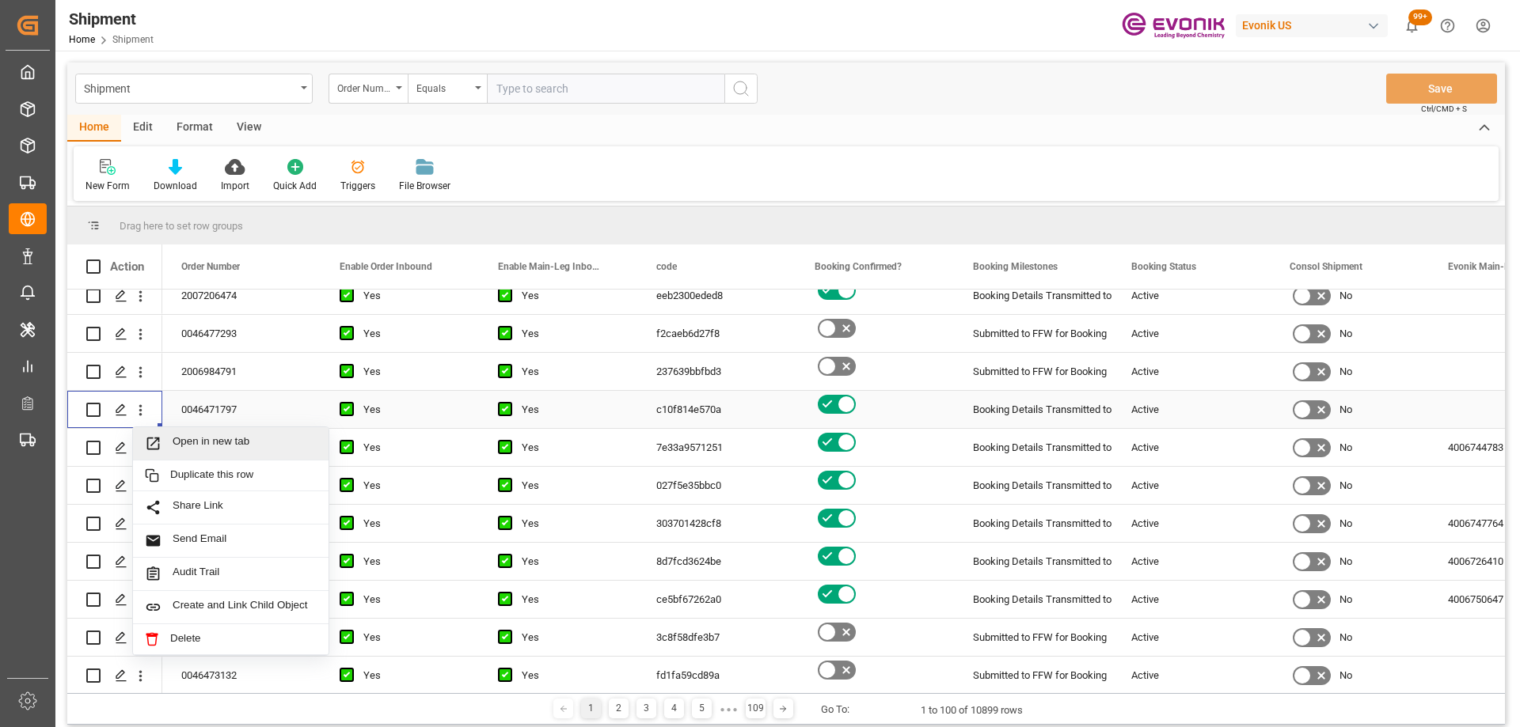
click at [158, 444] on icon "Press SPACE to select this row." at bounding box center [153, 443] width 17 height 17
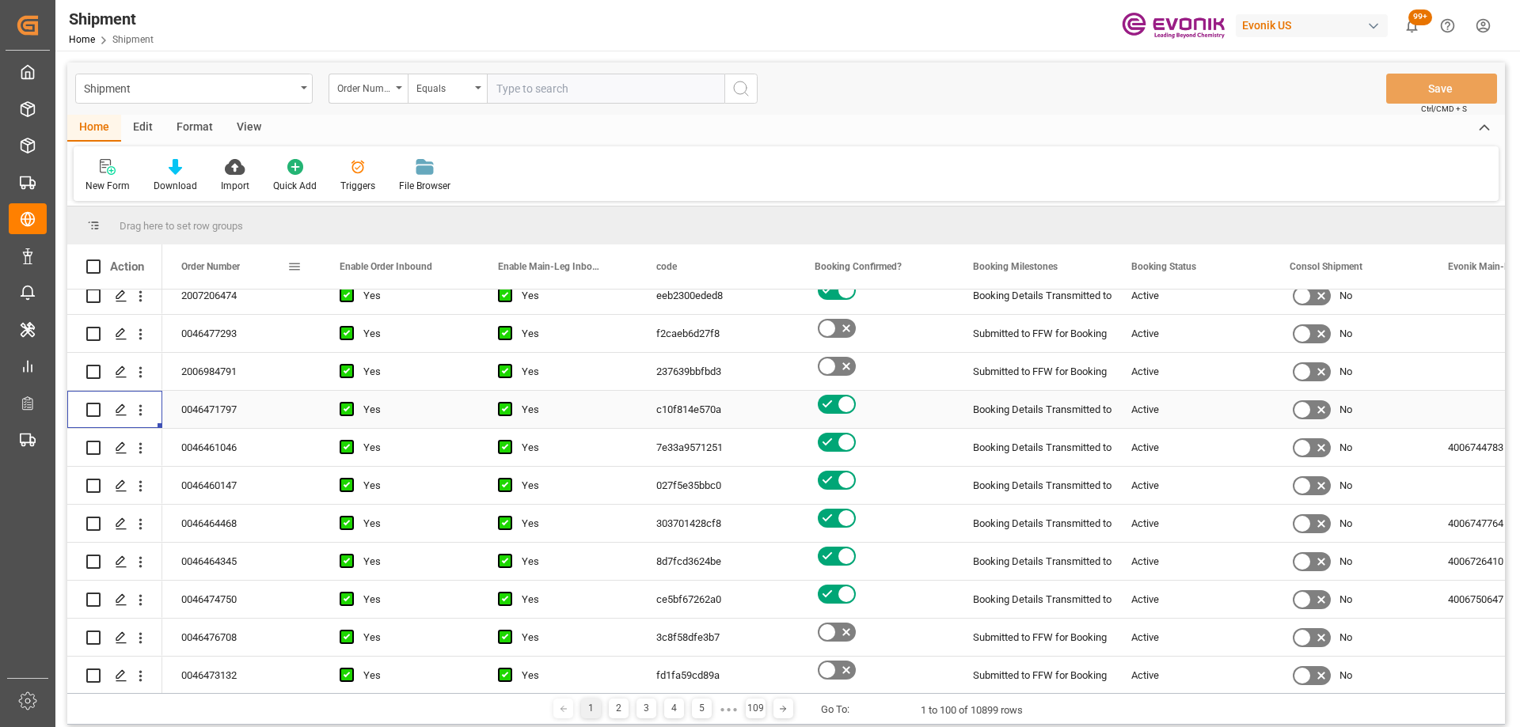
click at [296, 266] on span at bounding box center [294, 267] width 14 height 14
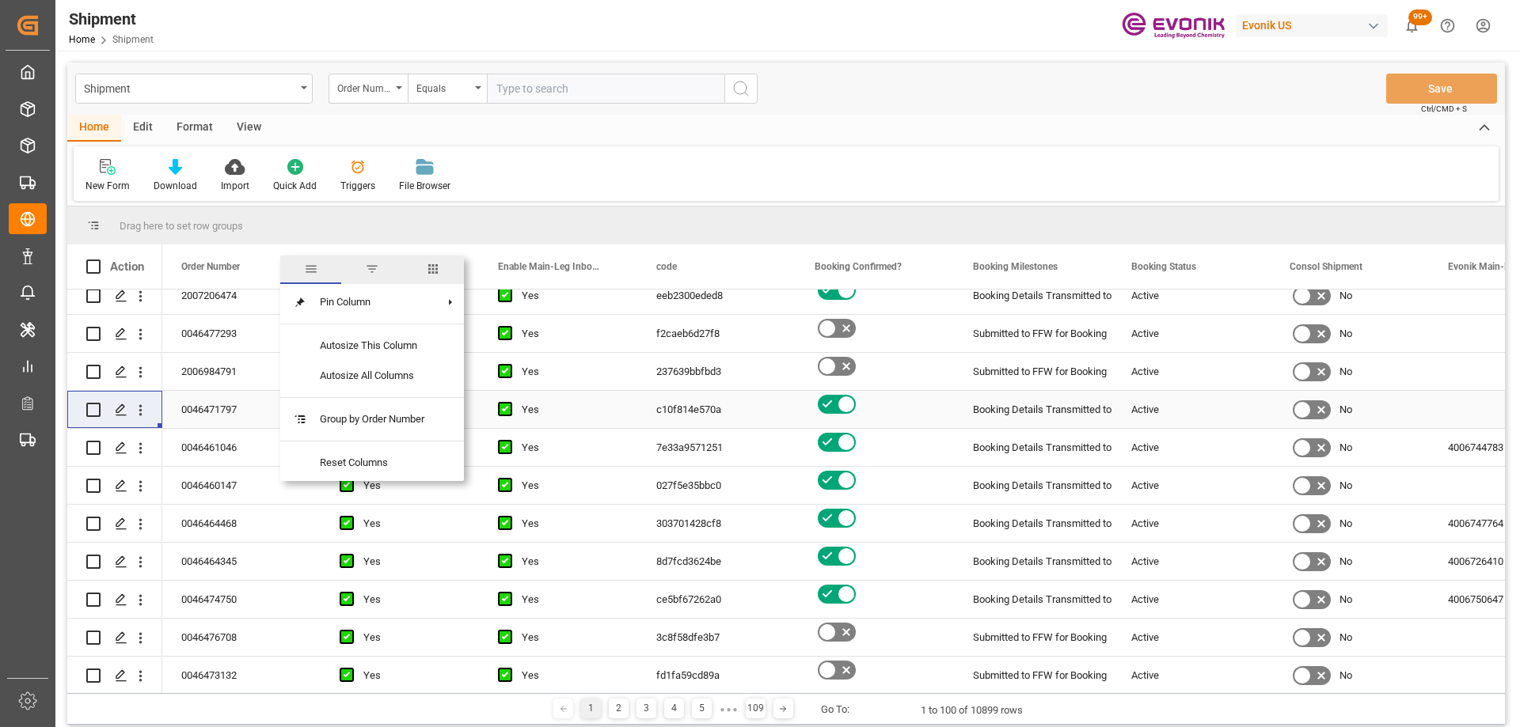
click at [436, 261] on span "columns" at bounding box center [433, 270] width 61 height 28
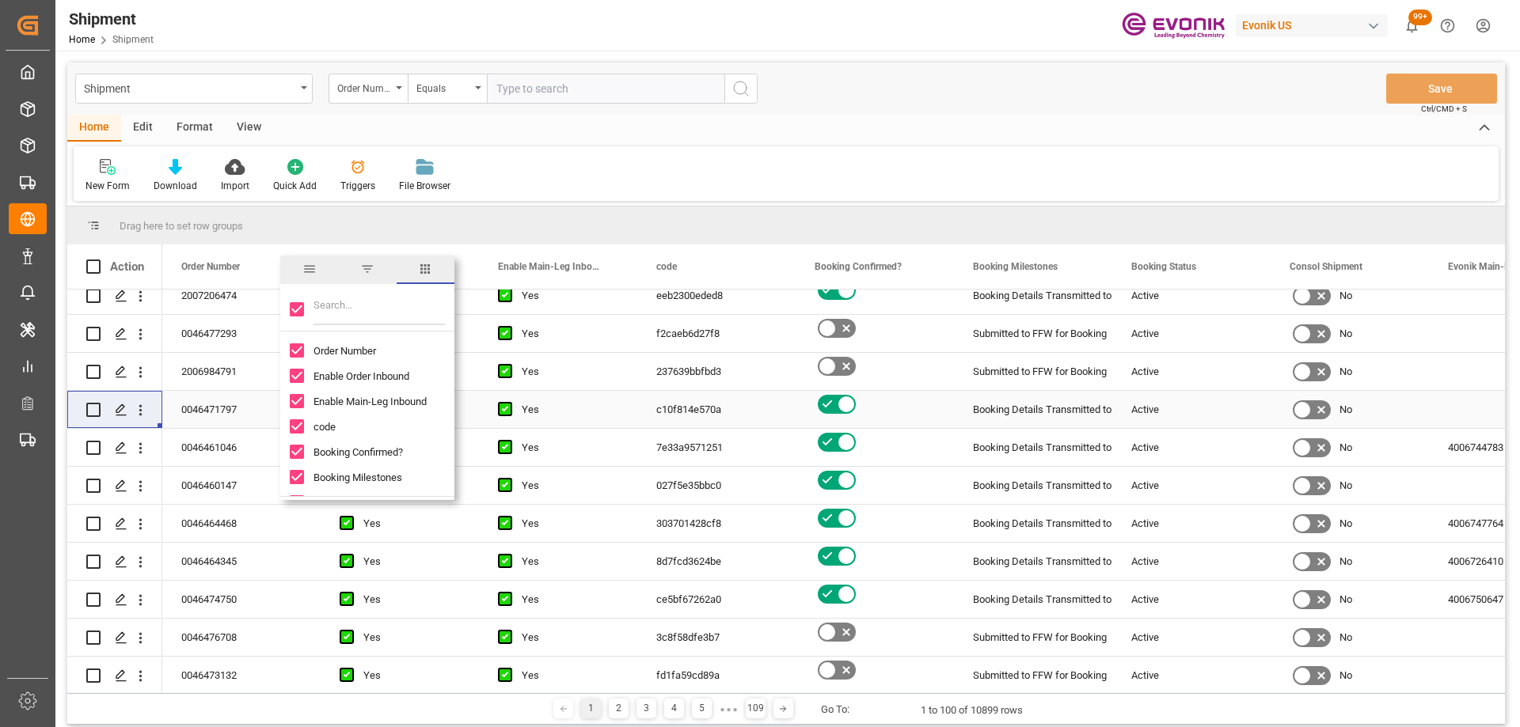
click at [300, 306] on input "Toggle Select All Columns" at bounding box center [297, 309] width 14 height 14
checkbox input "false"
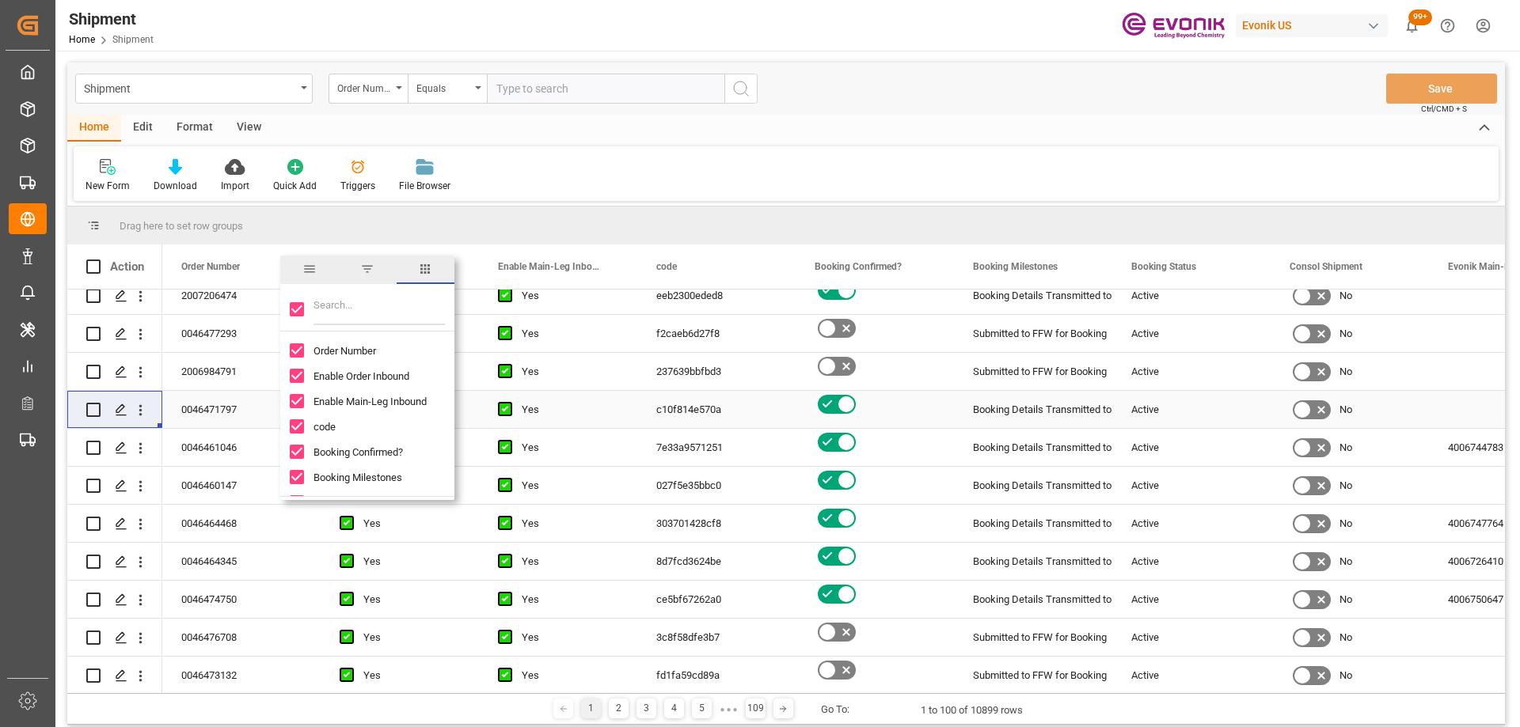
checkbox input "false"
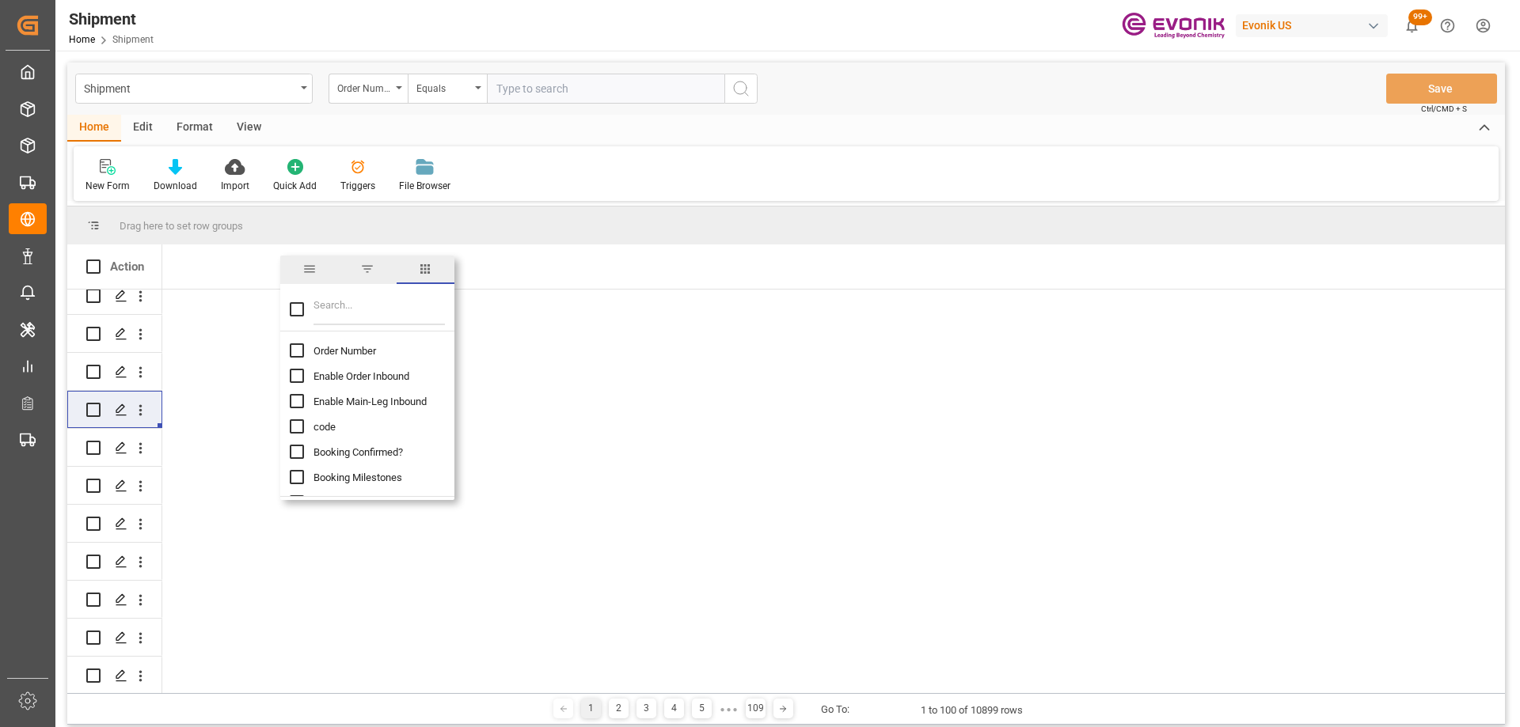
click at [301, 347] on input "Order Number column toggle visibility (hidden)" at bounding box center [297, 350] width 14 height 14
checkbox input "true"
checkbox input "false"
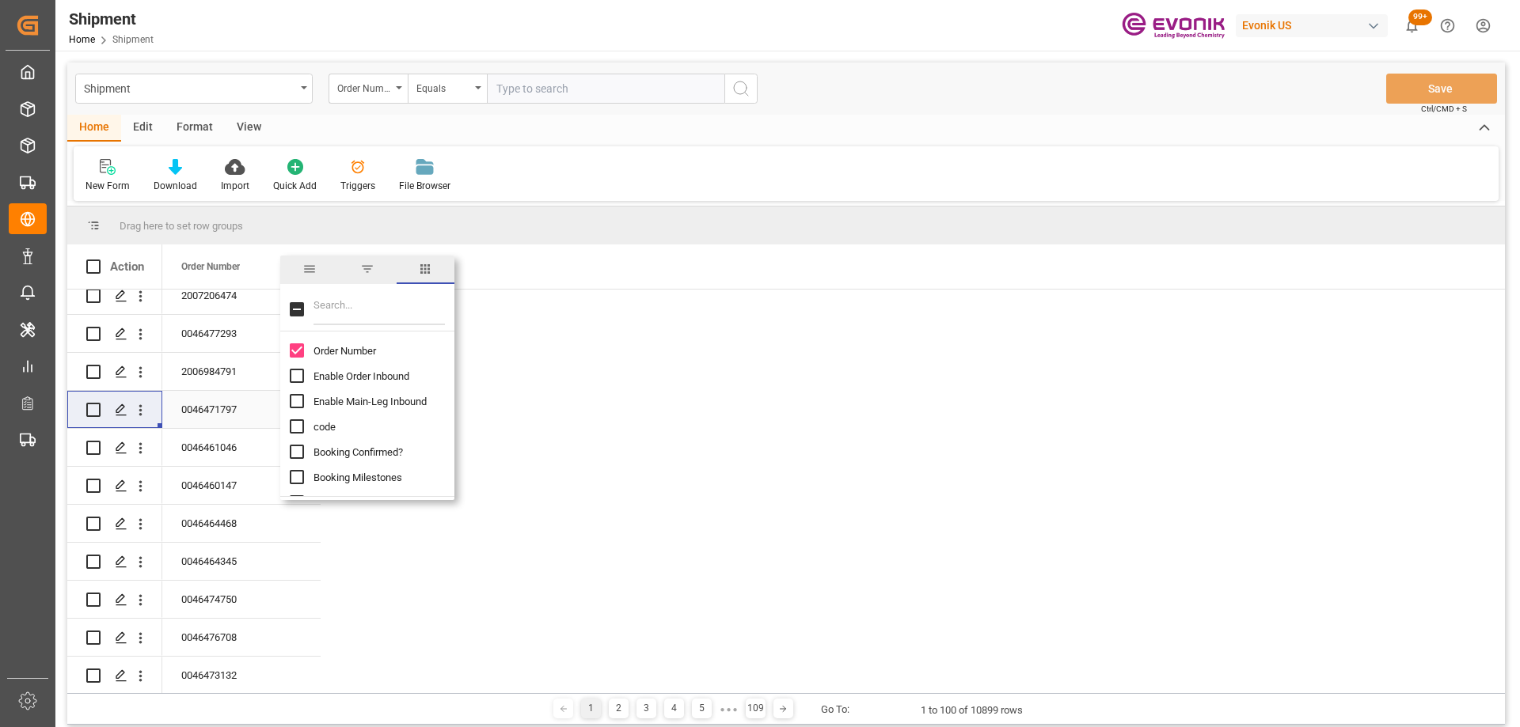
click at [349, 313] on input "Filter Columns Input" at bounding box center [378, 310] width 131 height 32
type input "boo"
click at [294, 421] on input "Booking Number column toggle visibility (hidden)" at bounding box center [297, 426] width 14 height 14
checkbox input "true"
checkbox input "false"
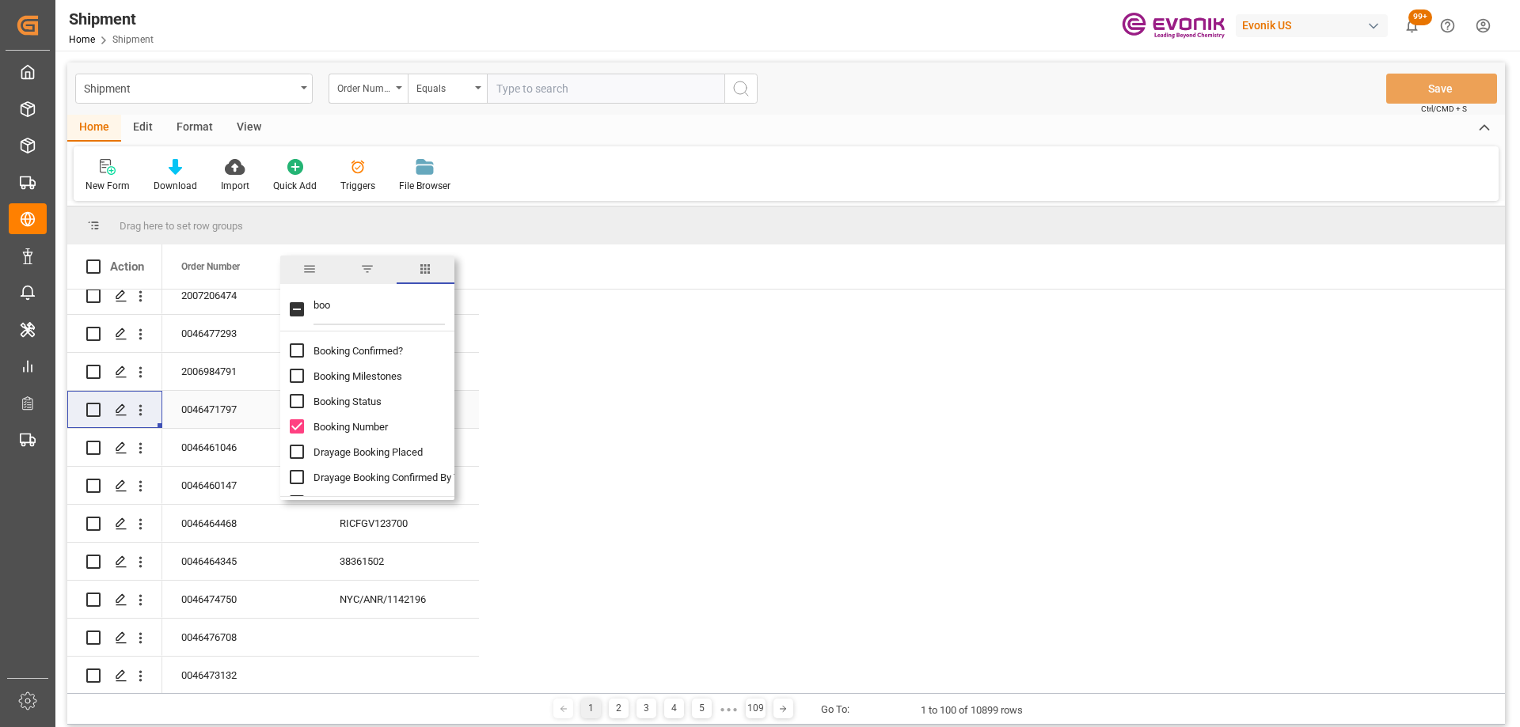
click at [298, 398] on input "Booking Status column toggle visibility (hidden)" at bounding box center [297, 401] width 14 height 14
checkbox input "true"
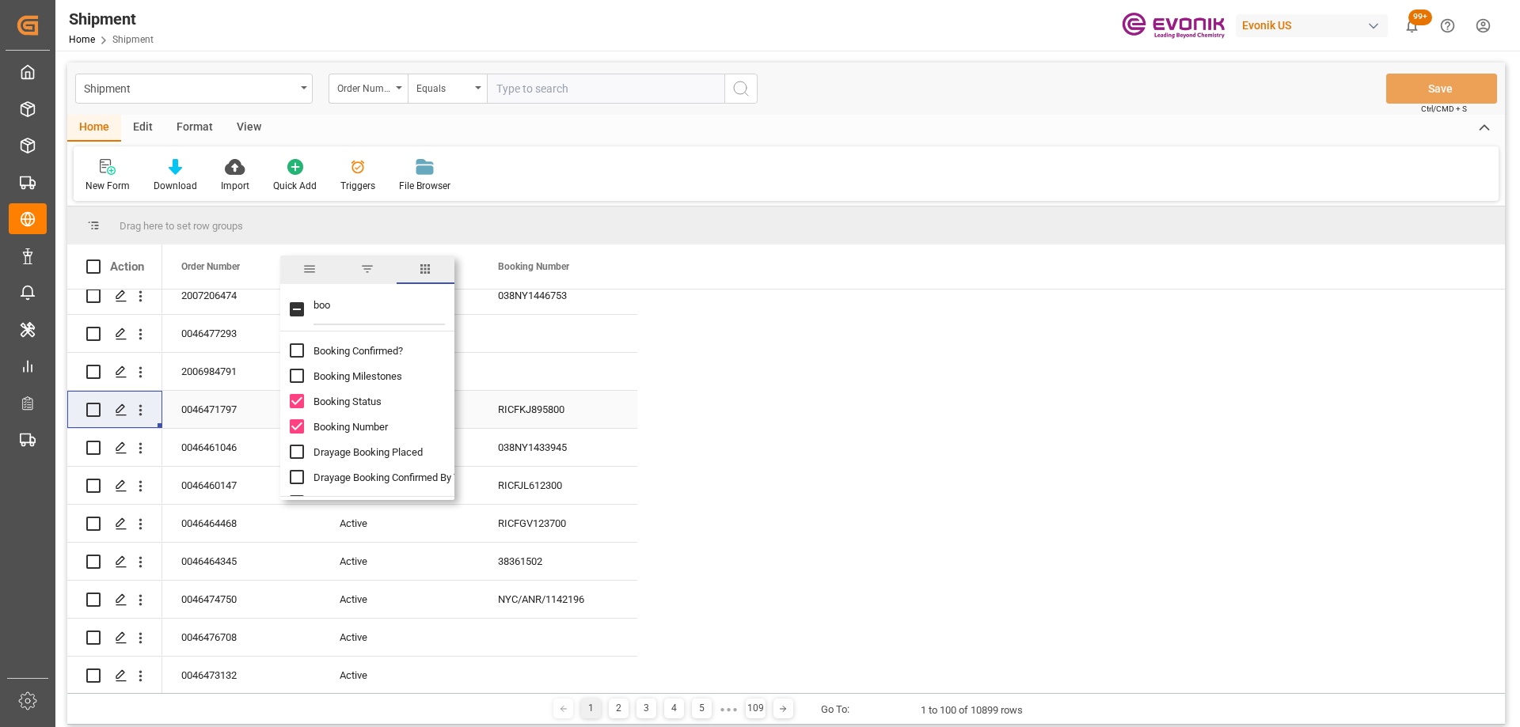
drag, startPoint x: 353, startPoint y: 309, endPoint x: 310, endPoint y: 306, distance: 42.9
click at [310, 306] on div "boo" at bounding box center [367, 309] width 174 height 44
type input "frei"
click at [298, 348] on input "Freight Forwarder Reference column toggle visibility (hidden)" at bounding box center [297, 350] width 14 height 14
checkbox input "true"
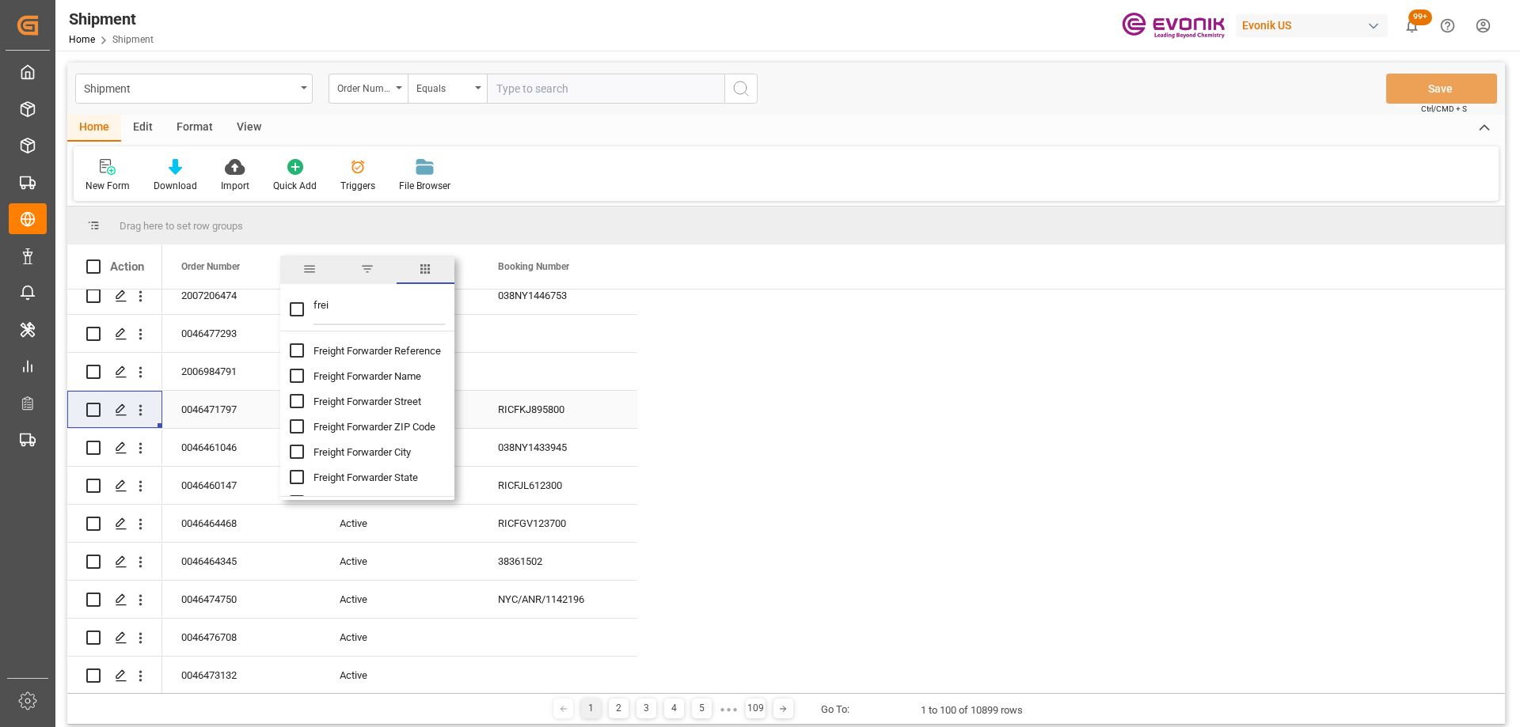
checkbox input "false"
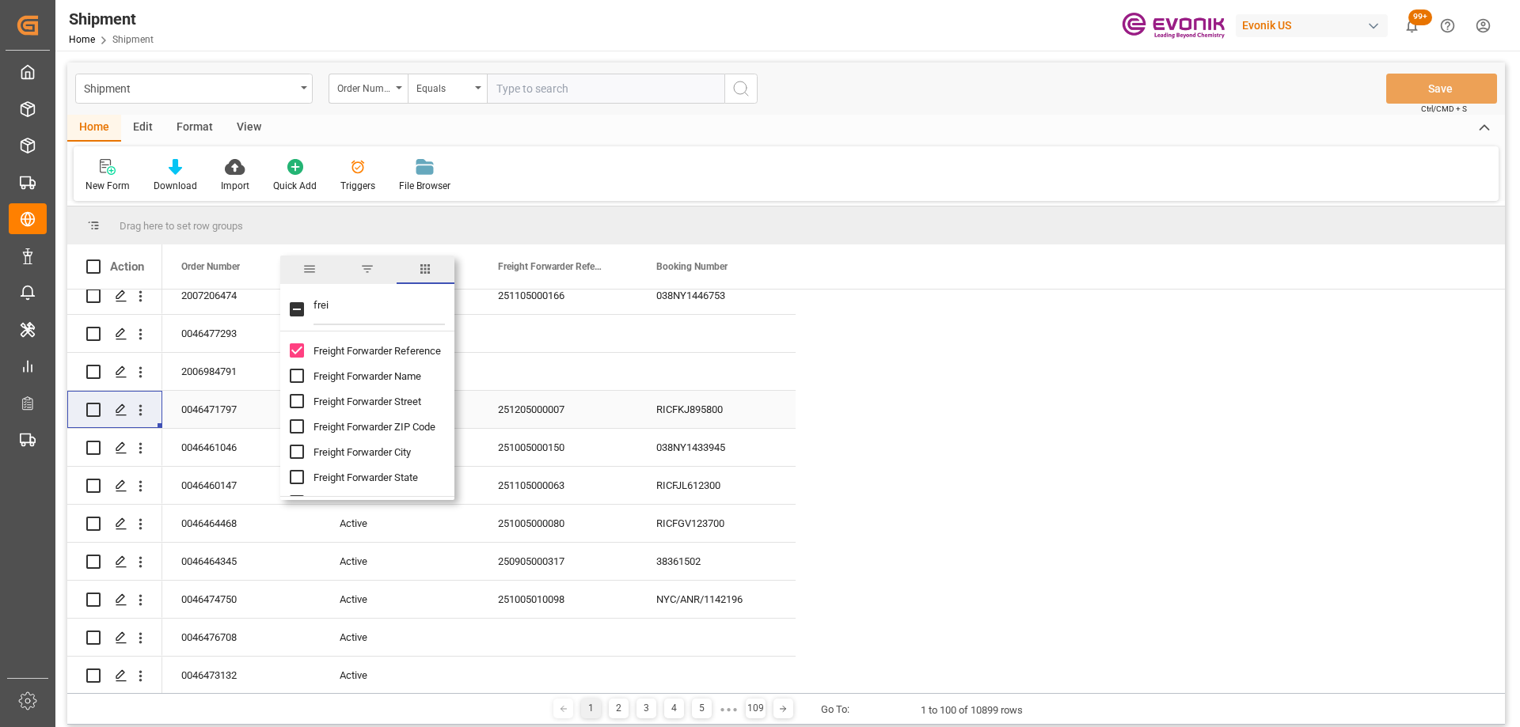
drag, startPoint x: 317, startPoint y: 304, endPoint x: 285, endPoint y: 299, distance: 32.0
click at [285, 299] on div "frei" at bounding box center [367, 309] width 174 height 44
type input "carrier"
click at [292, 397] on input "Ocean Carrier Full Name column toggle visibility (hidden)" at bounding box center [297, 401] width 14 height 14
checkbox input "true"
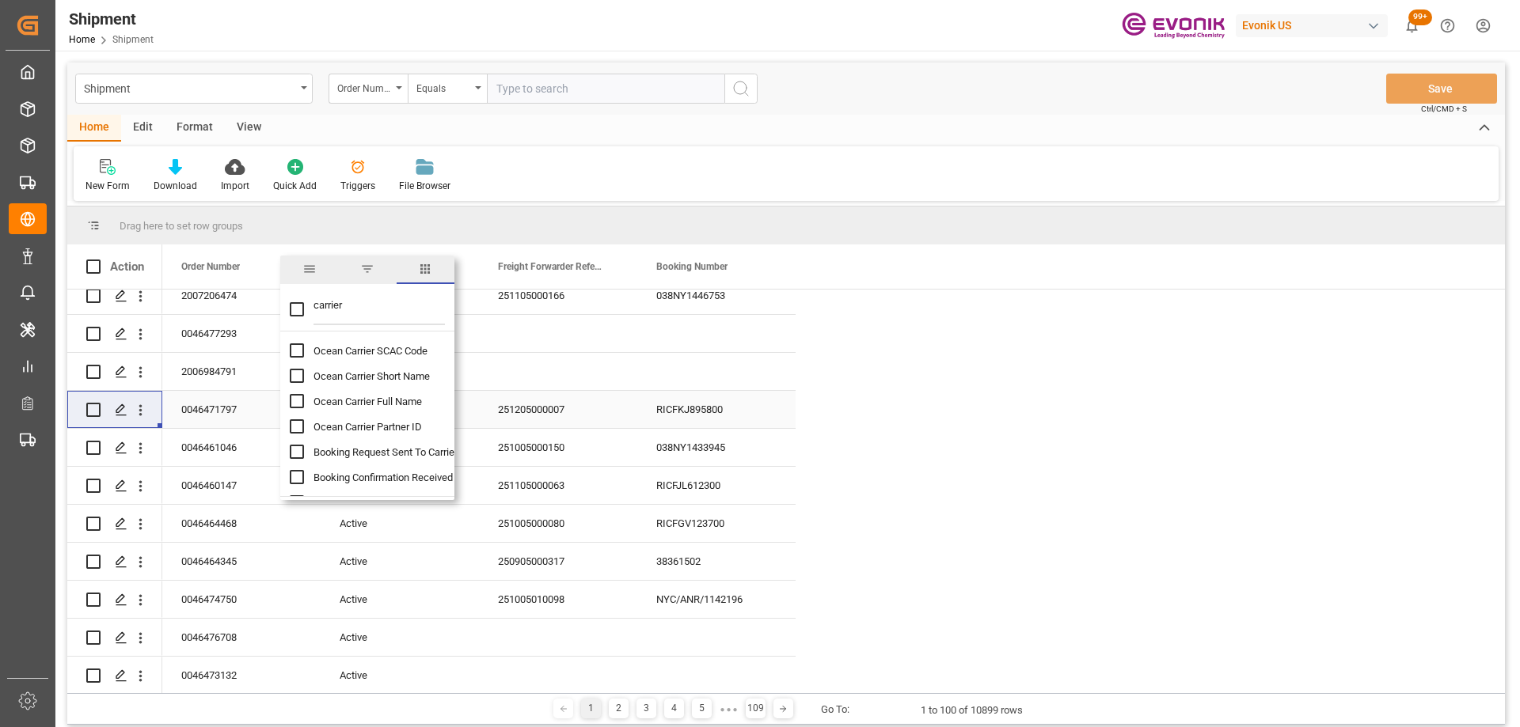
checkbox input "false"
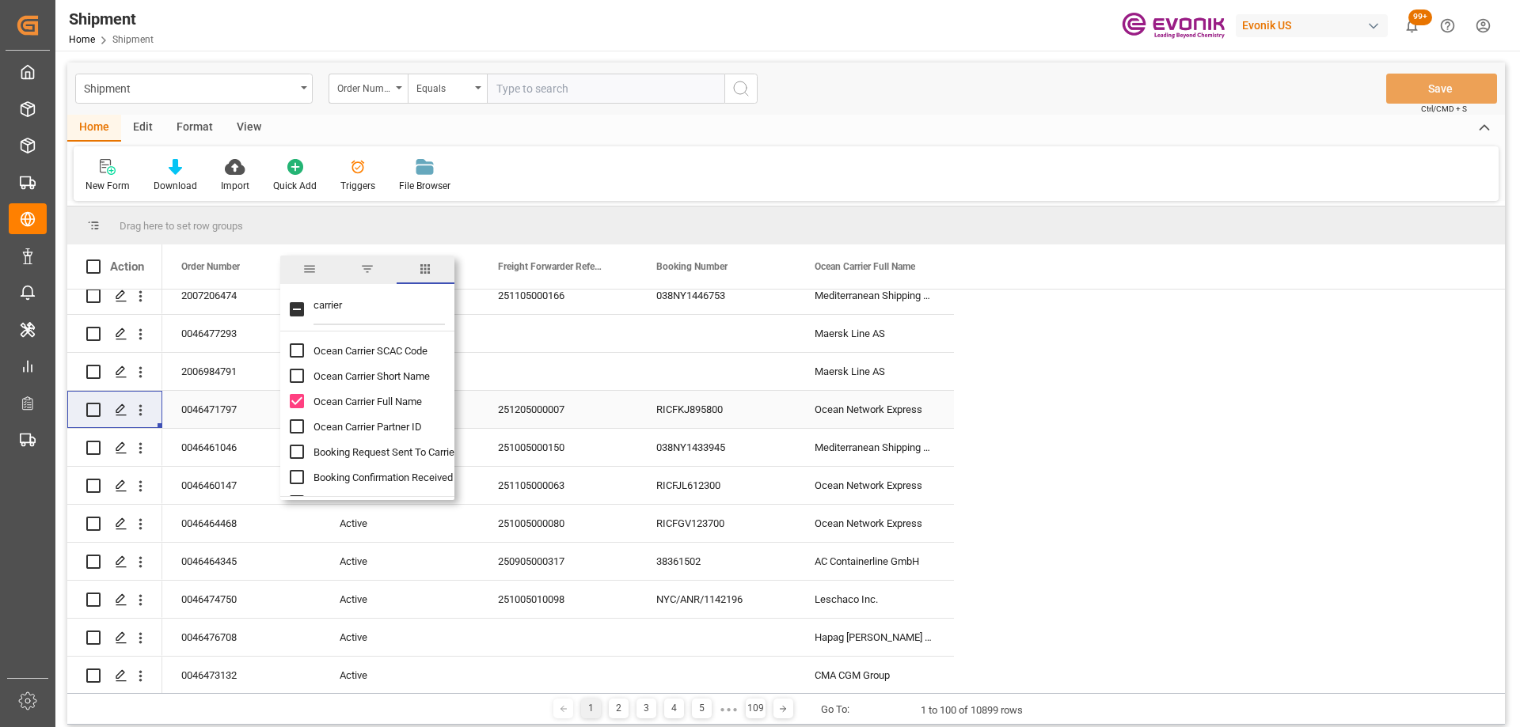
drag, startPoint x: 355, startPoint y: 306, endPoint x: 302, endPoint y: 298, distance: 54.4
click at [302, 298] on div "carrier" at bounding box center [367, 309] width 174 height 44
type input "ca"
click at [298, 347] on input "Cancelled By LLP column toggle visibility (hidden)" at bounding box center [297, 350] width 14 height 14
checkbox input "true"
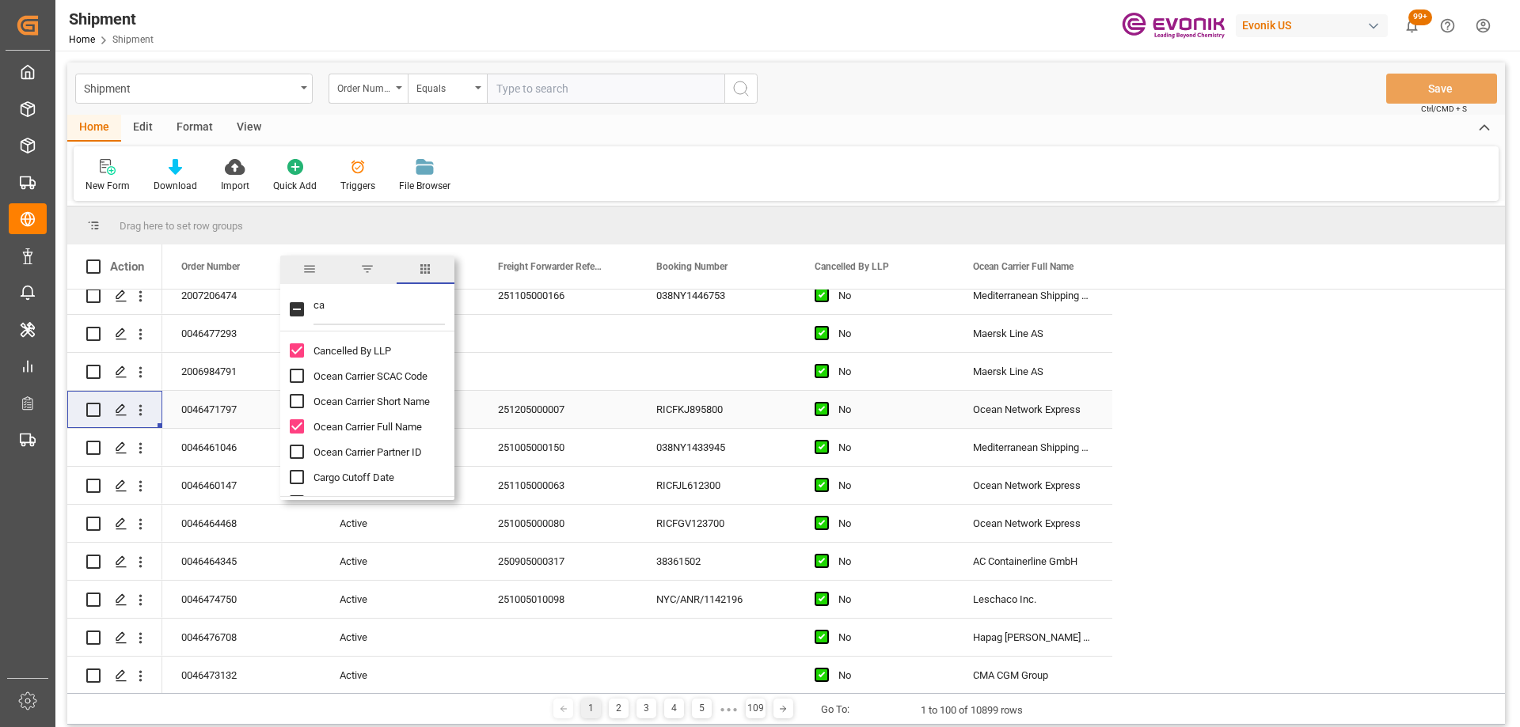
drag, startPoint x: 347, startPoint y: 313, endPoint x: 293, endPoint y: 307, distance: 54.9
click at [293, 307] on div "ca" at bounding box center [367, 309] width 174 height 44
type input "line"
click at [305, 399] on div "Line Item Information" at bounding box center [377, 401] width 174 height 25
click at [298, 399] on input "Line Item Information column toggle visibility (hidden)" at bounding box center [297, 401] width 14 height 14
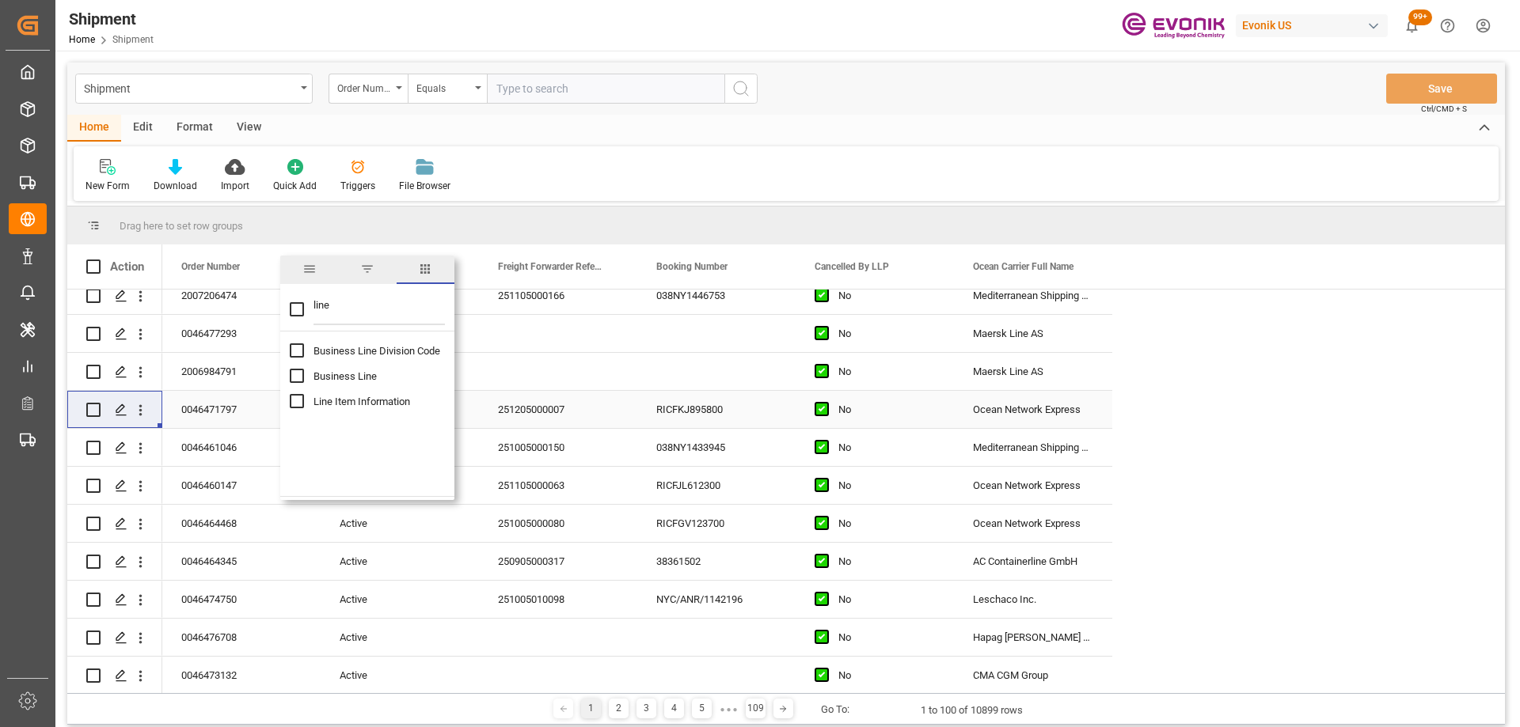
checkbox input "true"
checkbox input "false"
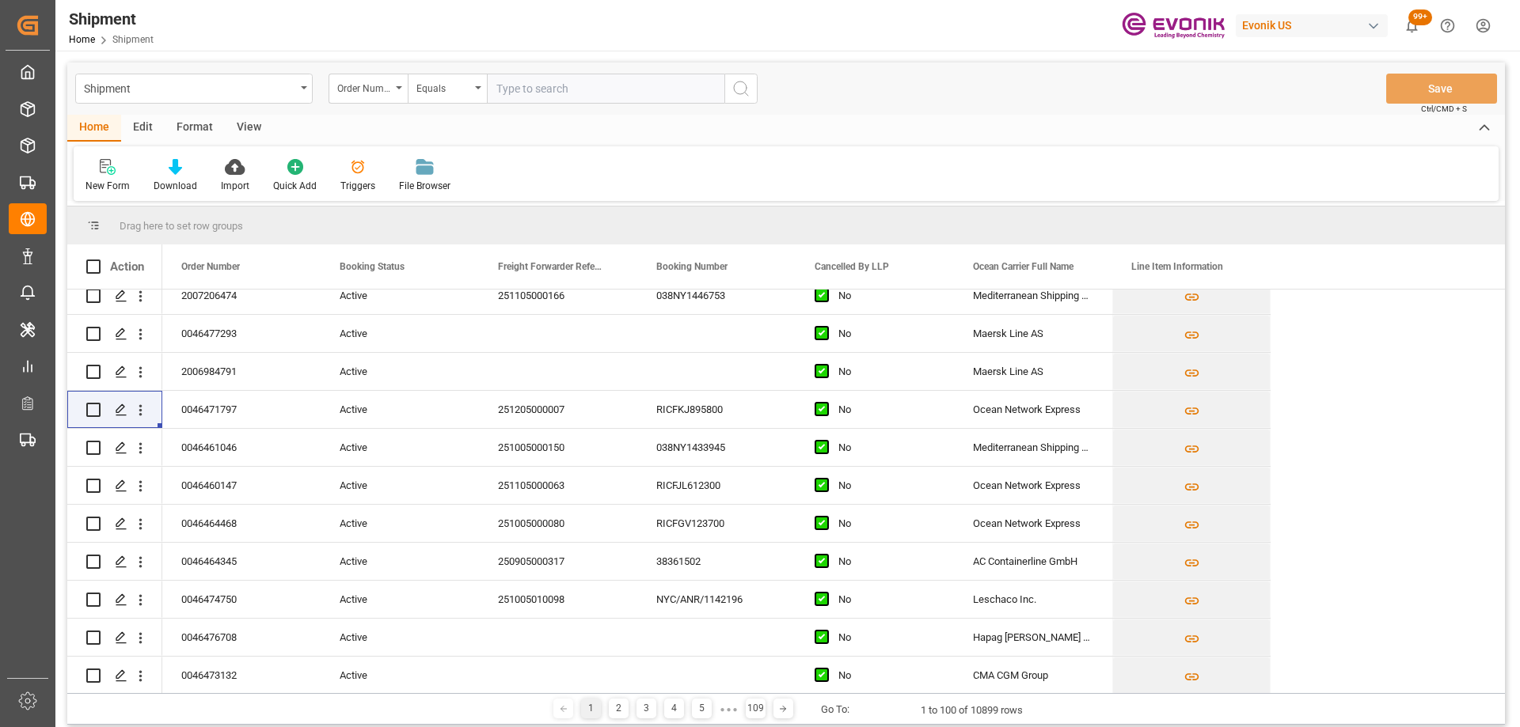
scroll to position [0, 0]
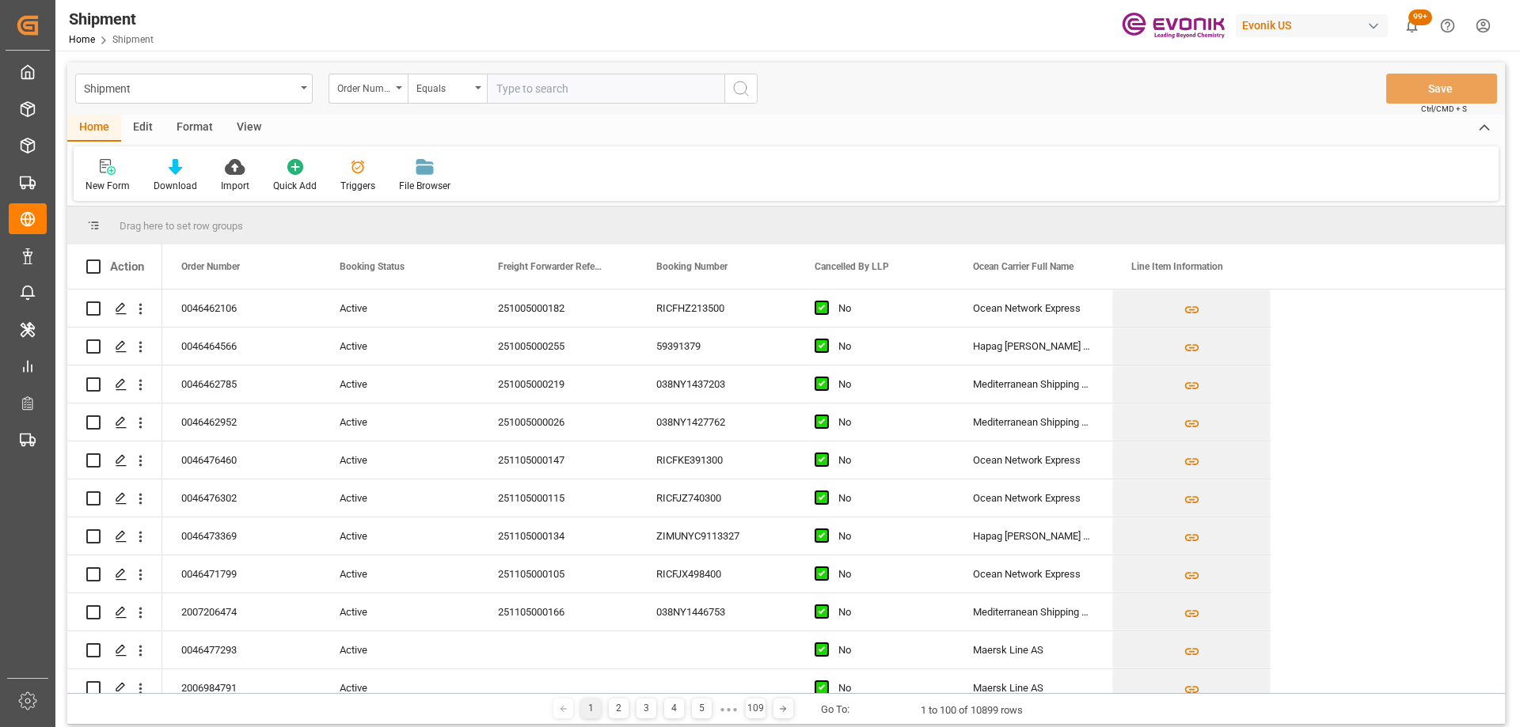
click at [243, 133] on div "View" at bounding box center [249, 128] width 48 height 27
click at [99, 122] on div "Home" at bounding box center [94, 128] width 54 height 27
click at [180, 179] on div "Download" at bounding box center [176, 186] width 44 height 14
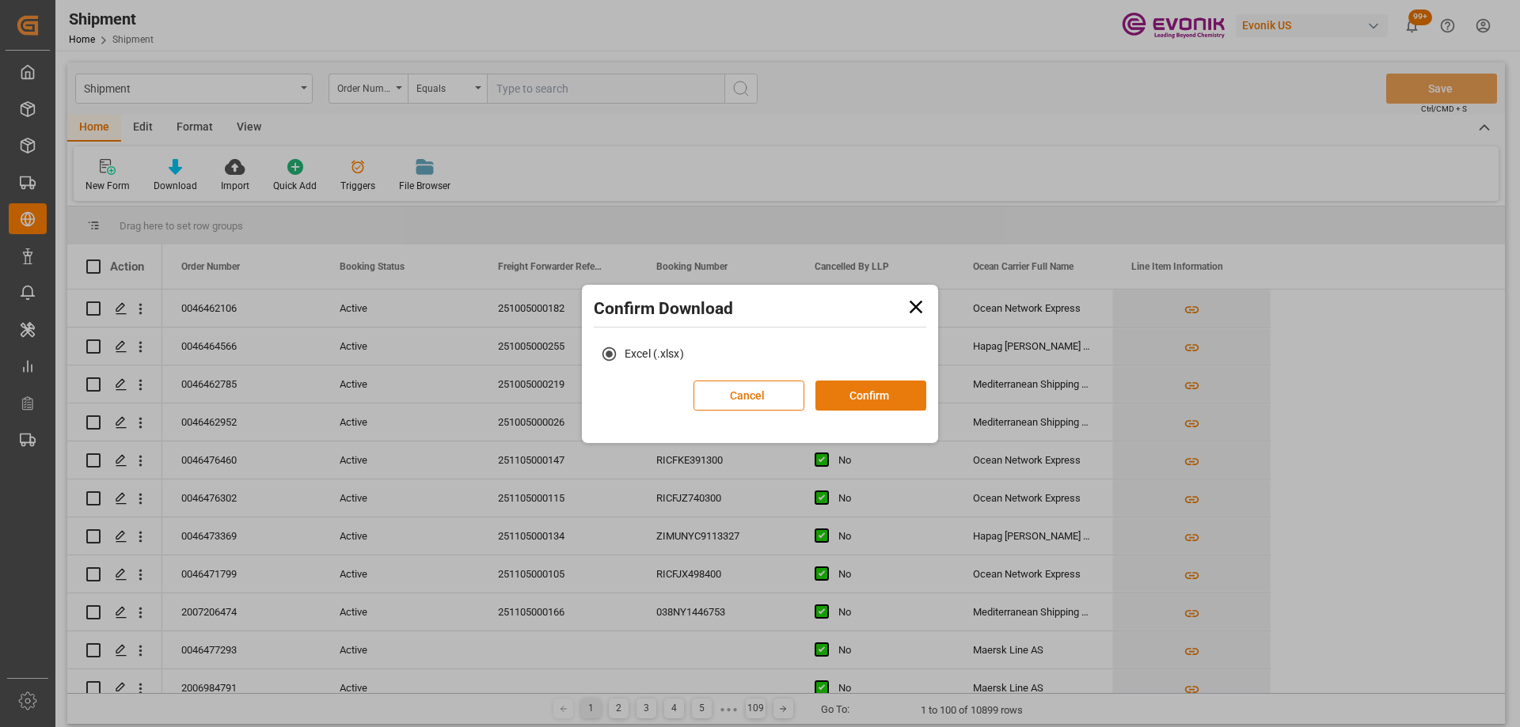
click at [892, 393] on button "Confirm" at bounding box center [870, 396] width 111 height 30
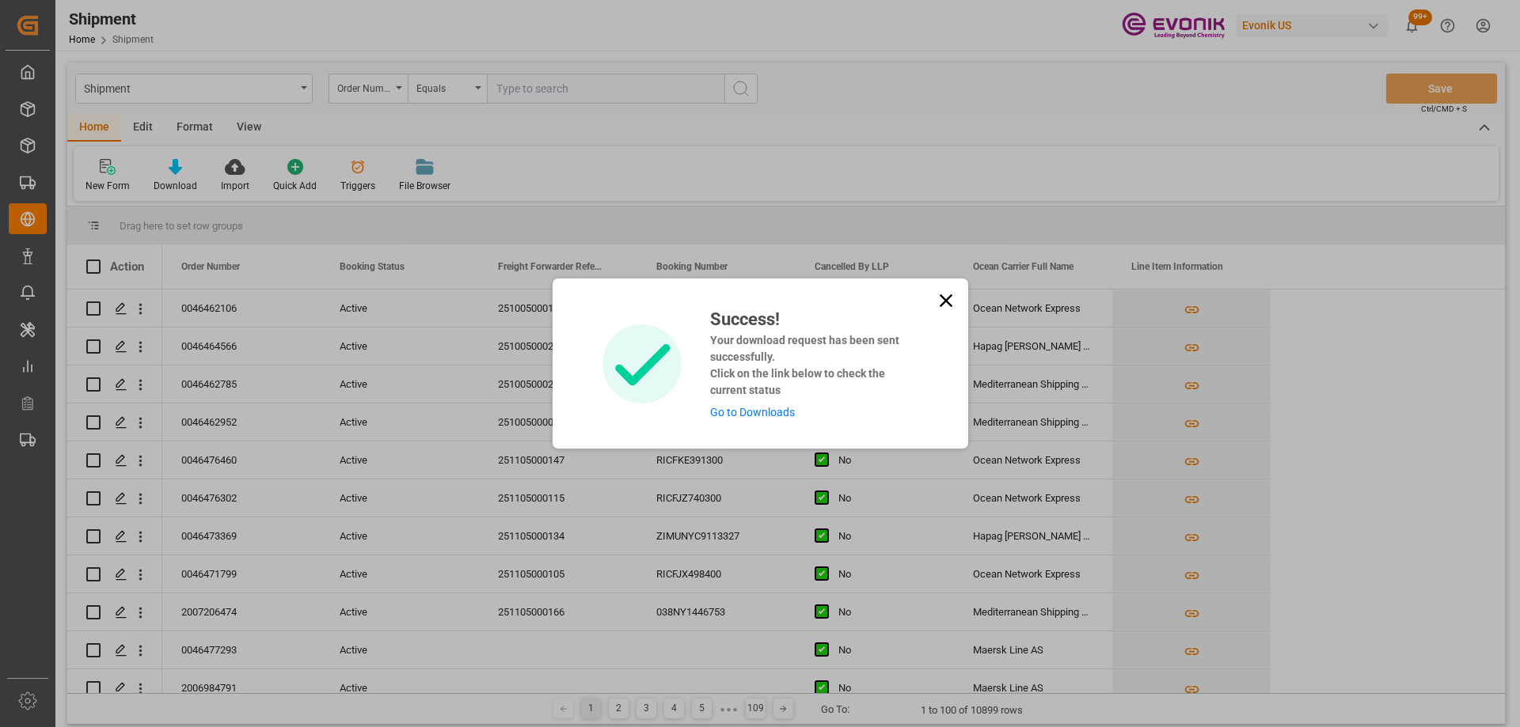
click at [738, 410] on link "Go to Downloads" at bounding box center [752, 412] width 85 height 13
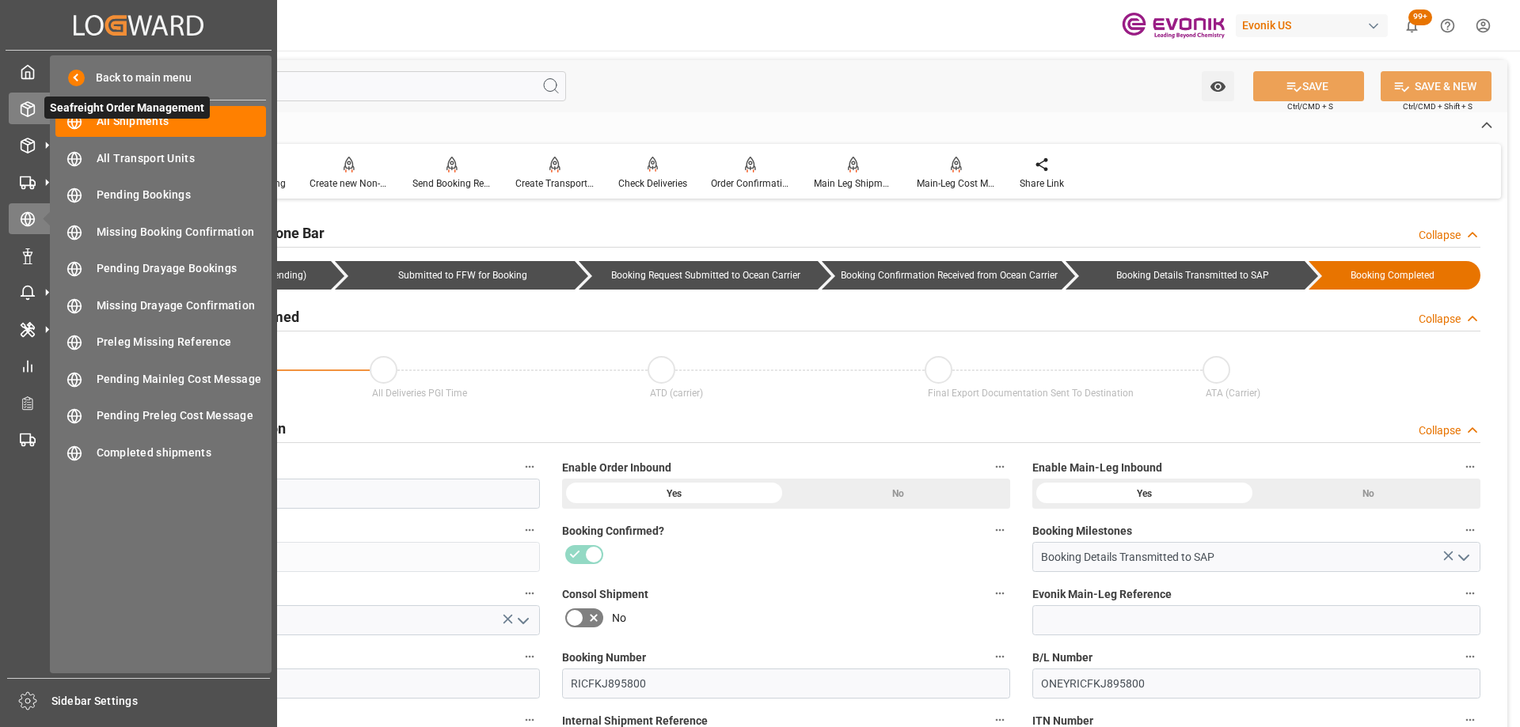
click at [120, 119] on span "Seafreight Order Management" at bounding box center [126, 108] width 165 height 22
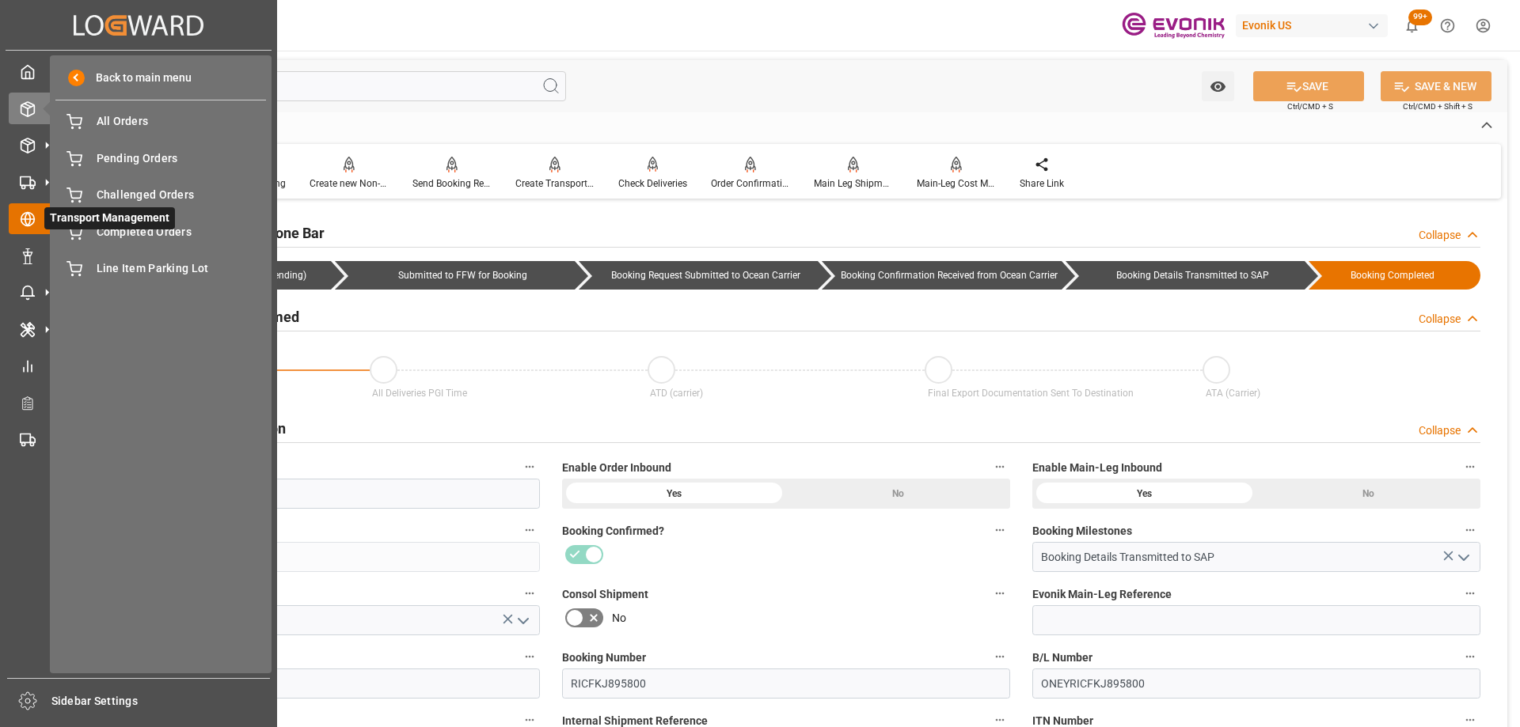
click at [40, 220] on icon at bounding box center [47, 219] width 17 height 17
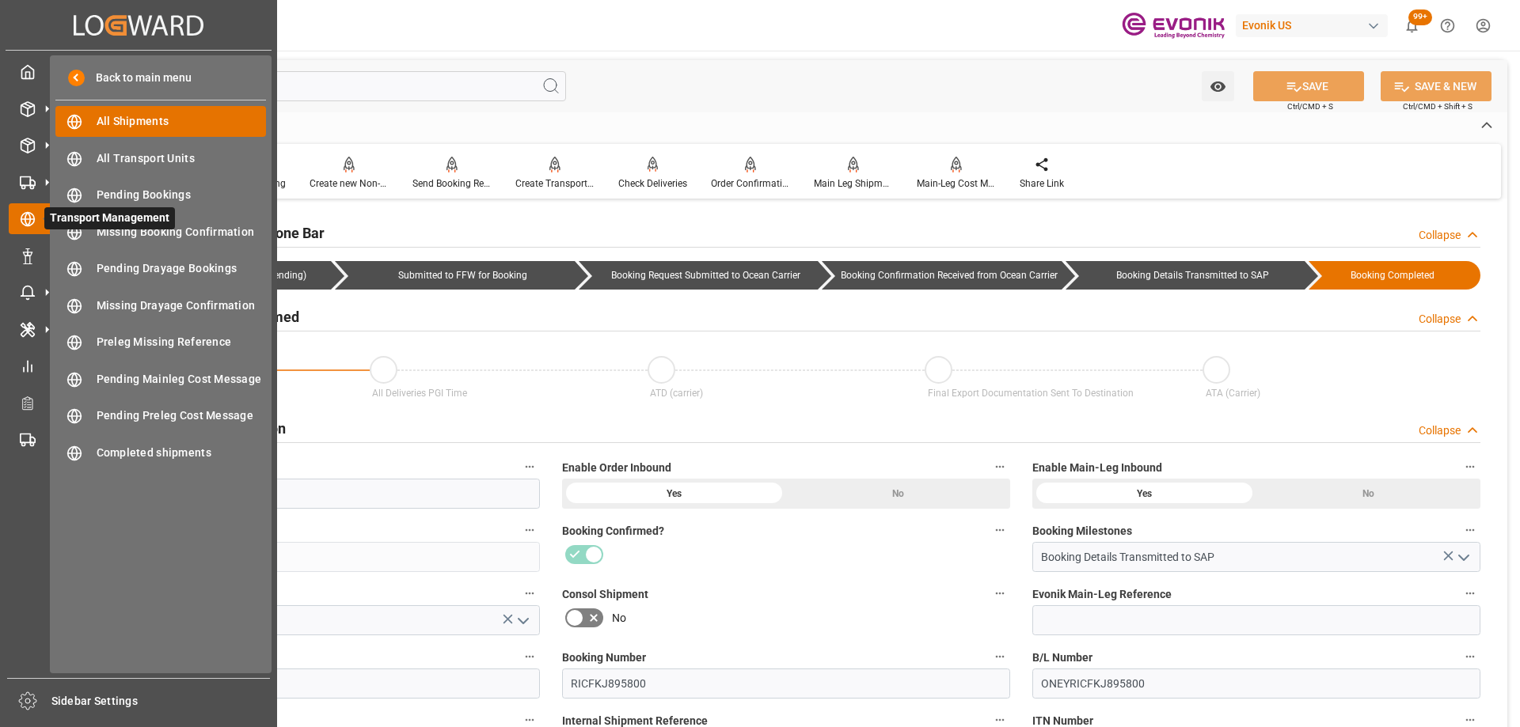
click at [120, 127] on span "All Shipments" at bounding box center [182, 121] width 170 height 17
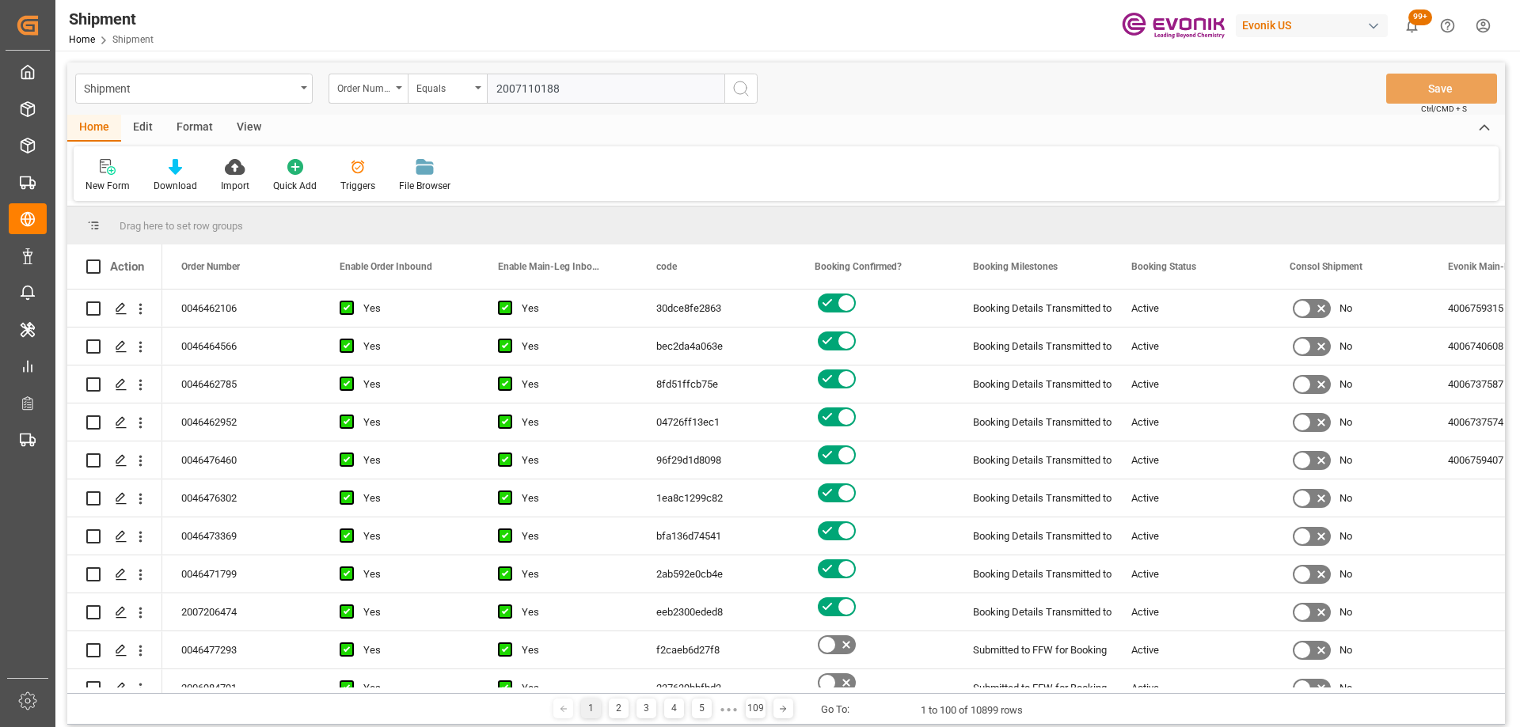
type input "2007110188"
click at [732, 93] on button "search button" at bounding box center [740, 89] width 33 height 30
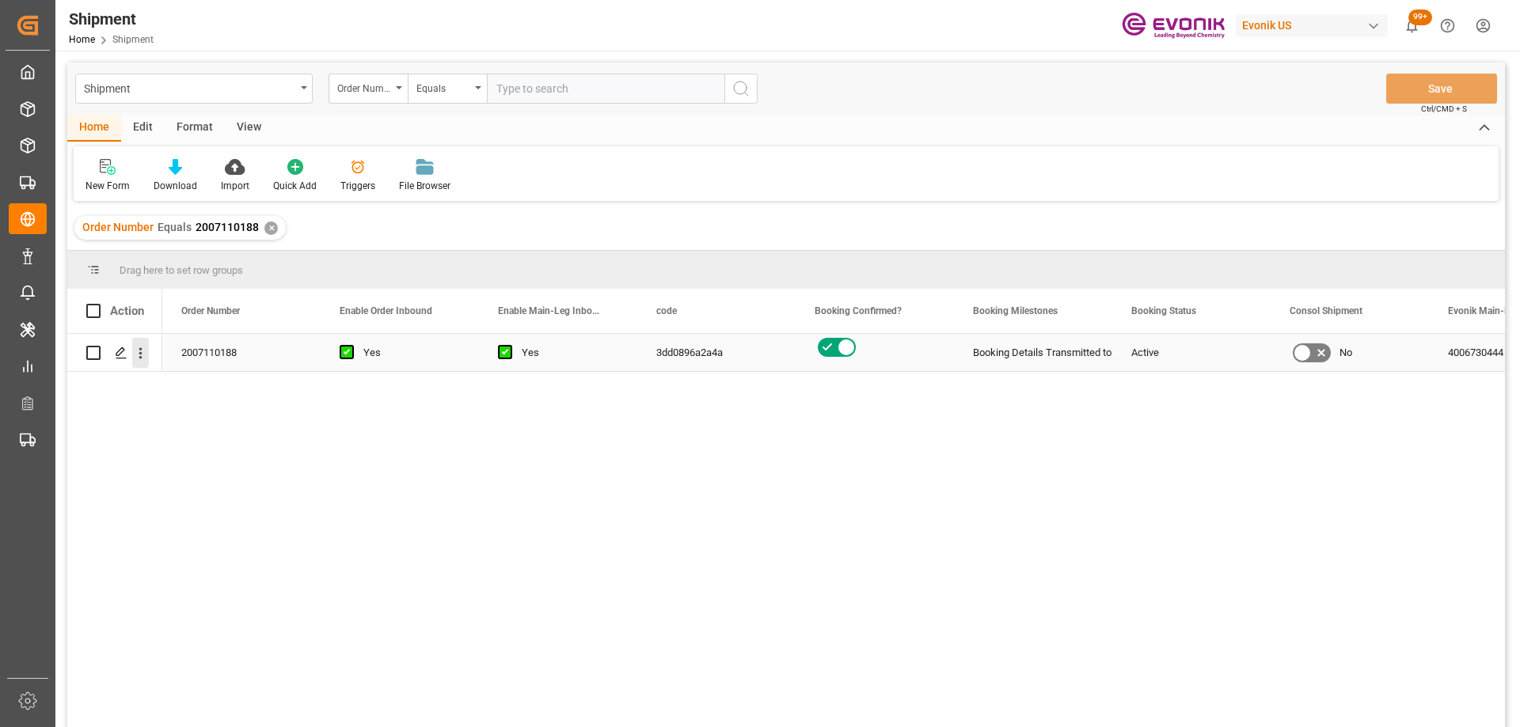
click at [142, 353] on icon "open menu" at bounding box center [140, 353] width 17 height 17
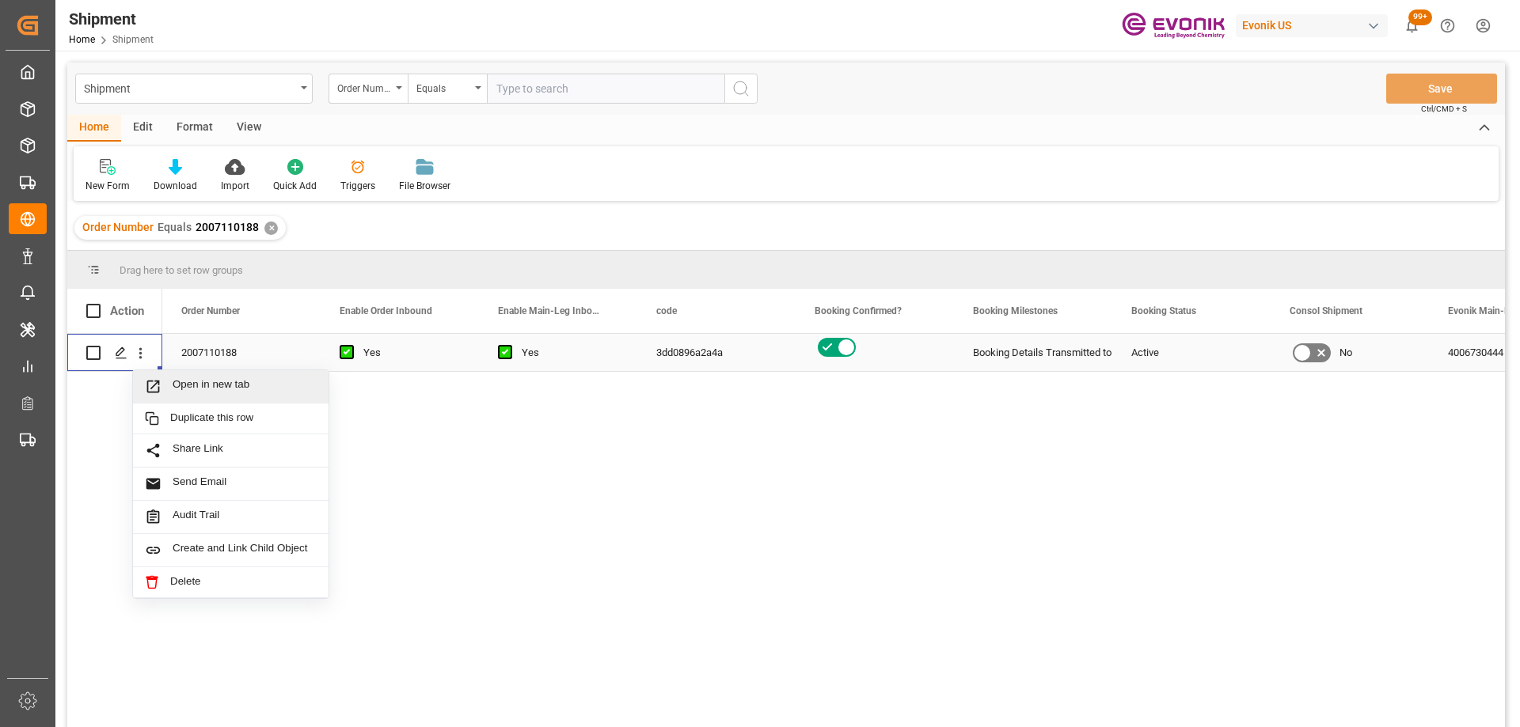
click at [163, 385] on span "Press SPACE to select this row." at bounding box center [159, 386] width 28 height 17
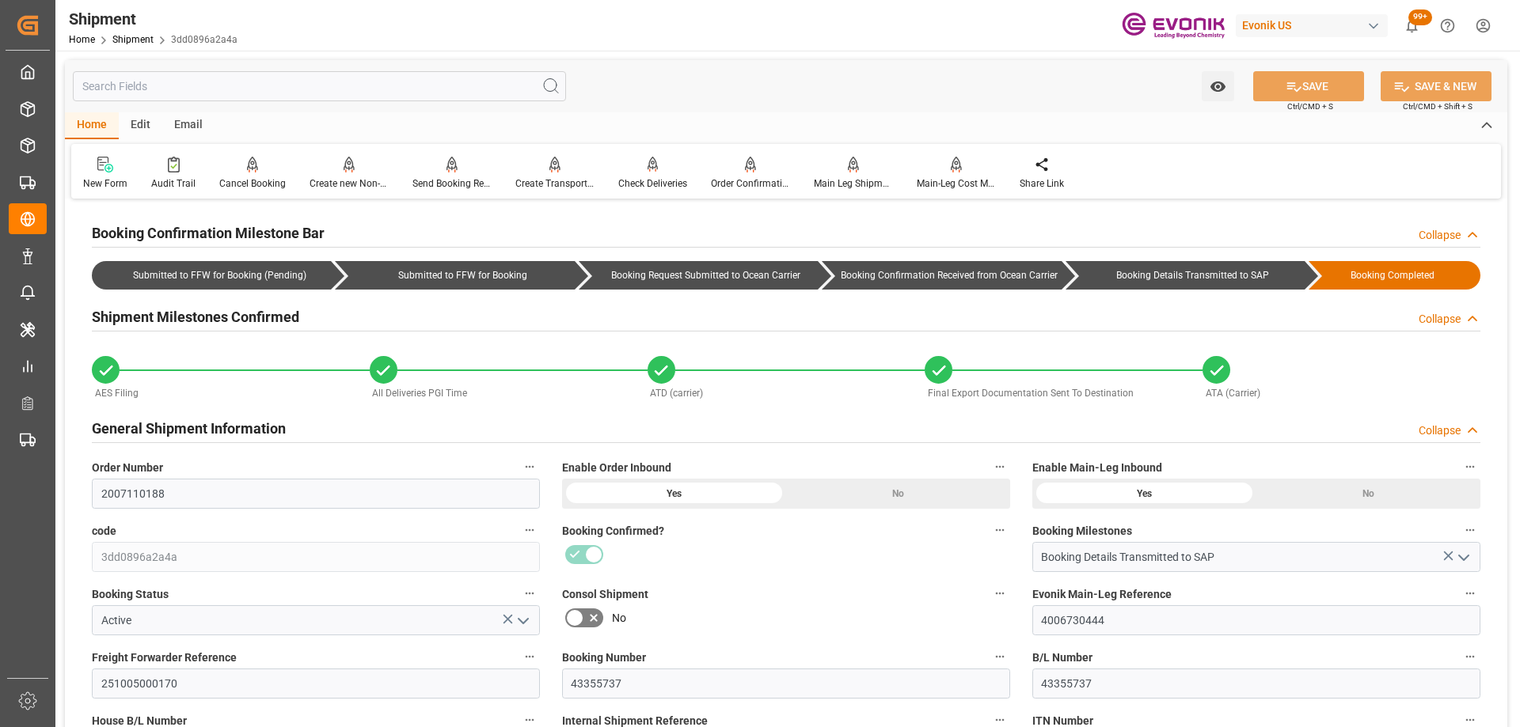
click at [826, 563] on div at bounding box center [786, 554] width 448 height 25
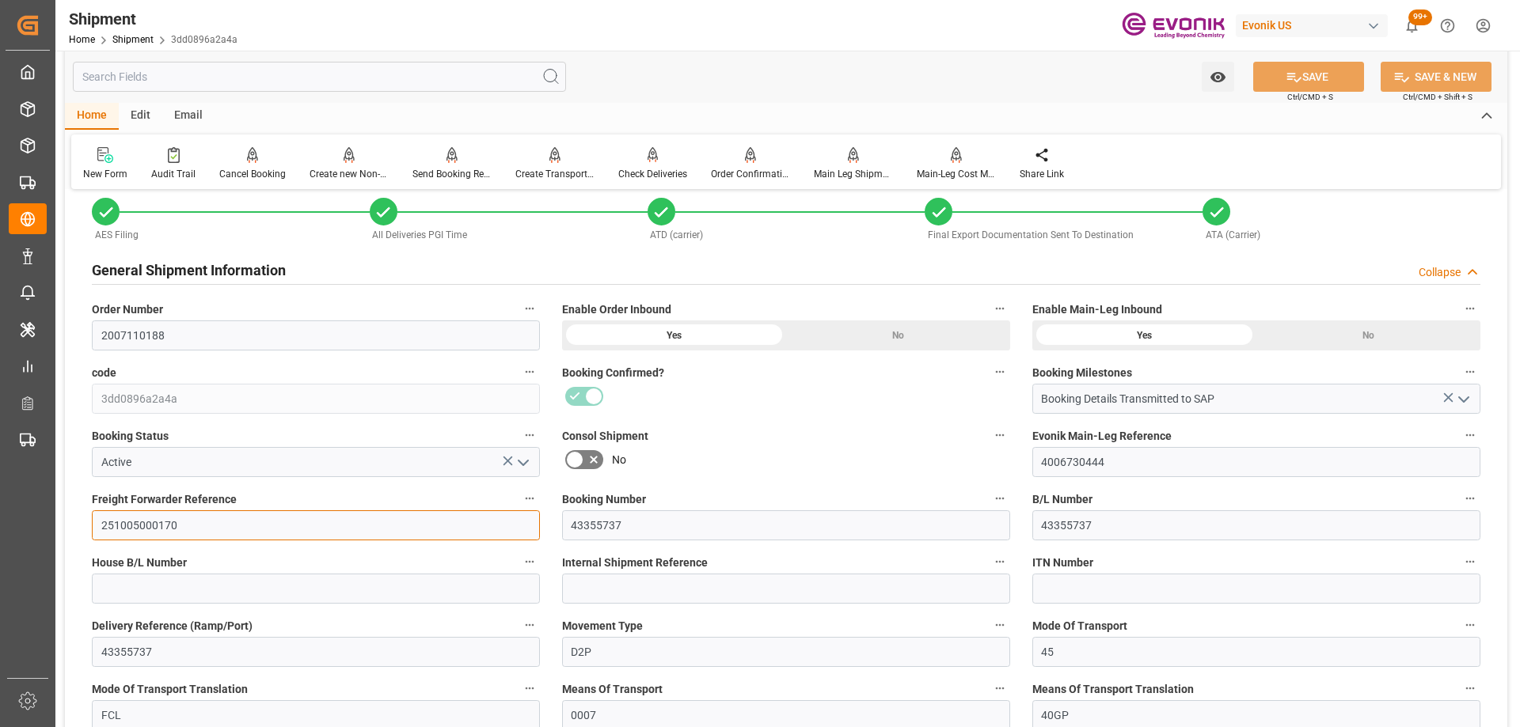
drag, startPoint x: 213, startPoint y: 522, endPoint x: 29, endPoint y: 507, distance: 184.3
click at [26, 513] on div "Created by potrace 1.15, written by [PERSON_NAME] [DATE]-[DATE] Created by potr…" at bounding box center [760, 363] width 1520 height 727
click at [843, 437] on label "Consol Shipment" at bounding box center [786, 436] width 448 height 22
click at [989, 437] on button "Consol Shipment" at bounding box center [999, 435] width 21 height 21
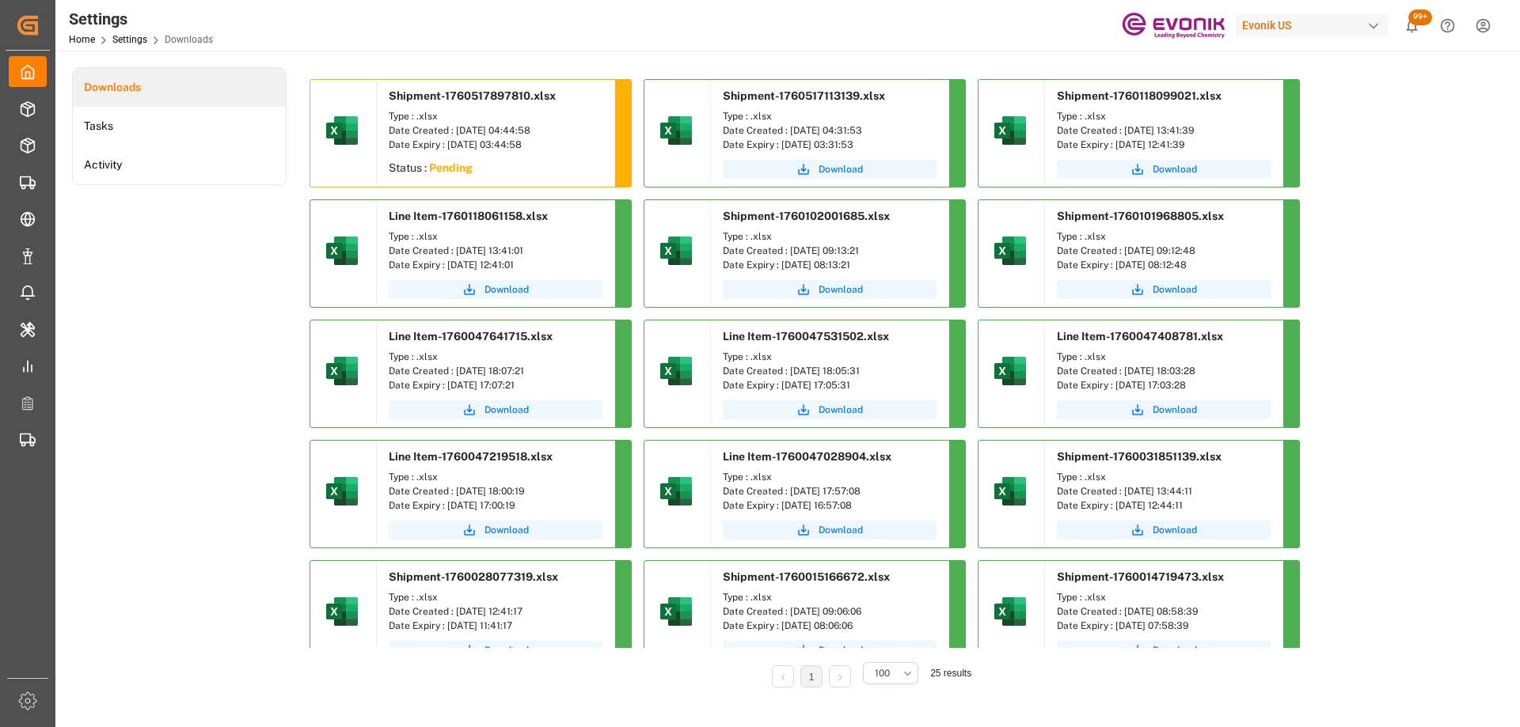
click at [131, 319] on div "Downloads Tasks Activity" at bounding box center [179, 388] width 214 height 643
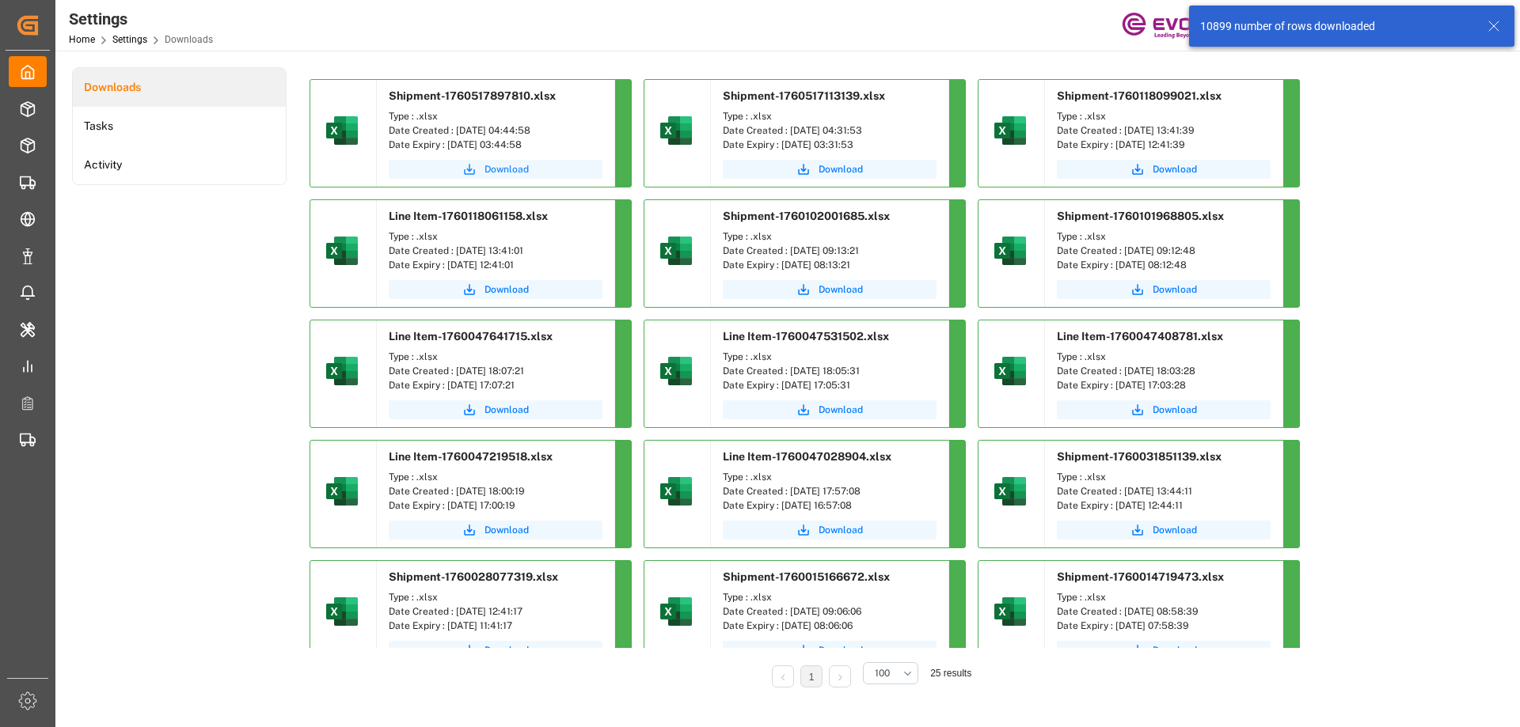
click at [517, 171] on span "Download" at bounding box center [506, 169] width 44 height 14
